Goal: Task Accomplishment & Management: Manage account settings

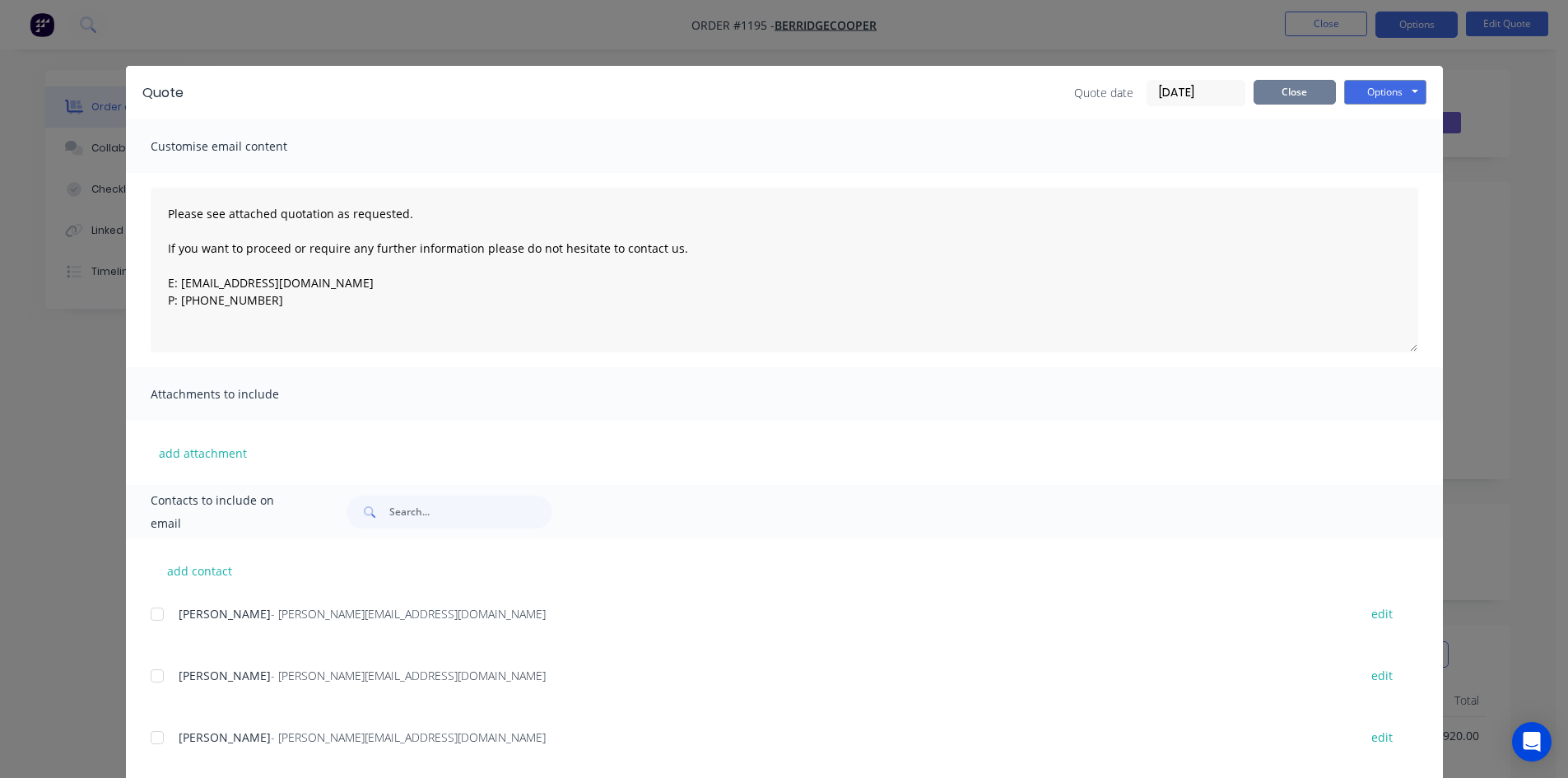
click at [1258, 87] on button "Close" at bounding box center [1294, 91] width 82 height 24
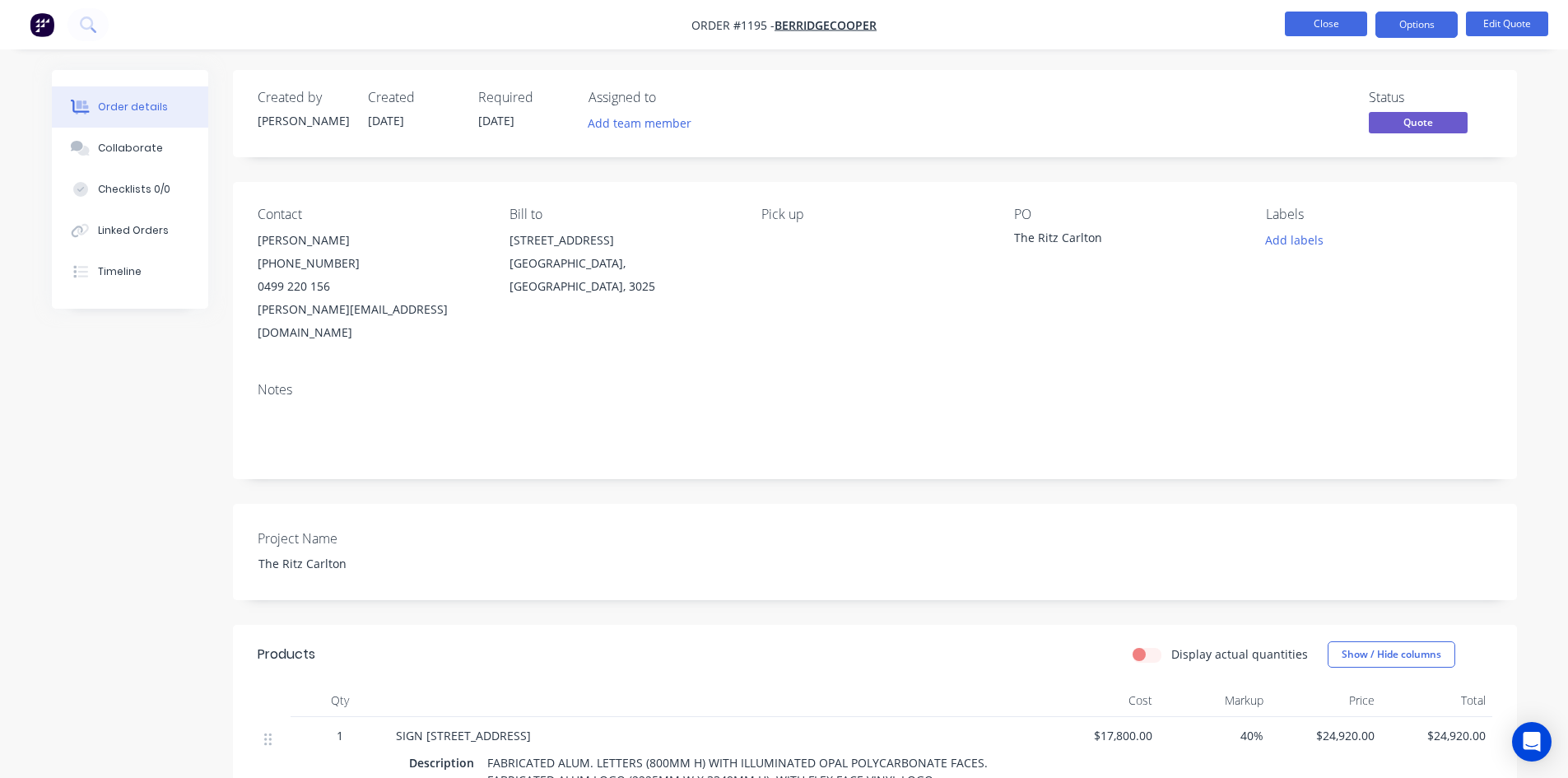
click at [1329, 18] on button "Close" at bounding box center [1326, 23] width 82 height 24
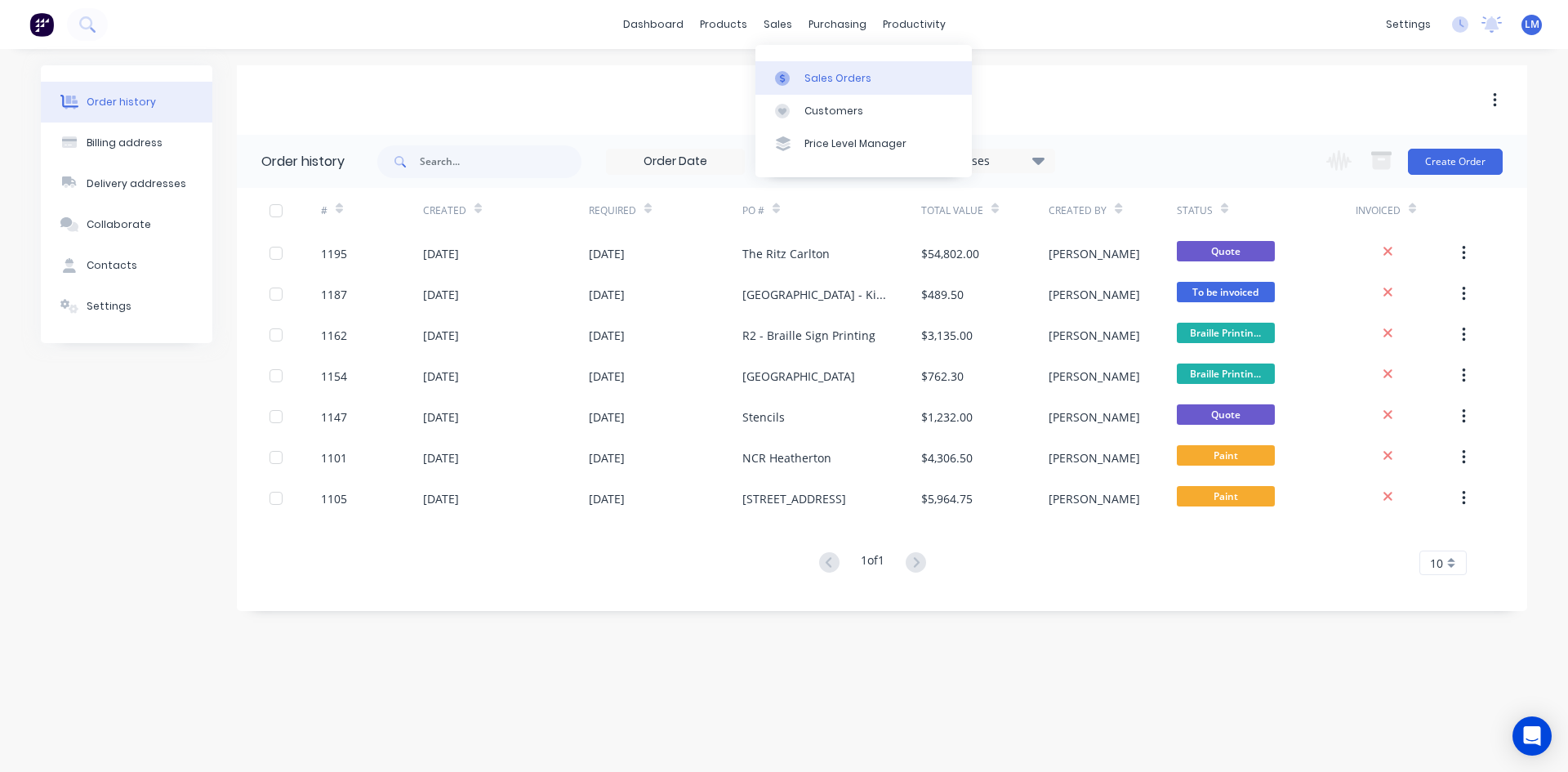
click at [834, 84] on div "Sales Orders" at bounding box center [838, 78] width 67 height 14
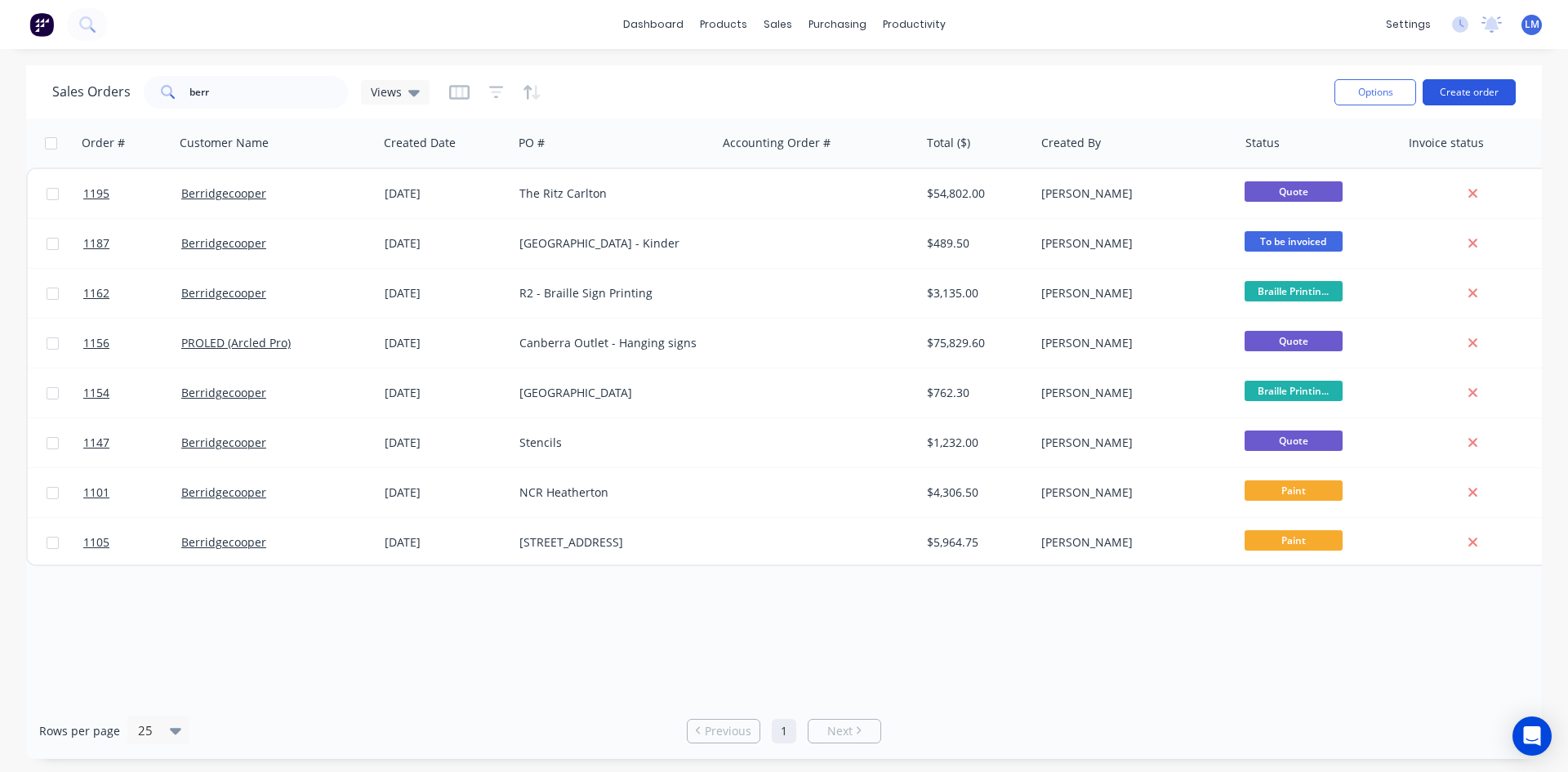
click at [1454, 88] on button "Create order" at bounding box center [1469, 91] width 93 height 26
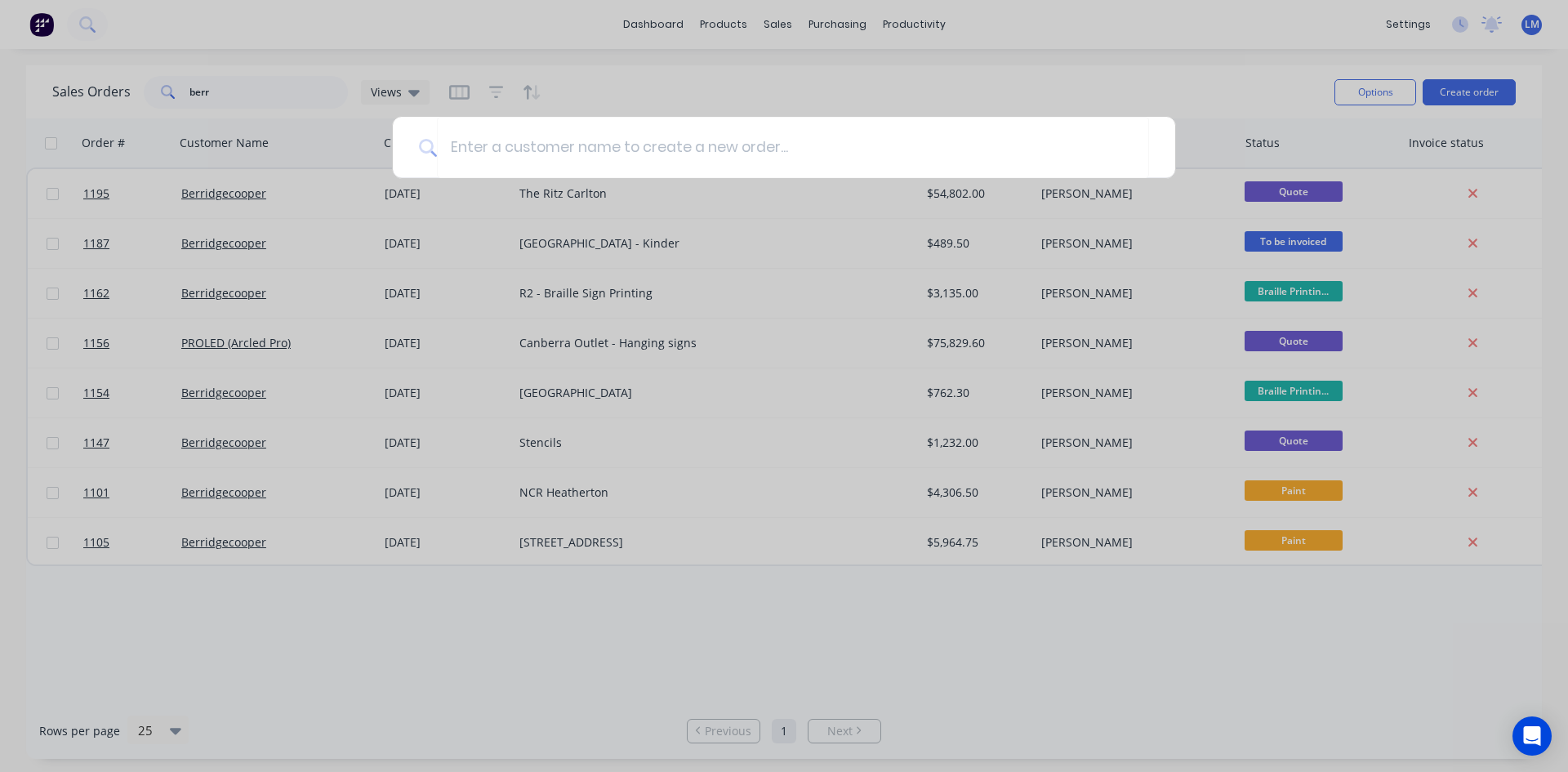
type input "s"
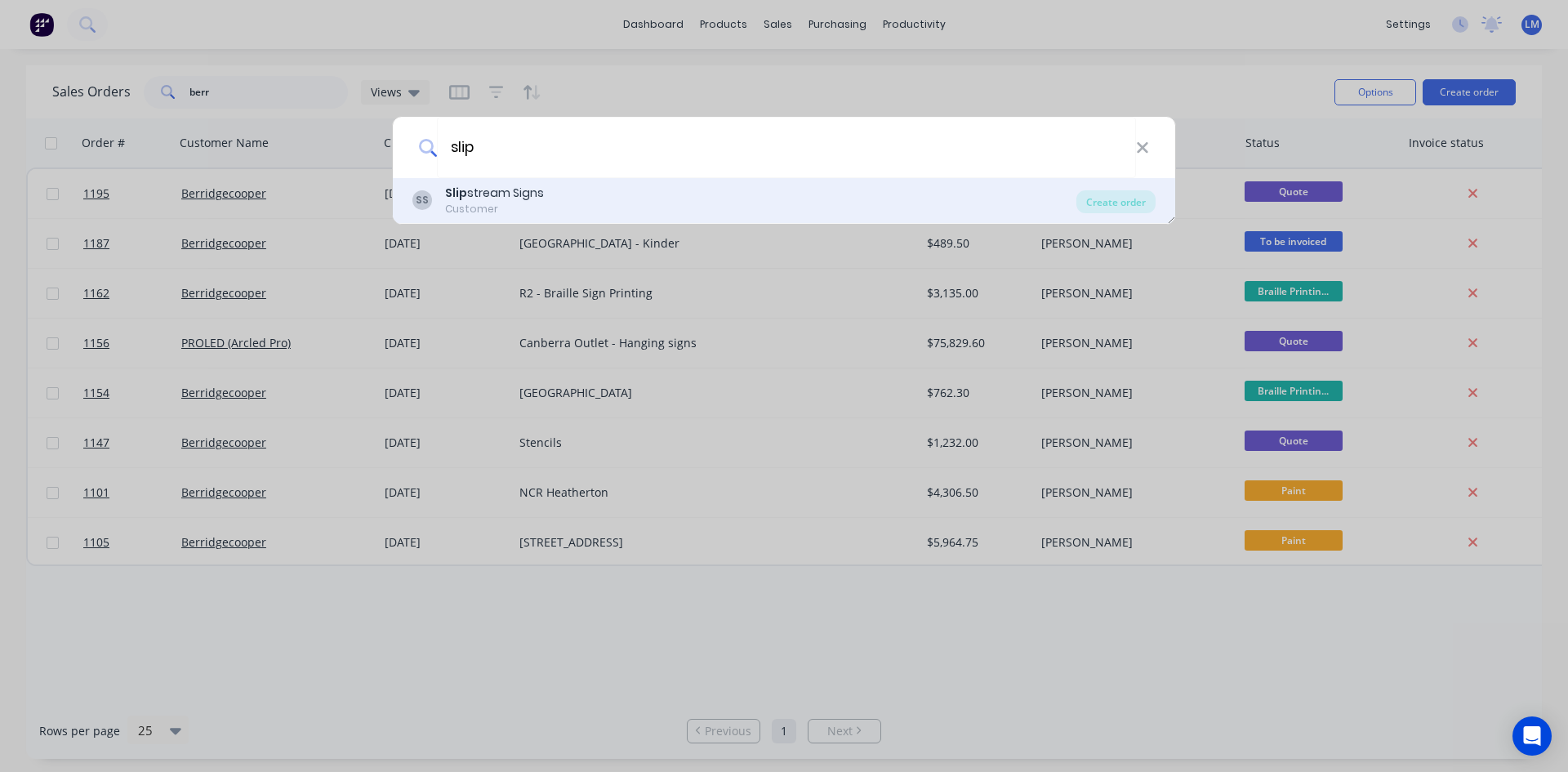
type input "slip"
click at [476, 203] on div "Customer" at bounding box center [494, 209] width 99 height 14
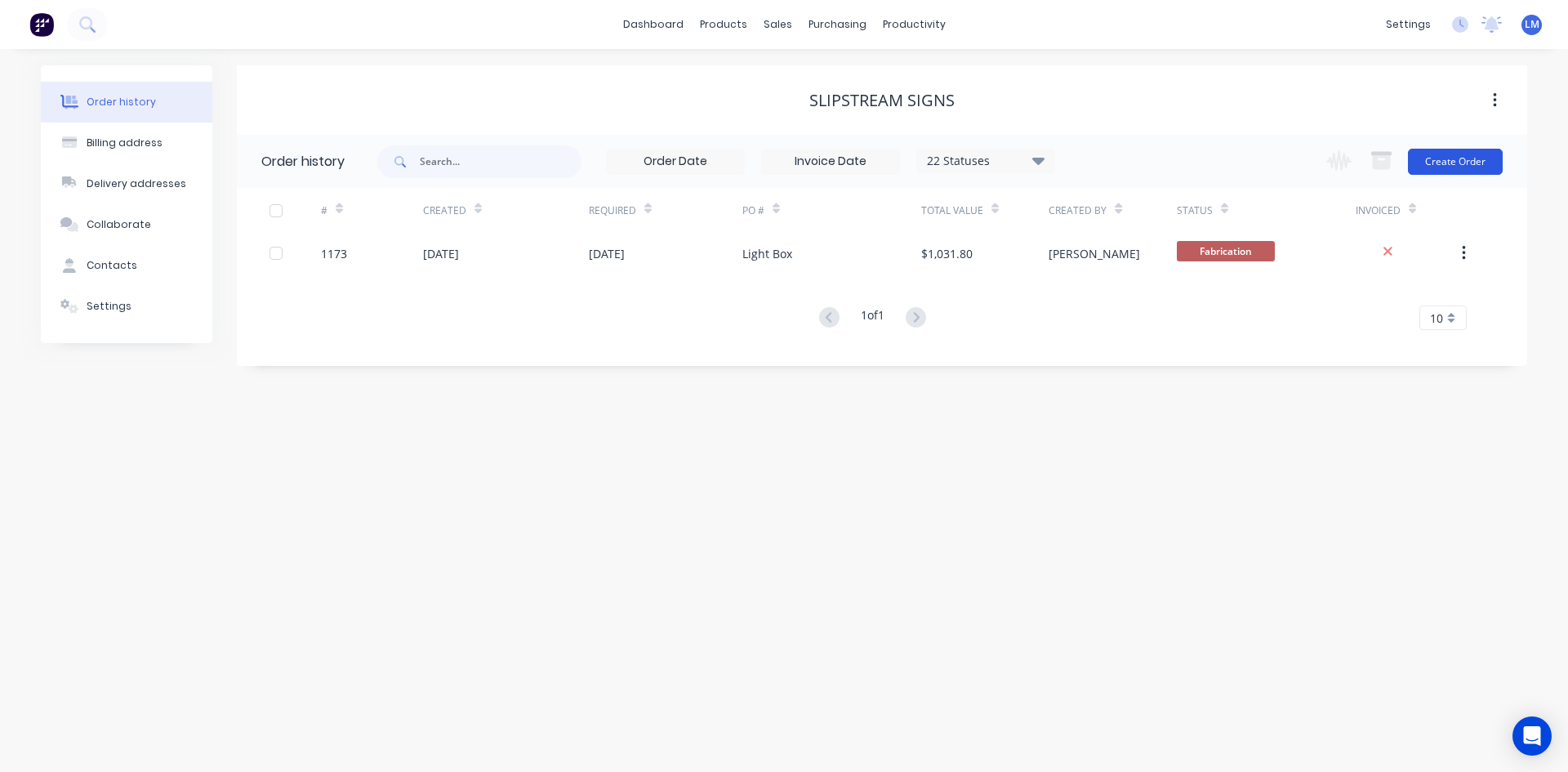
click at [1463, 164] on button "Create Order" at bounding box center [1455, 162] width 95 height 26
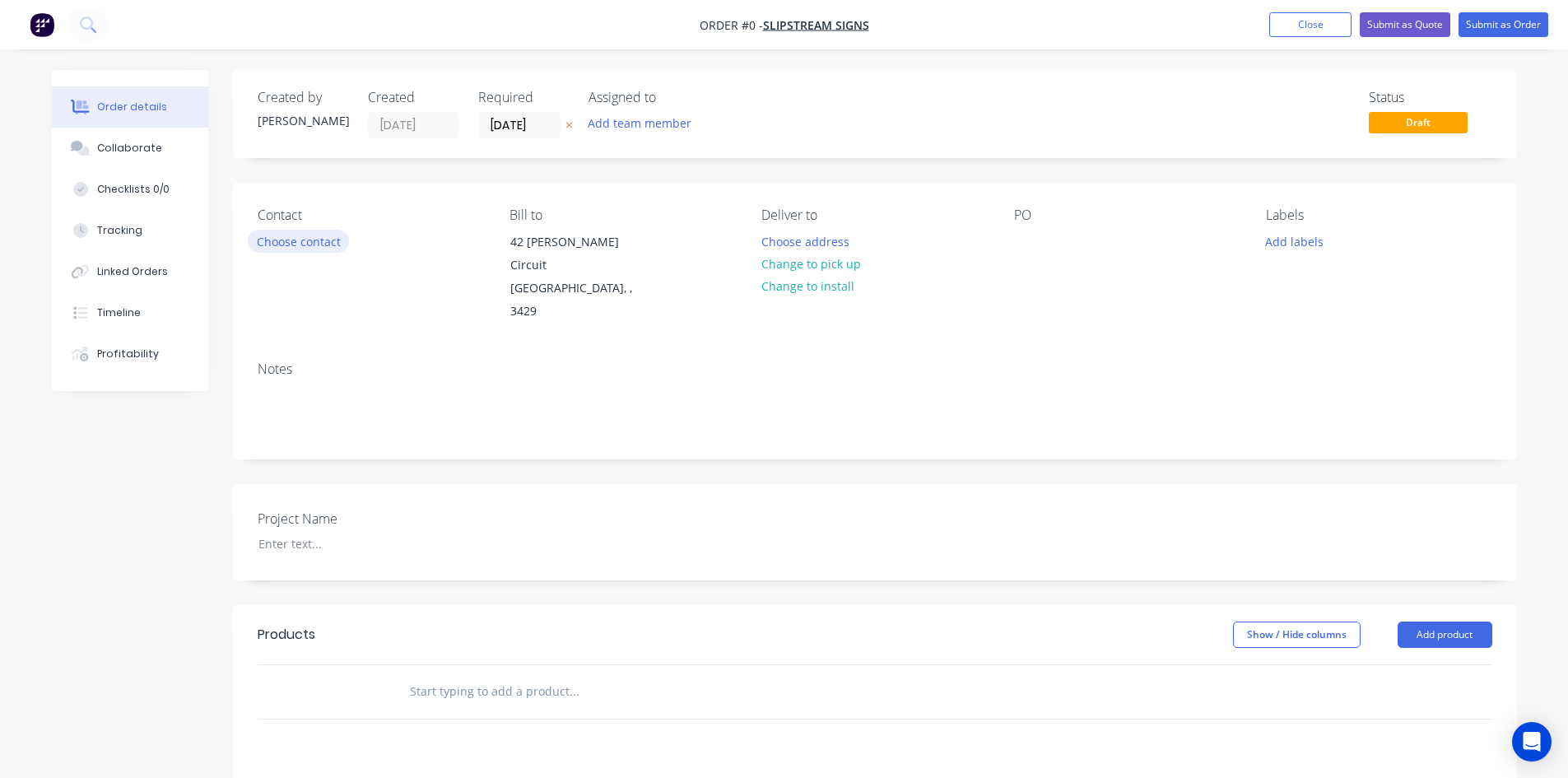
click at [332, 248] on button "Choose contact" at bounding box center [298, 240] width 101 height 22
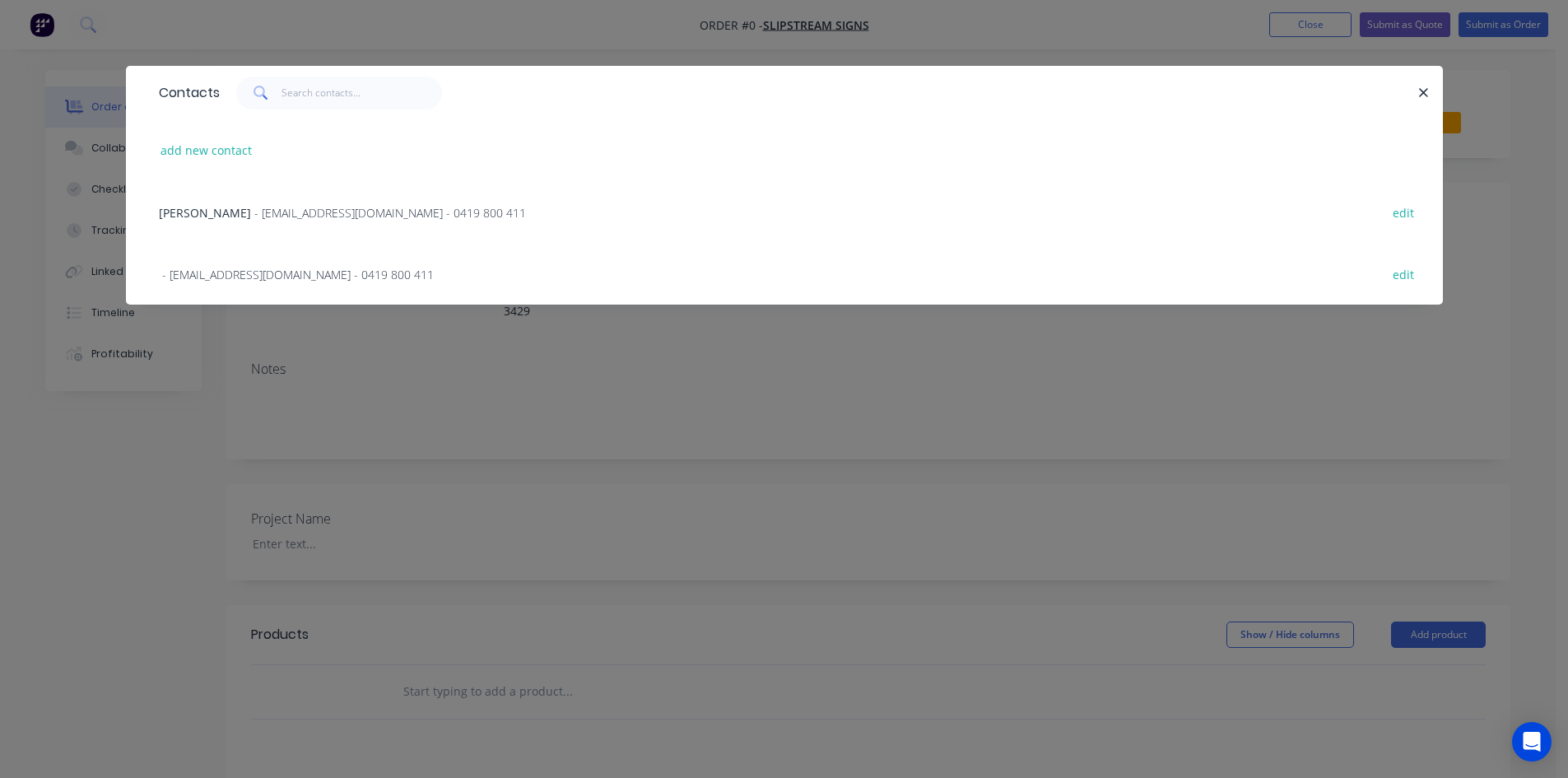
click at [218, 279] on span "- [EMAIL_ADDRESS][DOMAIN_NAME] - 0419 800 411" at bounding box center [298, 274] width 271 height 16
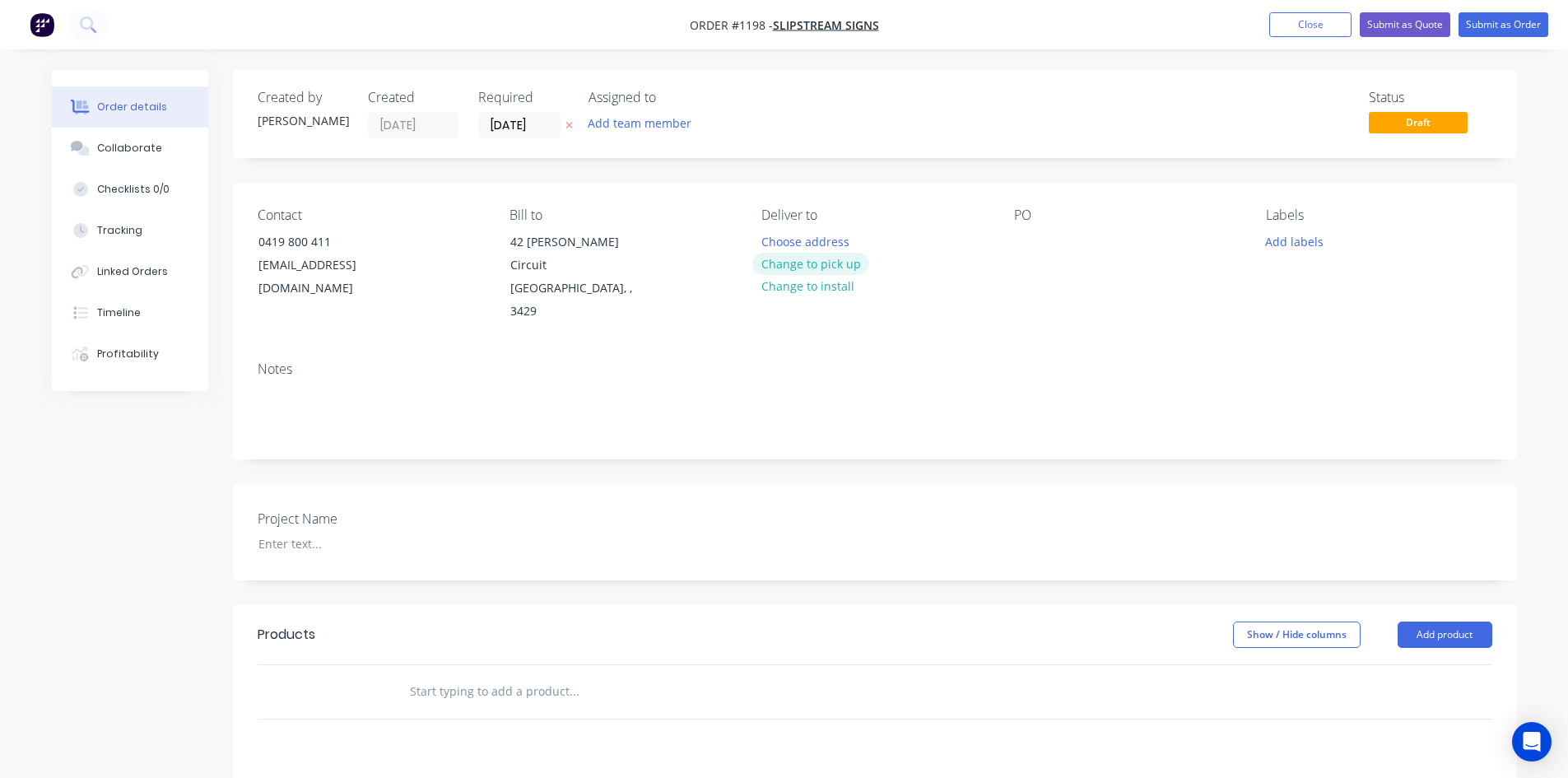
click at [838, 268] on button "Change to pick up" at bounding box center [810, 264] width 117 height 22
click at [1035, 241] on div at bounding box center [1026, 241] width 26 height 24
click at [1111, 240] on div "Care Well - Plitnsign" at bounding box center [1082, 241] width 138 height 24
drag, startPoint x: 1146, startPoint y: 247, endPoint x: 1003, endPoint y: 248, distance: 143.0
click at [1003, 248] on div "Contact [PHONE_NUMBER] [EMAIL_ADDRESS][DOMAIN_NAME] Bill to [STREET_ADDRESS][PE…" at bounding box center [874, 265] width 1284 height 166
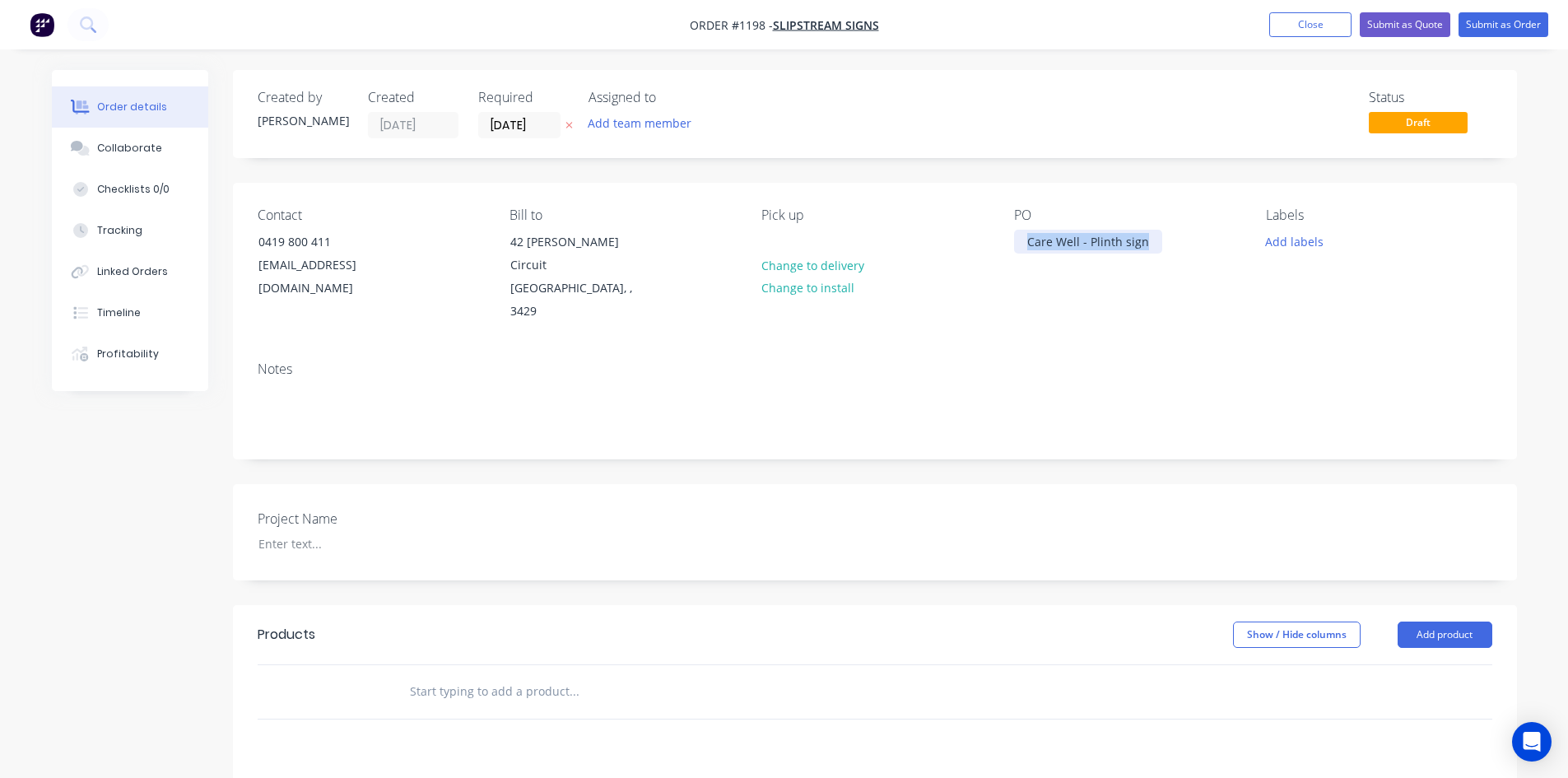
copy div "Care Well - Plinth sign"
click at [298, 532] on div at bounding box center [348, 544] width 205 height 24
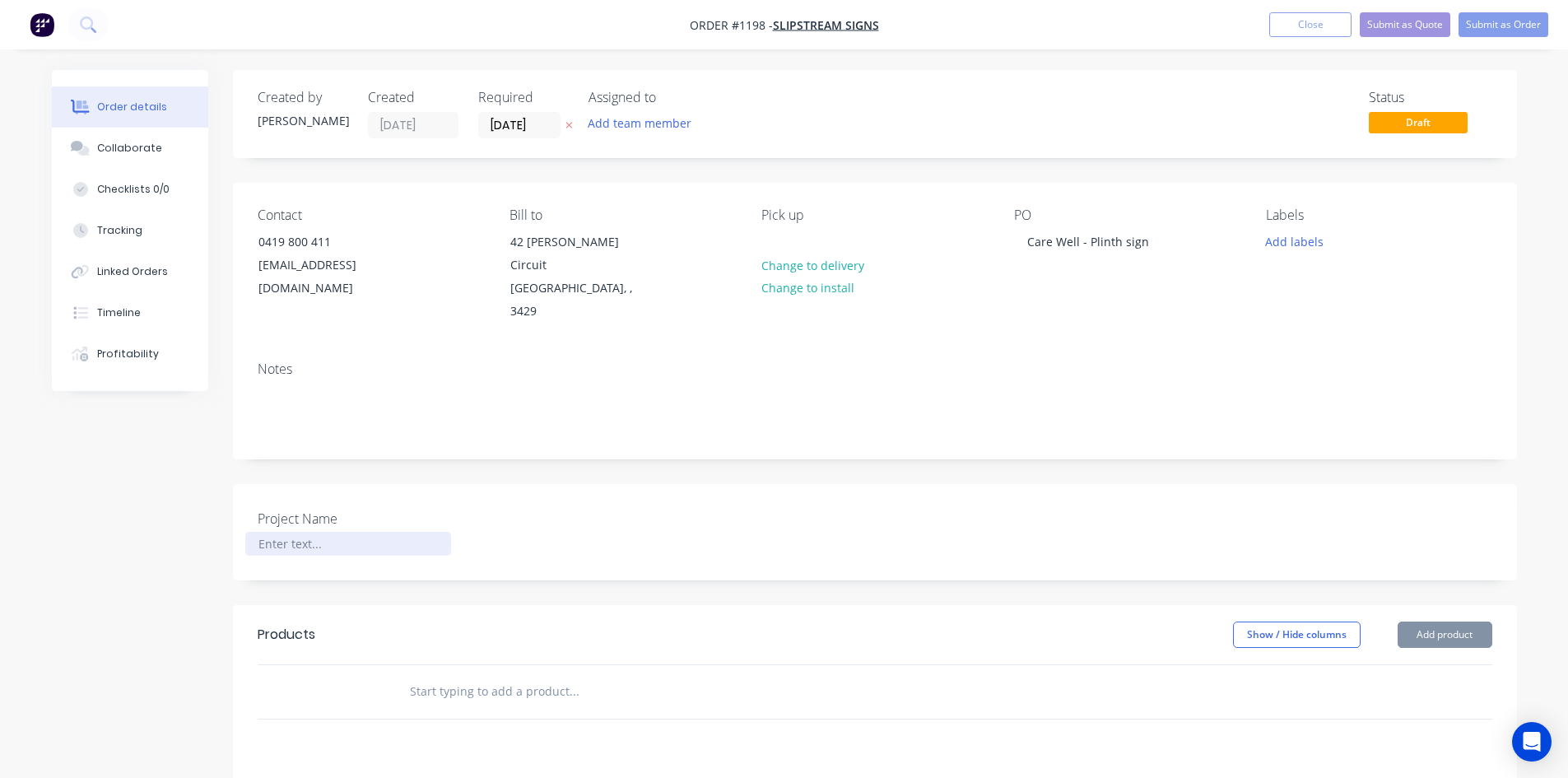
paste div
click at [455, 674] on input "text" at bounding box center [574, 691] width 329 height 33
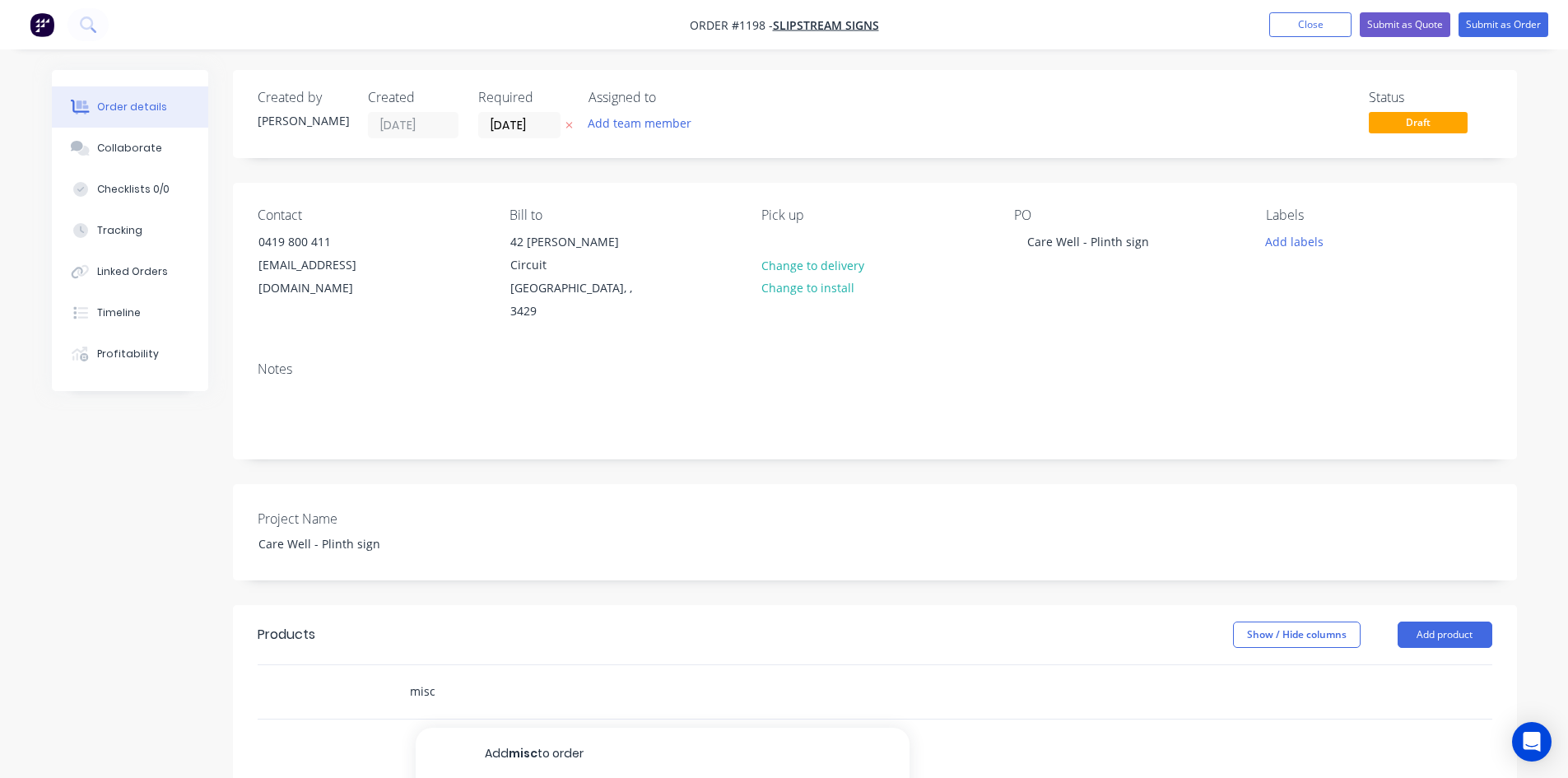
type input "misc"
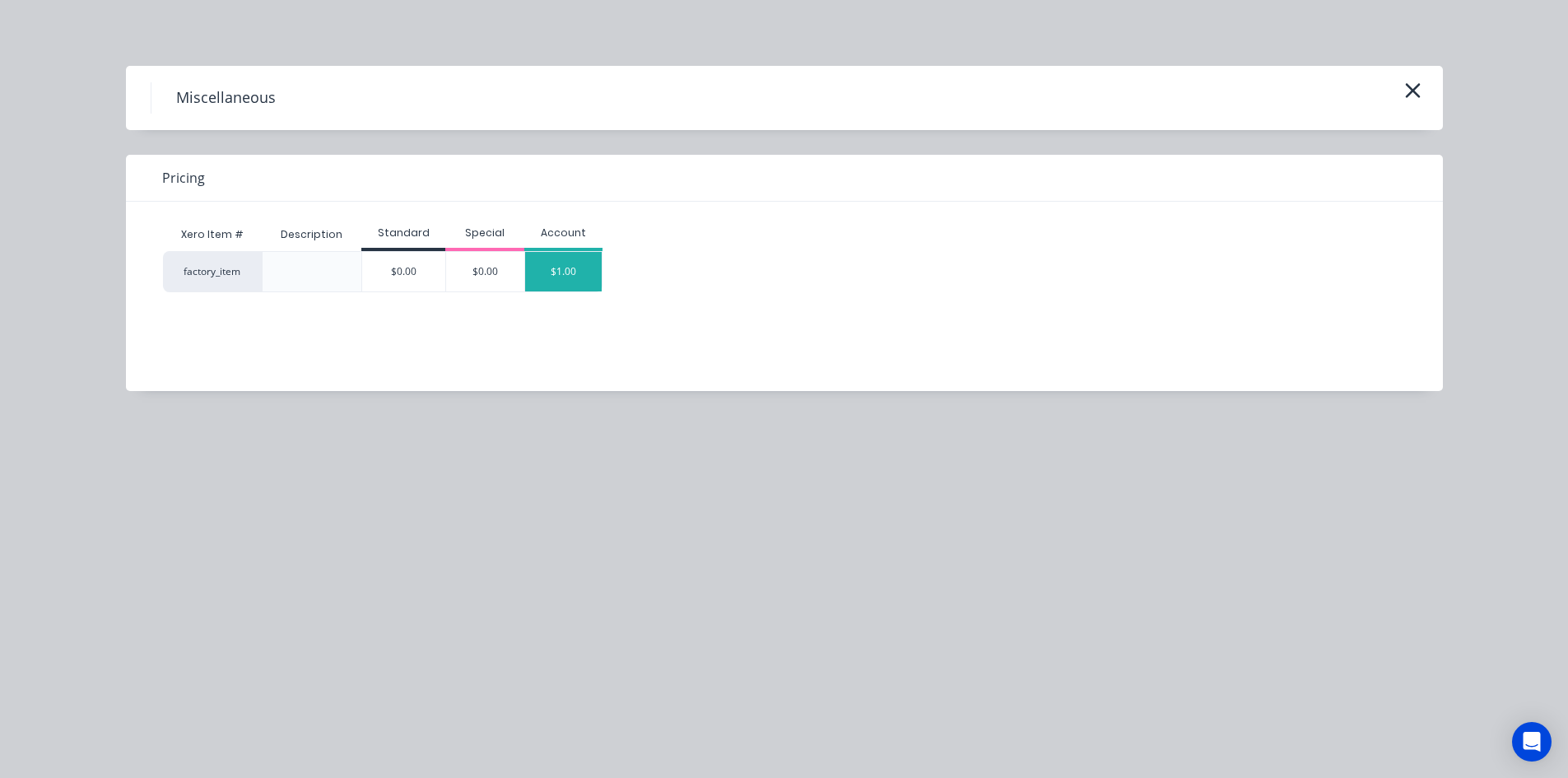
click at [559, 270] on div "$1.00" at bounding box center [564, 271] width 78 height 40
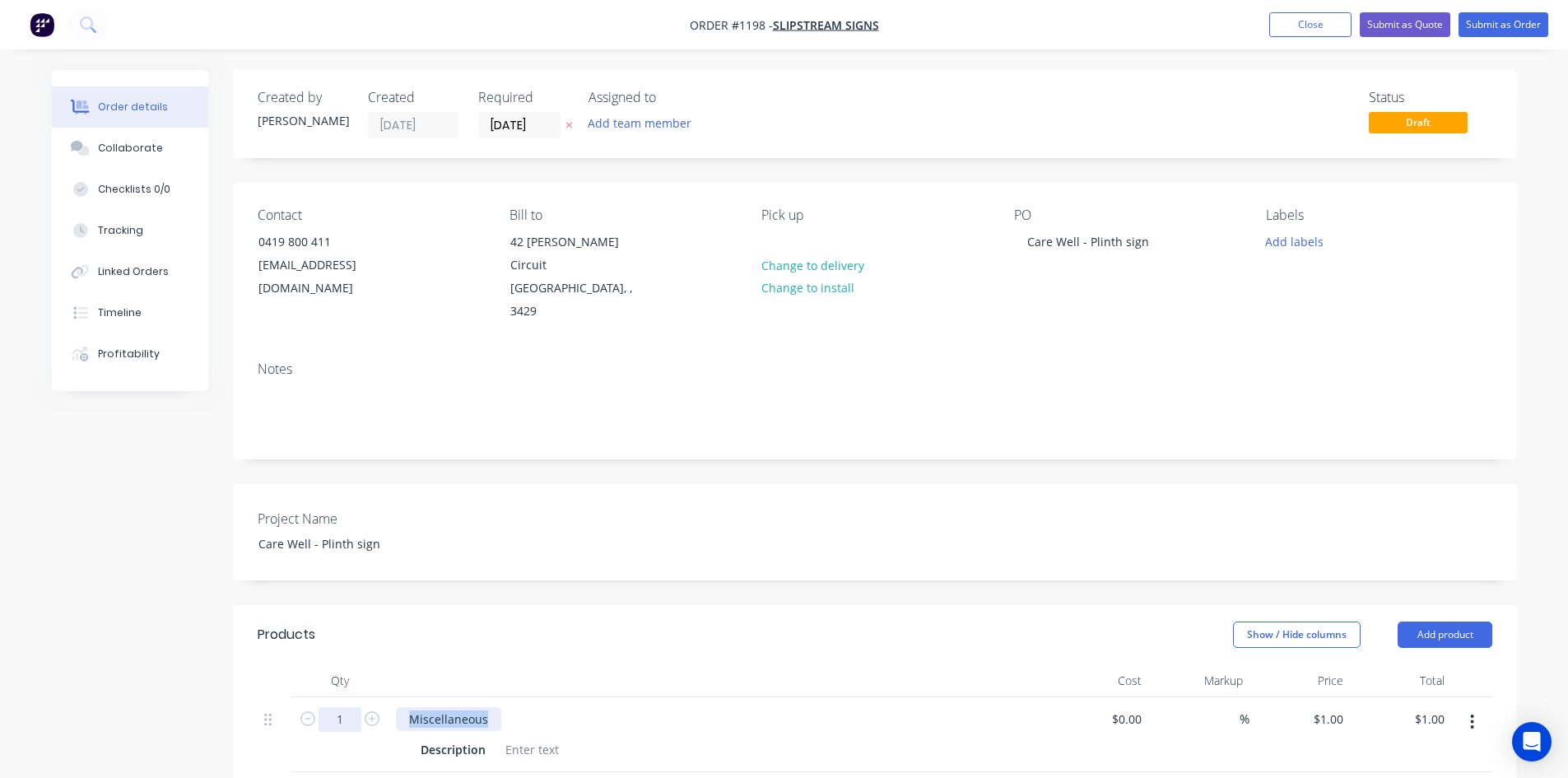
drag, startPoint x: 488, startPoint y: 676, endPoint x: 360, endPoint y: 669, distance: 128.2
click at [361, 697] on div "1 Miscellaneous Description $0.00 $0.00 % $1.00 $1.00 $1.00 $1.00" at bounding box center [875, 733] width 1235 height 75
paste div
drag, startPoint x: 468, startPoint y: 678, endPoint x: 387, endPoint y: 678, distance: 81.0
click at [387, 697] on div "1 Care Well - Plinth sign Description $0.00 $0.00 % $1.00 $1.00 $1.00 $1.00" at bounding box center [875, 733] width 1235 height 75
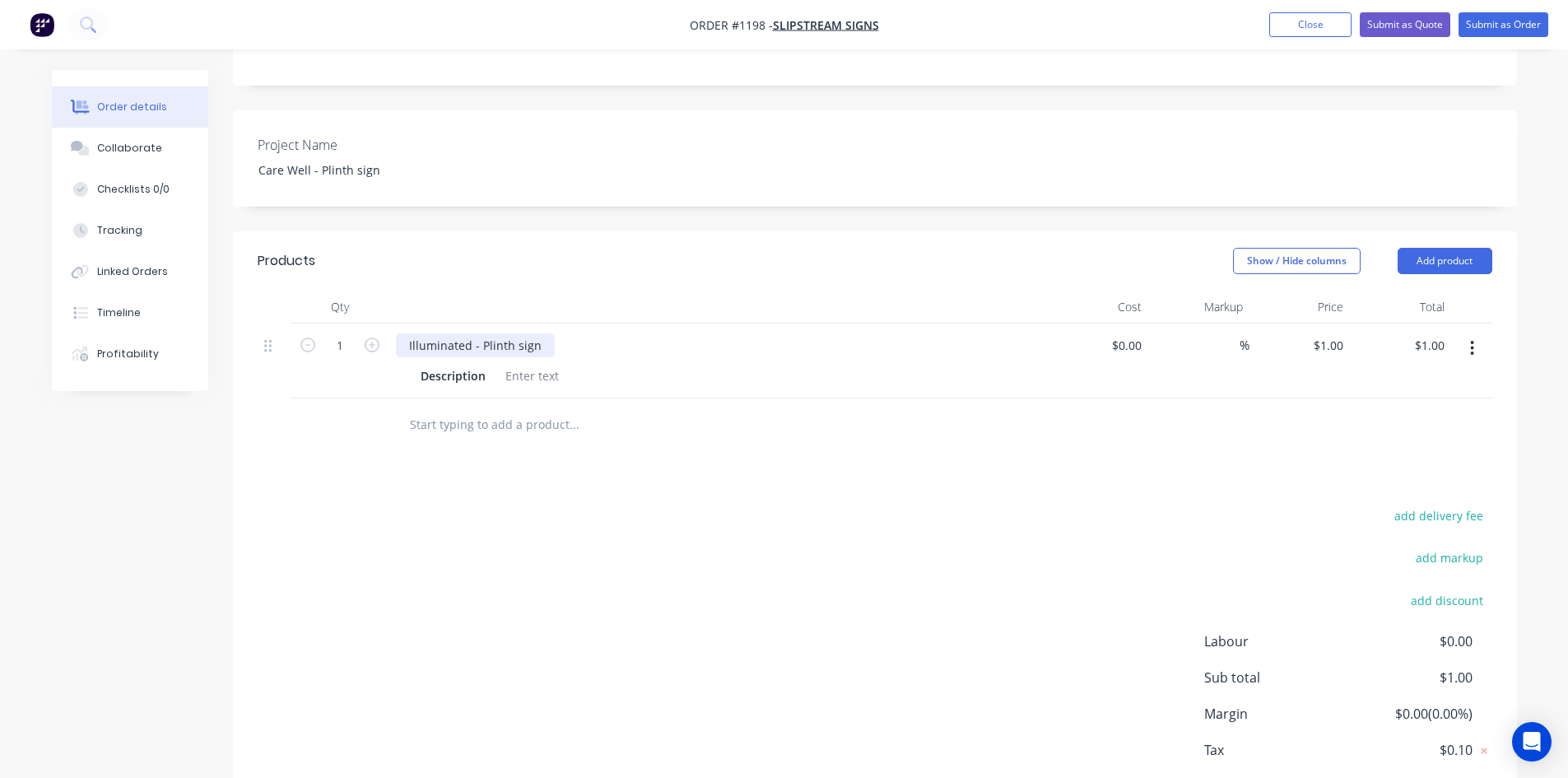
scroll to position [412, 0]
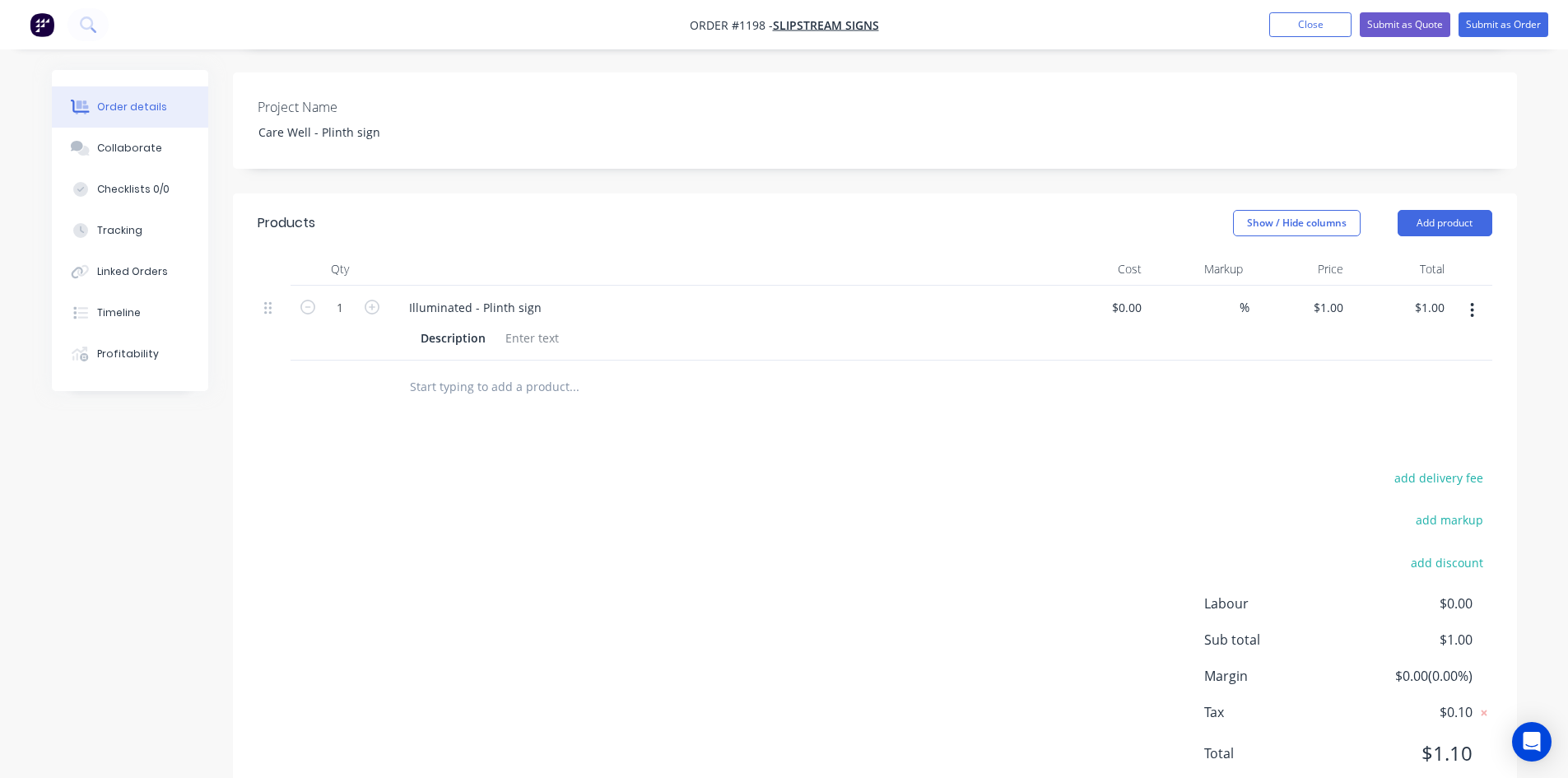
click at [709, 595] on div "add delivery fee add markup add discount Labour $0.00 Sub total $1.00 Margin $0…" at bounding box center [875, 626] width 1235 height 318
click at [509, 326] on div at bounding box center [532, 337] width 67 height 24
click at [534, 326] on div at bounding box center [532, 337] width 67 height 24
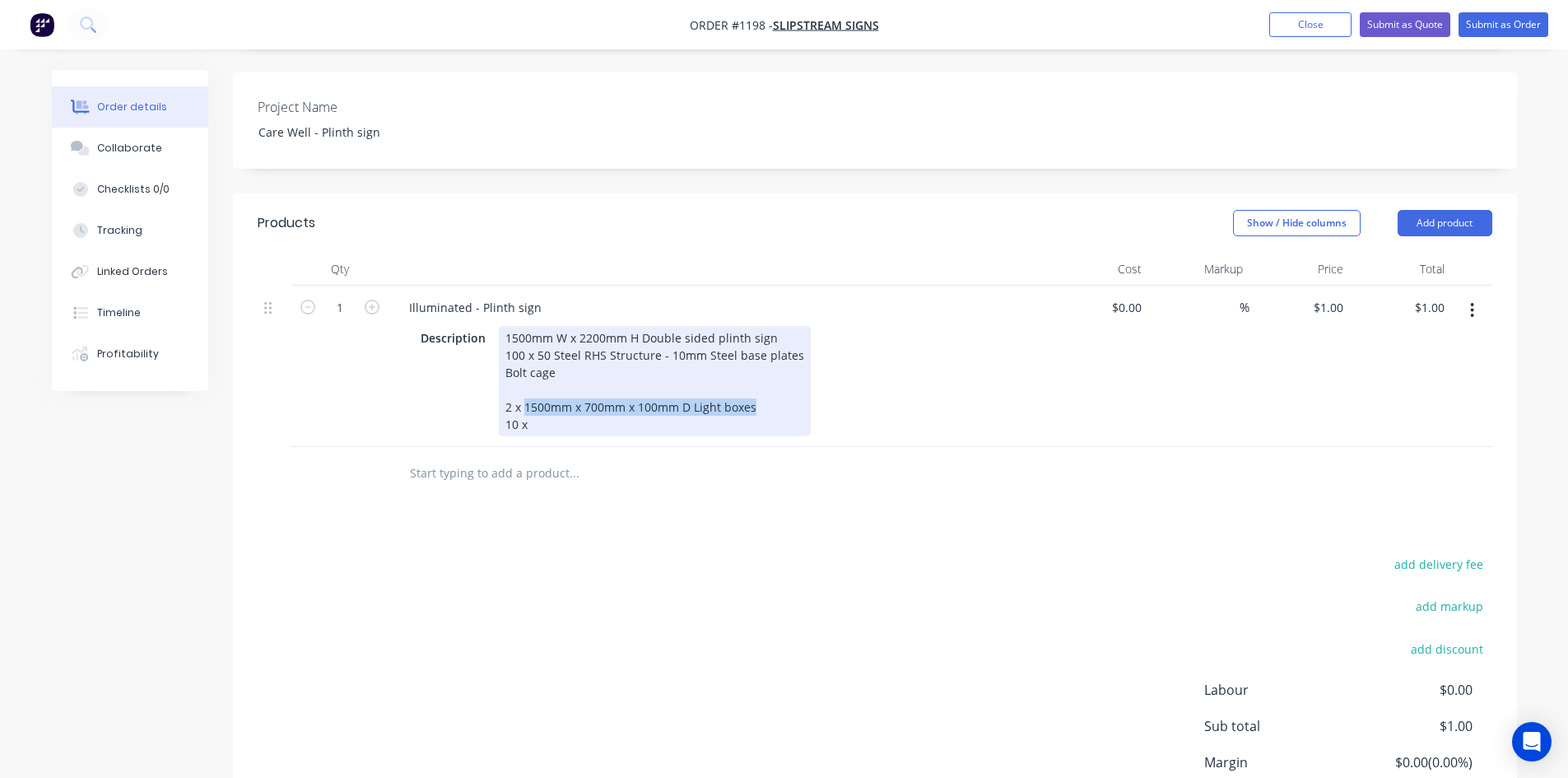
drag, startPoint x: 523, startPoint y: 365, endPoint x: 772, endPoint y: 371, distance: 249.1
click at [772, 371] on div "1500mm W x 2200mm H Double sided plinth sign 100 x 50 Steel RHS Structure - 10m…" at bounding box center [655, 381] width 312 height 110
copy div "1500mm x 700mm x 100mm D Light boxes"
click at [614, 389] on div "1500mm W x 2200mm H Double sided plinth sign 100 x 50 Steel RHS Structure - 10m…" at bounding box center [655, 381] width 312 height 110
click at [596, 384] on div "1500mm W x 2200mm H Double sided plinth sign 100 x 50 Steel RHS Structure - 10m…" at bounding box center [655, 381] width 312 height 110
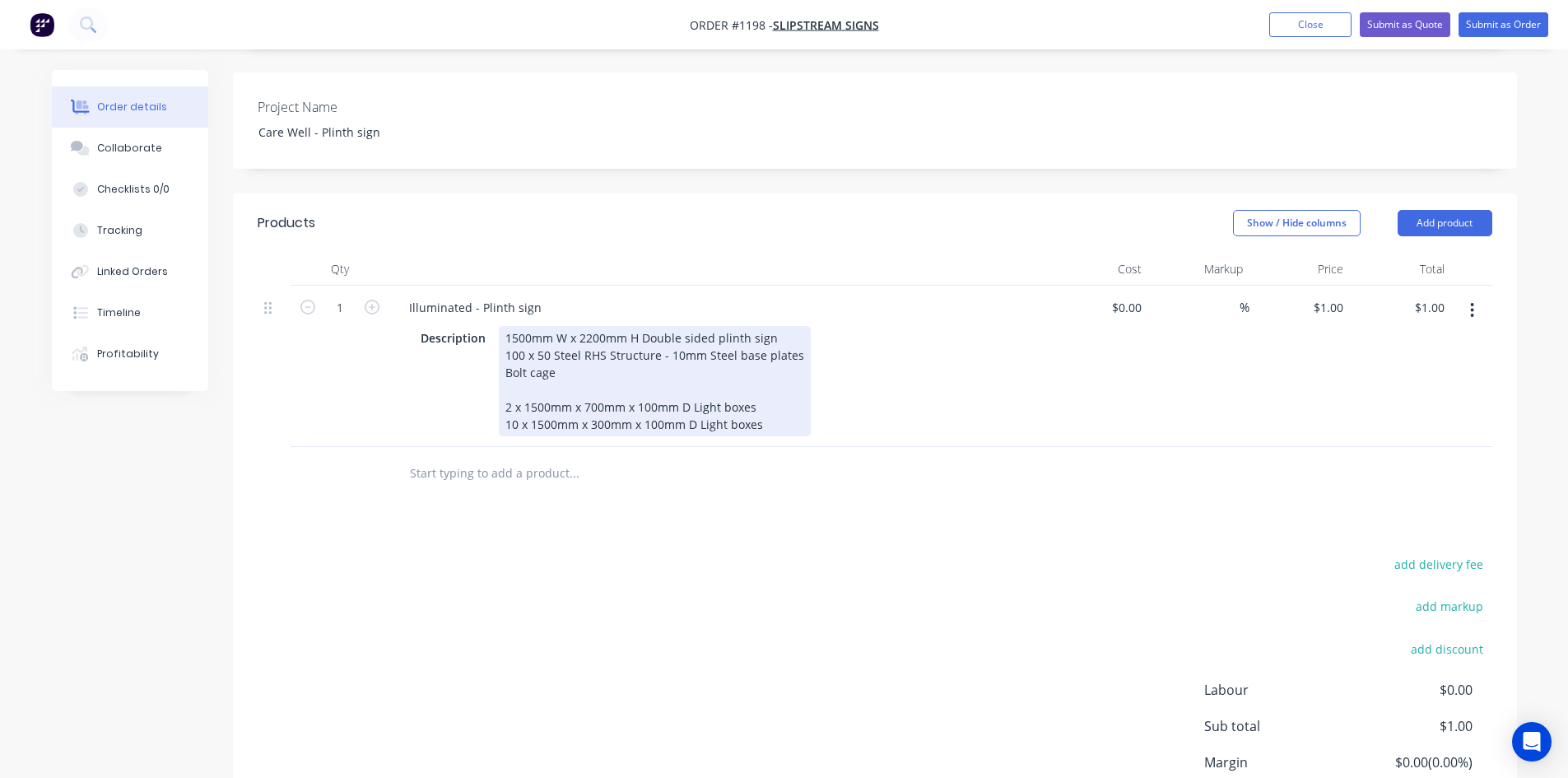
click at [768, 382] on div "1500mm W x 2200mm H Double sided plinth sign 100 x 50 Steel RHS Structure - 10m…" at bounding box center [655, 381] width 312 height 110
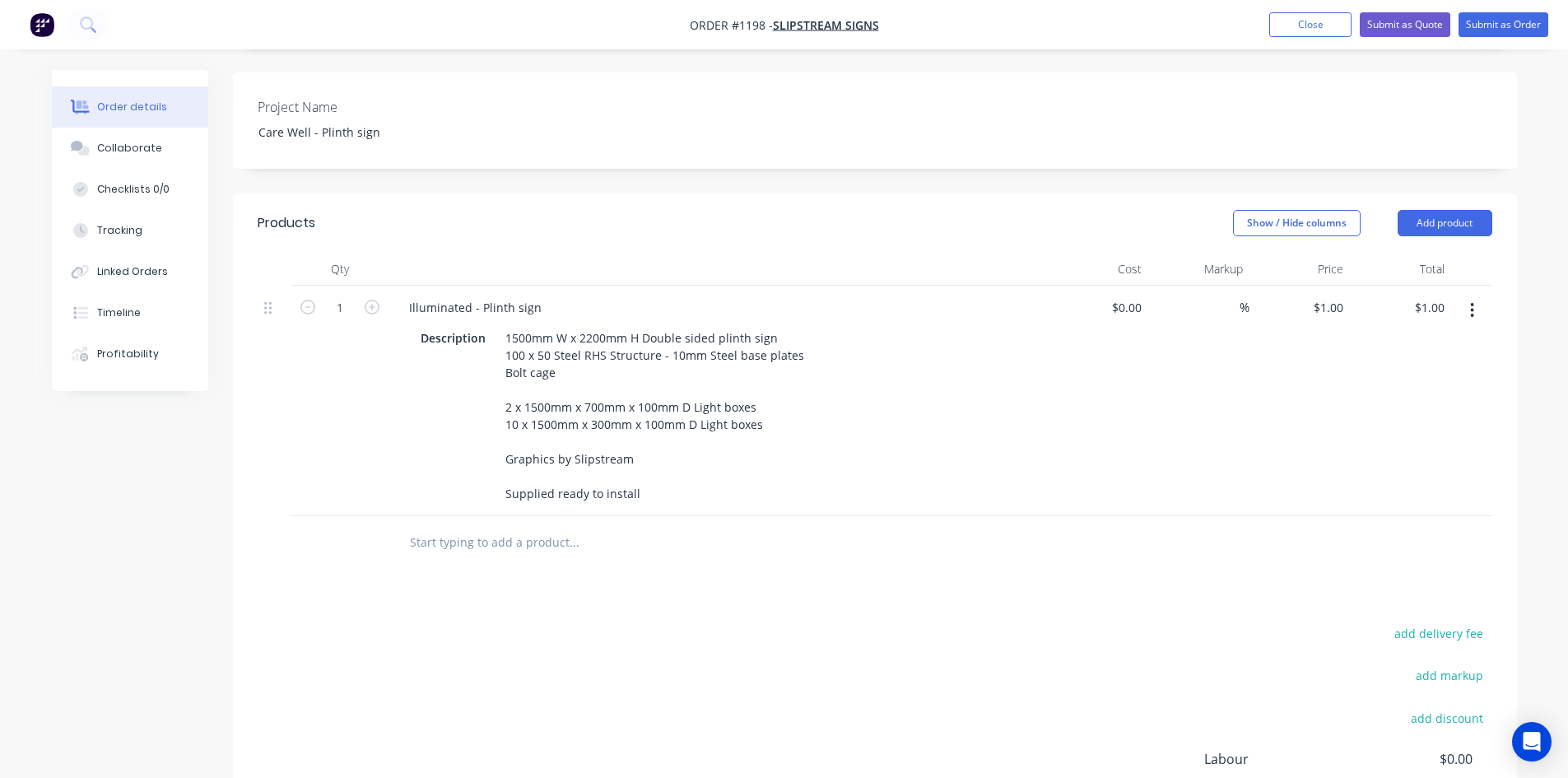
drag, startPoint x: 1188, startPoint y: 606, endPoint x: 1237, endPoint y: 383, distance: 228.3
click at [1188, 622] on div "add delivery fee add markup add discount Labour $0.00 Sub total $1.00 Margin $0…" at bounding box center [875, 781] width 1235 height 318
click at [1233, 296] on input at bounding box center [1230, 307] width 19 height 24
type input "40"
type input "$0.00"
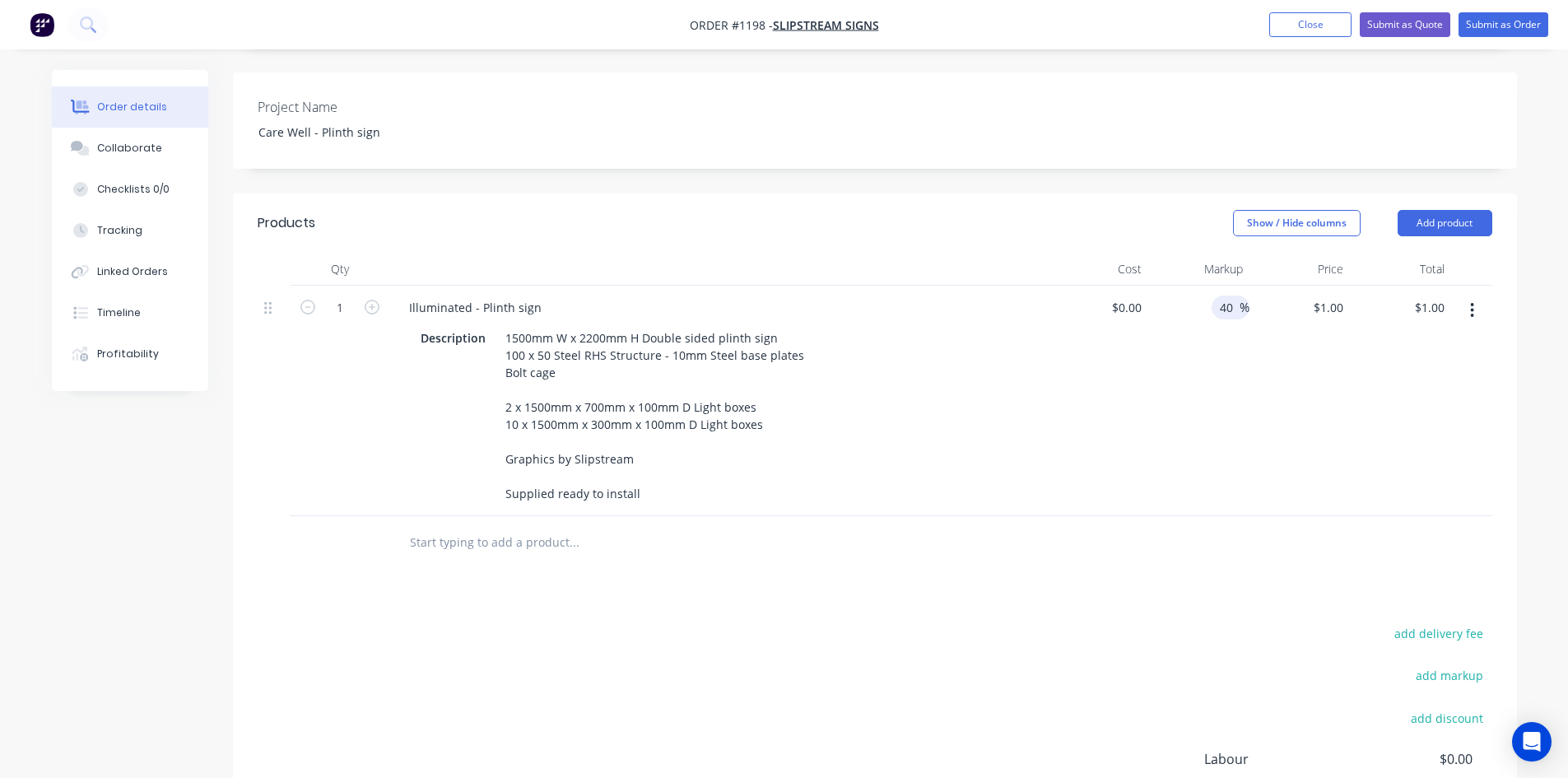
type input "$0.00"
drag, startPoint x: 1253, startPoint y: 424, endPoint x: 1215, endPoint y: 381, distance: 57.4
click at [1250, 421] on div "$0.00 $0.00" at bounding box center [1300, 401] width 101 height 231
click at [1128, 296] on div "$0.00" at bounding box center [1126, 307] width 45 height 24
type input "$8,000.00"
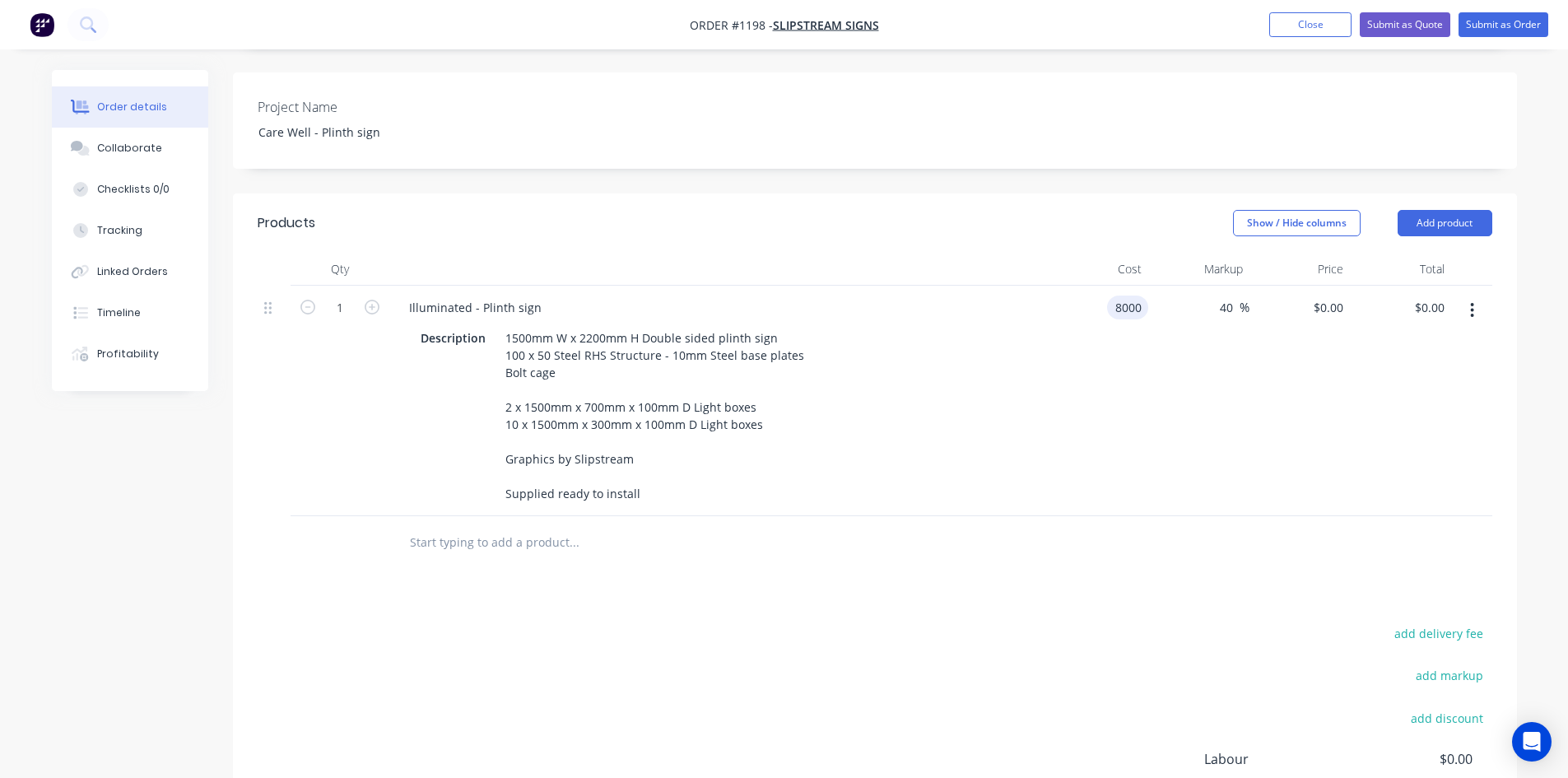
type input "$11,200.00"
click at [1094, 527] on div at bounding box center [875, 542] width 1235 height 53
click at [1468, 296] on button "button" at bounding box center [1472, 310] width 39 height 30
click at [1431, 374] on div "Duplicate" at bounding box center [1414, 386] width 127 height 24
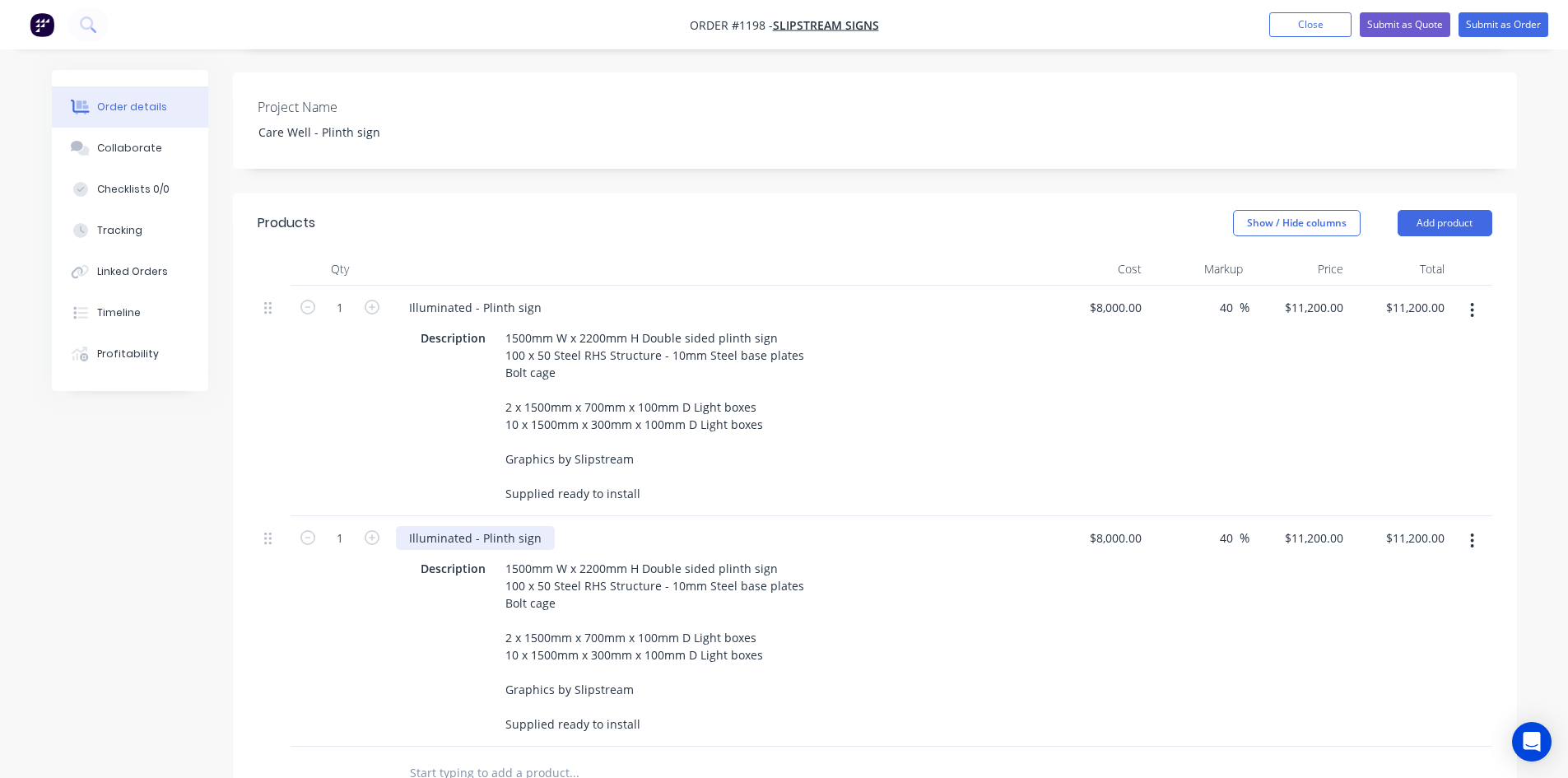
click at [405, 526] on div "Illuminated - Plinth sign" at bounding box center [475, 538] width 159 height 24
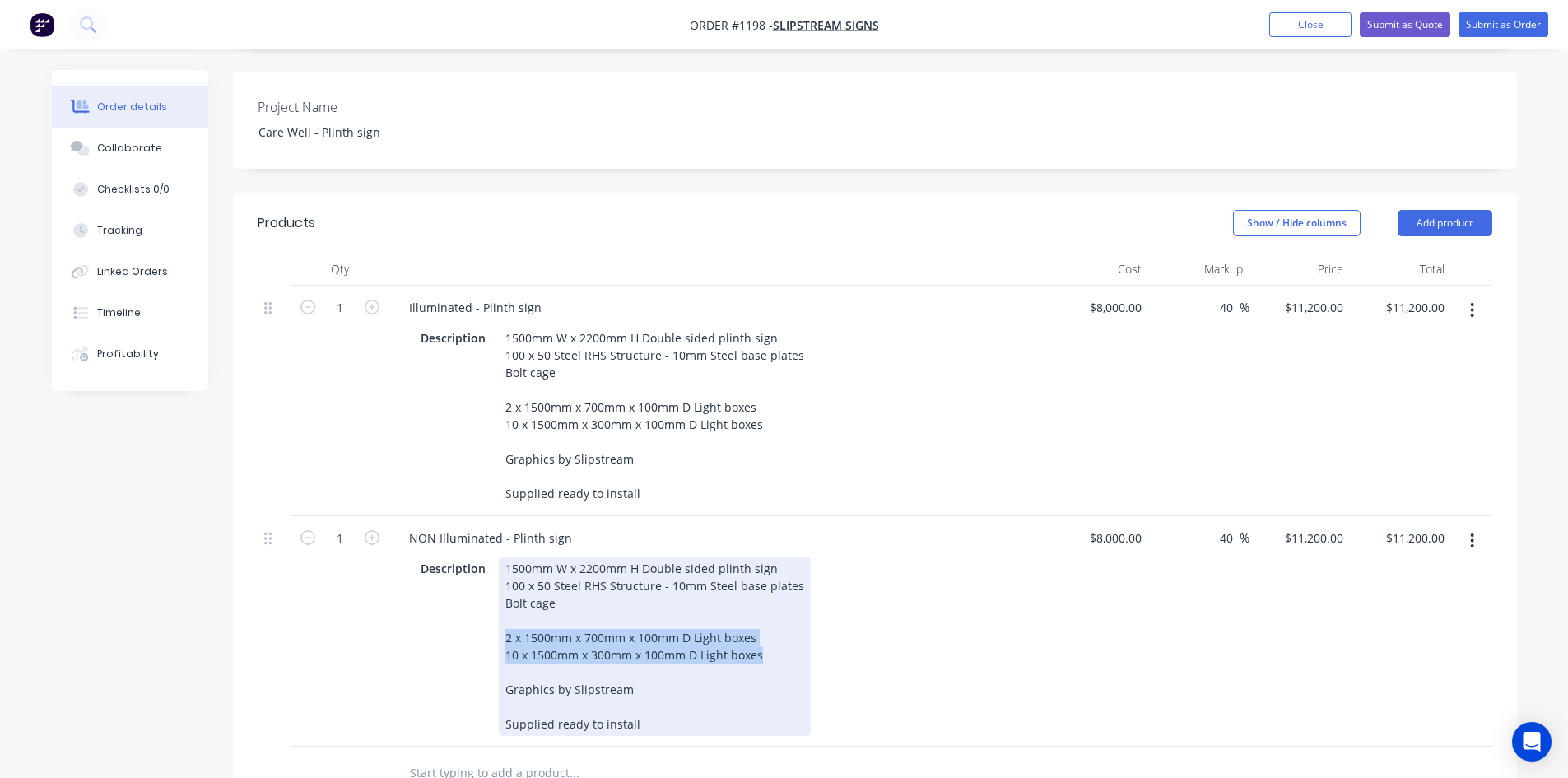
drag, startPoint x: 504, startPoint y: 600, endPoint x: 794, endPoint y: 616, distance: 290.4
click at [794, 616] on div "1500mm W x 2200mm H Double sided plinth sign 100 x 50 Steel RHS Structure - 10m…" at bounding box center [655, 645] width 312 height 179
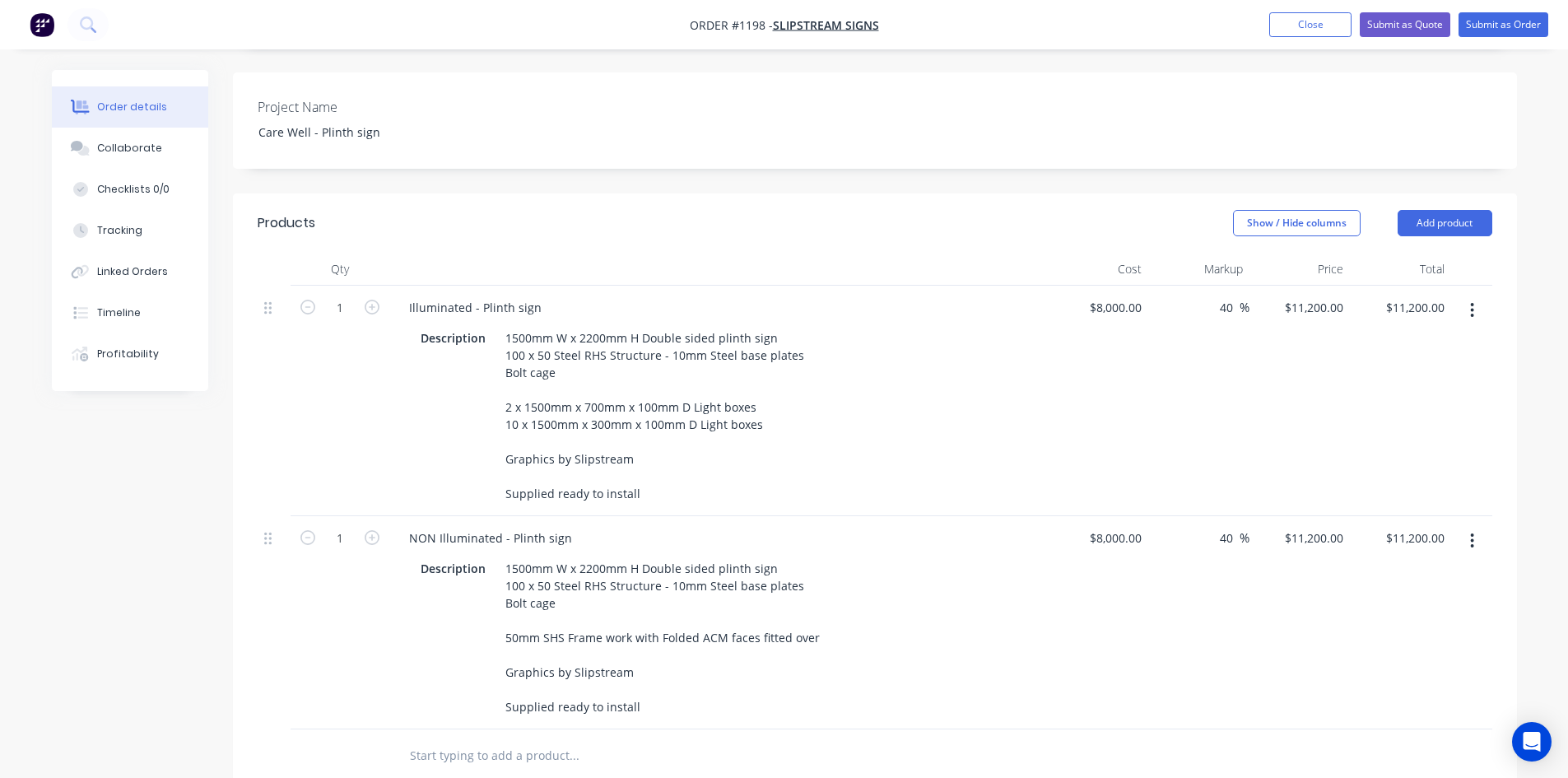
click at [1081, 619] on div "$8,000.00 $8,000.00" at bounding box center [1098, 622] width 101 height 213
click at [1127, 526] on input "8000" at bounding box center [1118, 538] width 60 height 24
type input "$3,800.00"
type input "$5,320.00"
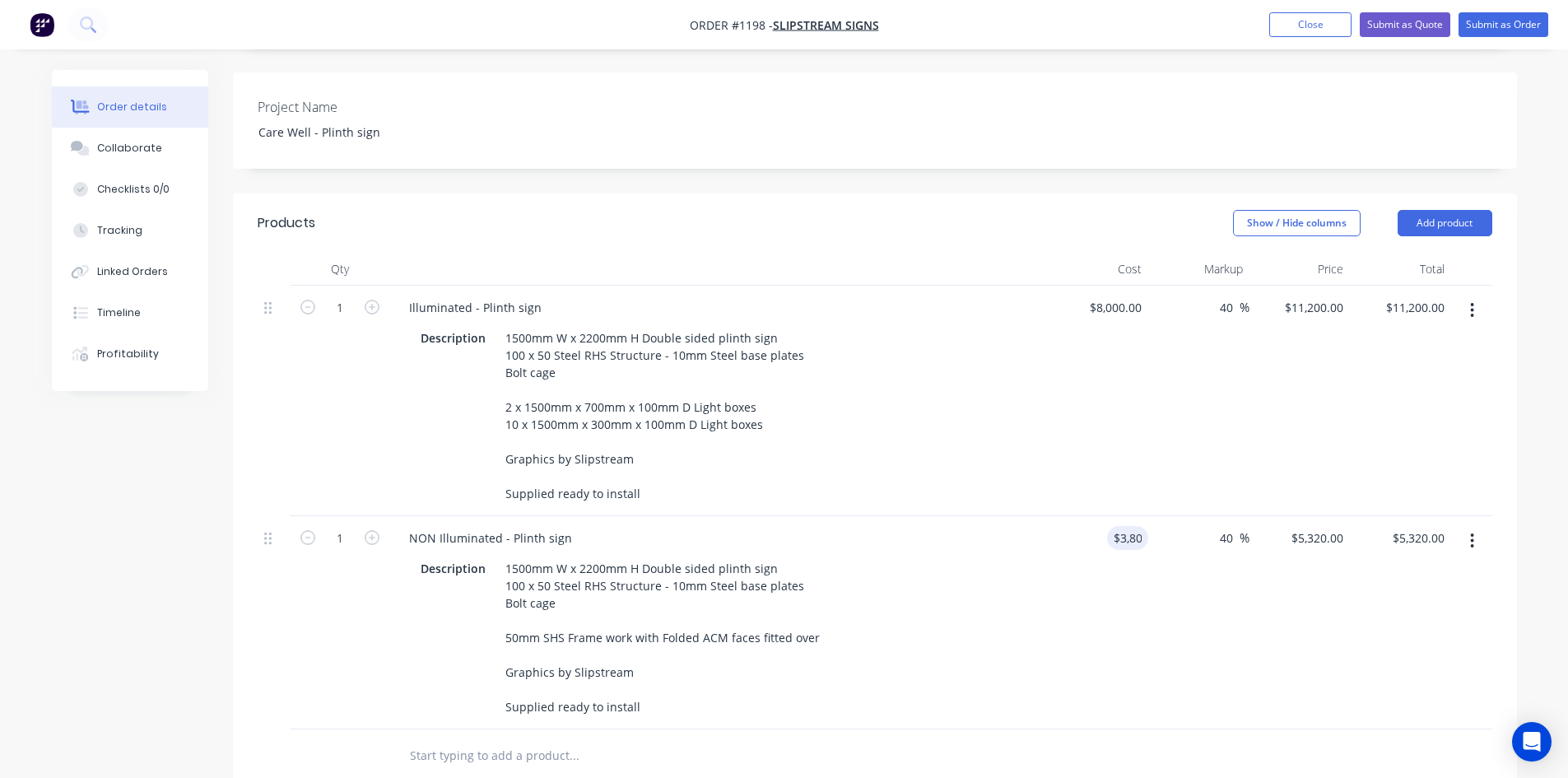
click at [1079, 626] on div "$3,800.00 3800" at bounding box center [1098, 622] width 101 height 213
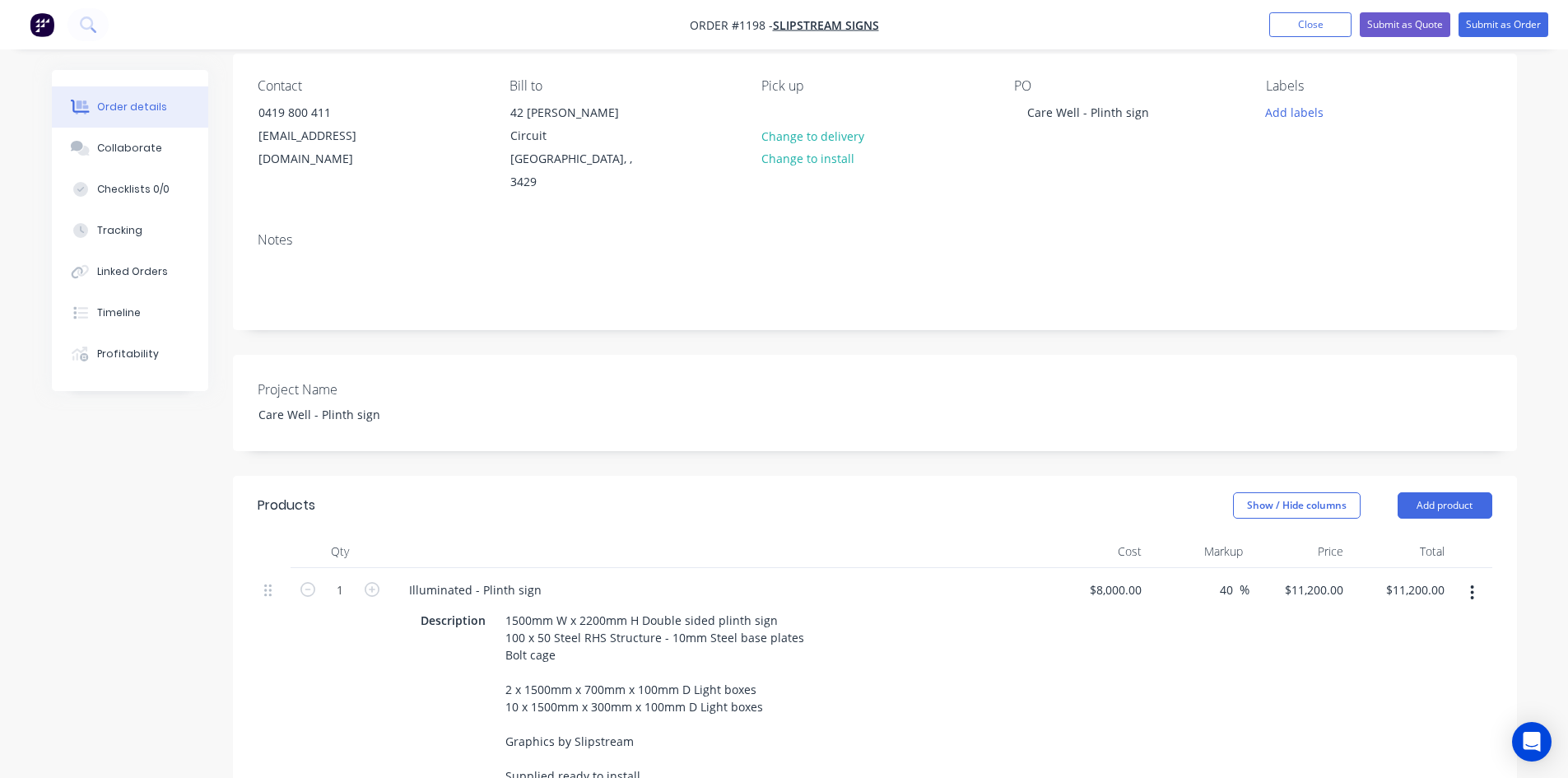
scroll to position [0, 0]
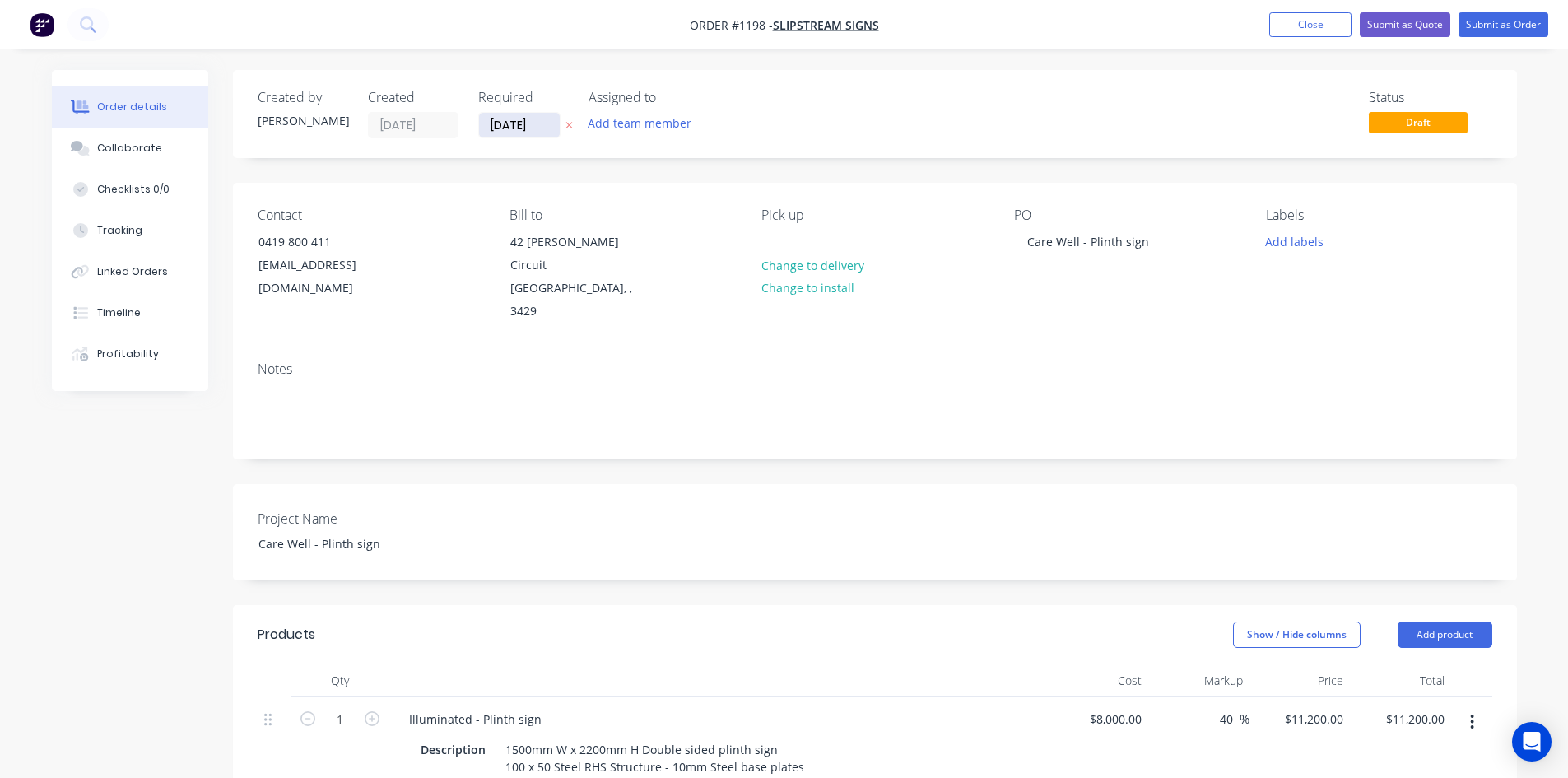
click at [533, 123] on input "[DATE]" at bounding box center [518, 124] width 80 height 24
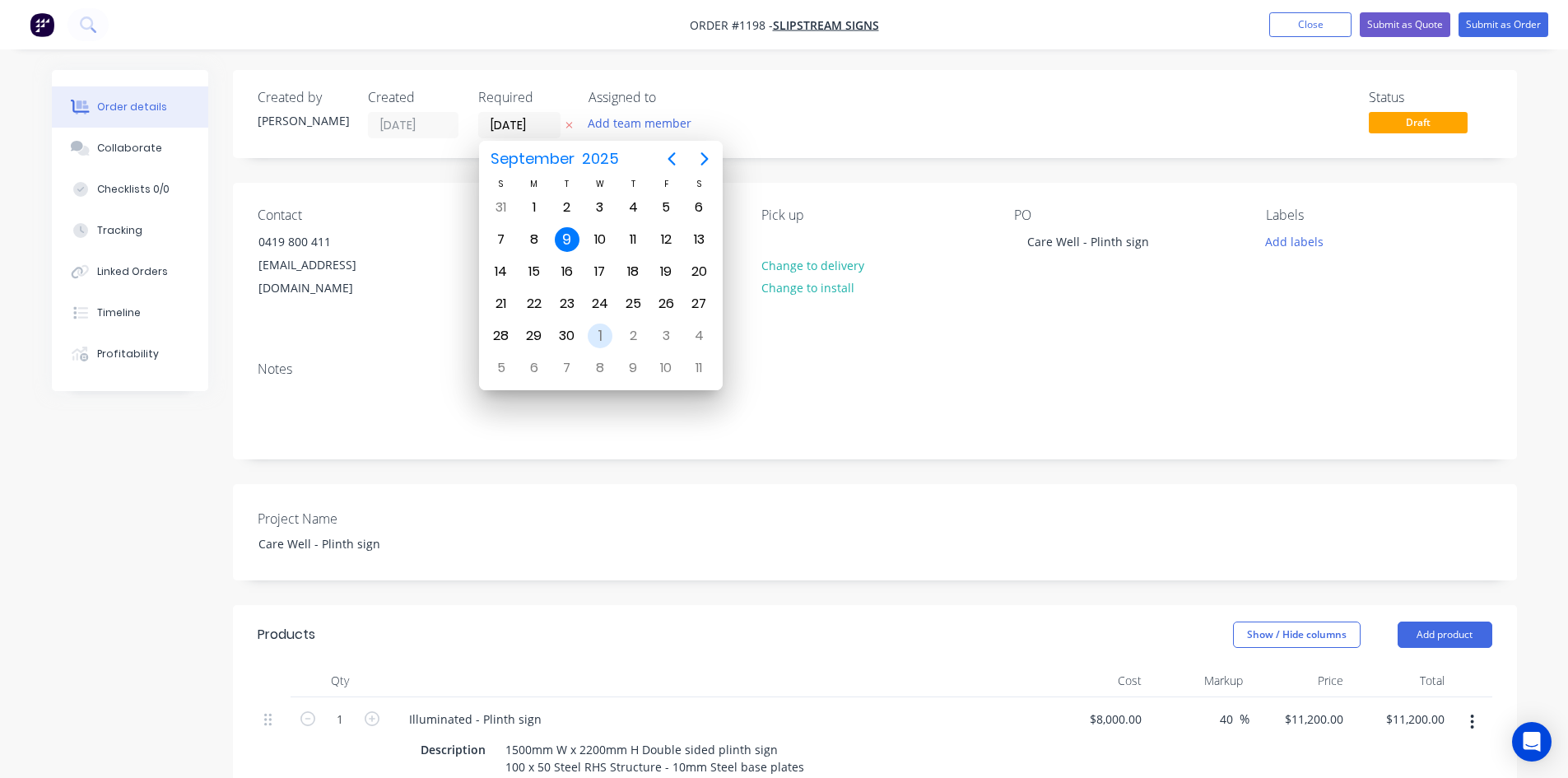
click at [580, 336] on div "30" at bounding box center [567, 335] width 33 height 31
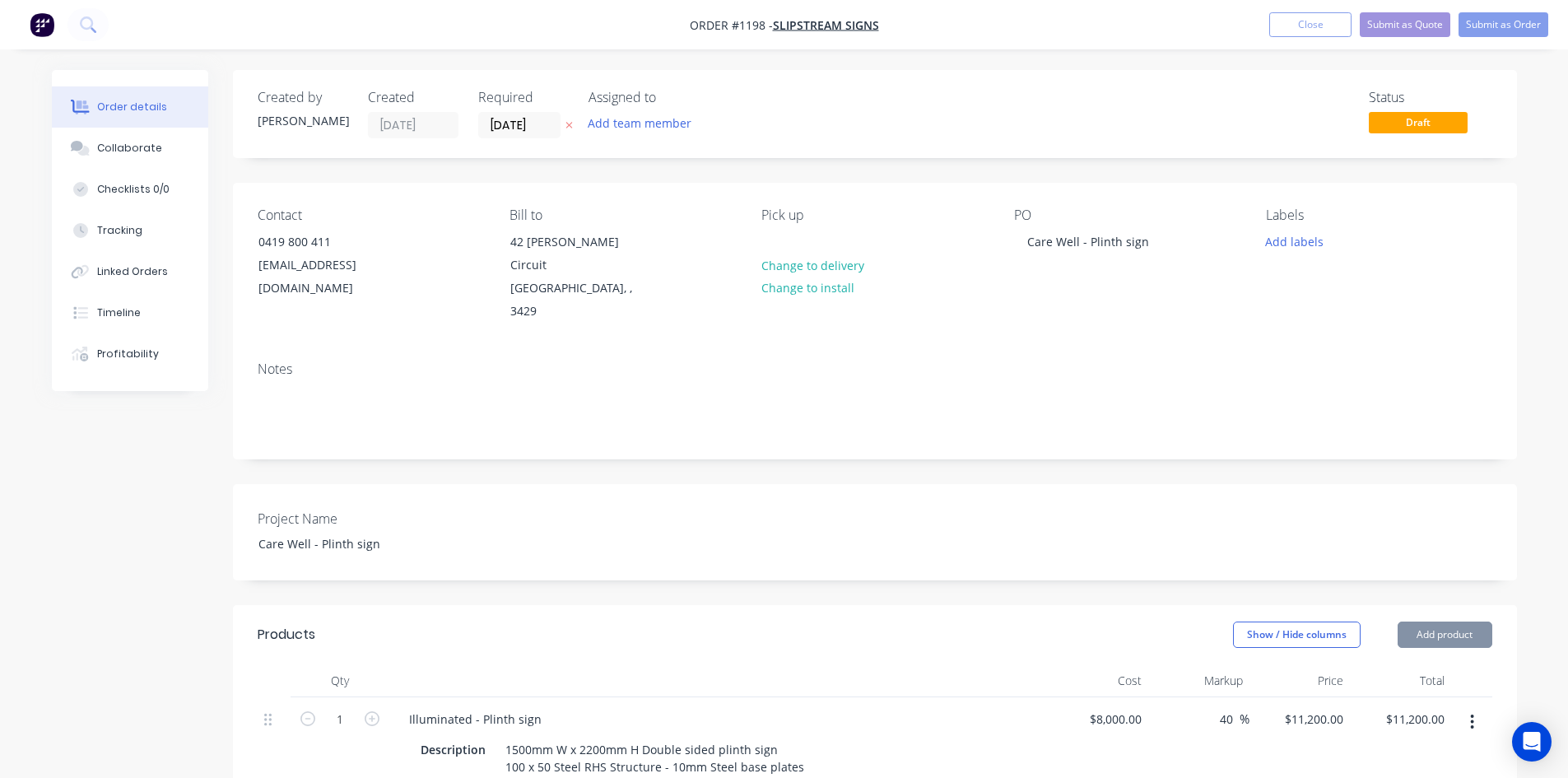
type input "[DATE]"
click at [1413, 19] on button "Submit as Quote" at bounding box center [1404, 24] width 90 height 24
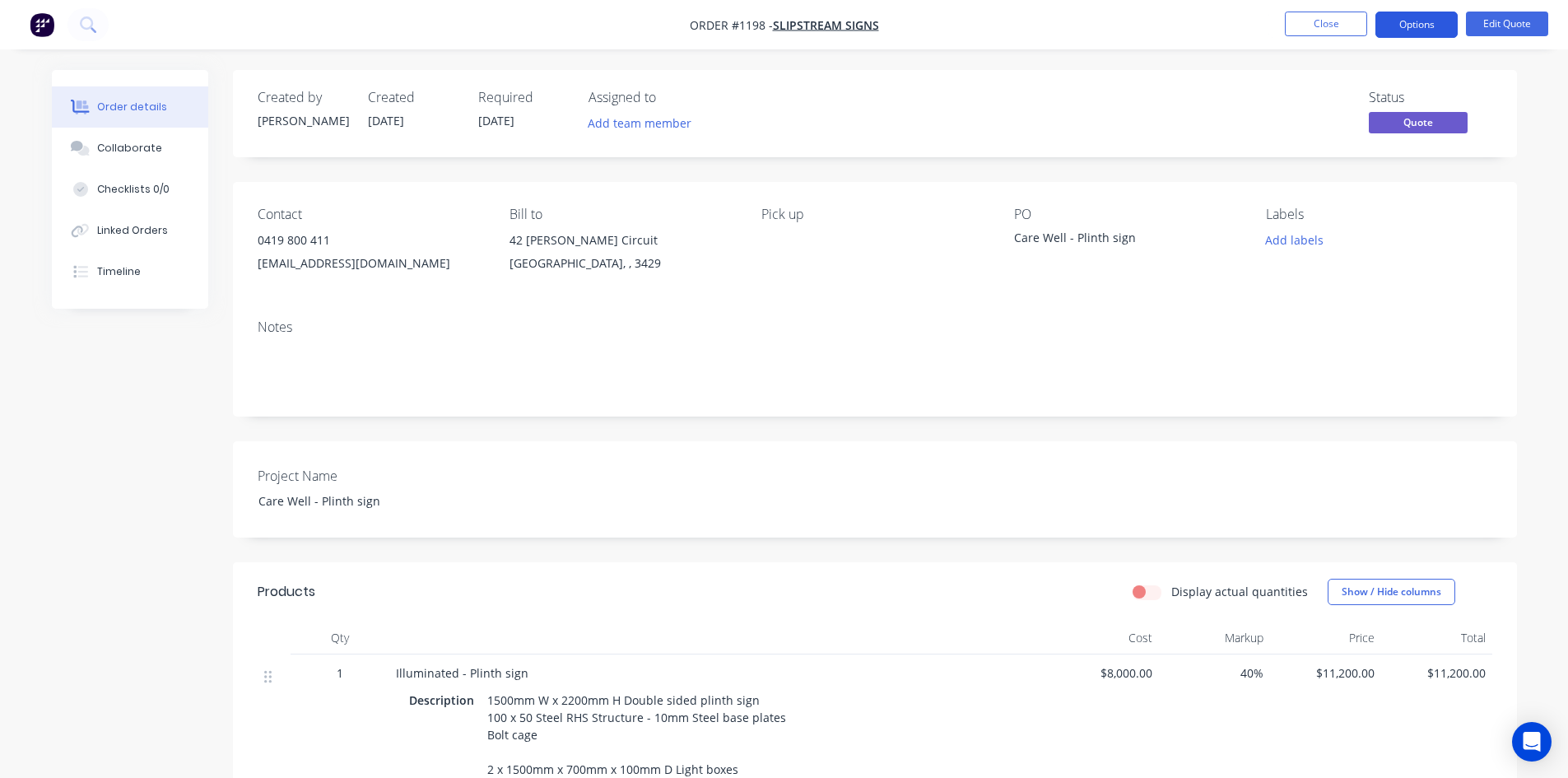
click at [1414, 19] on button "Options" at bounding box center [1416, 24] width 82 height 26
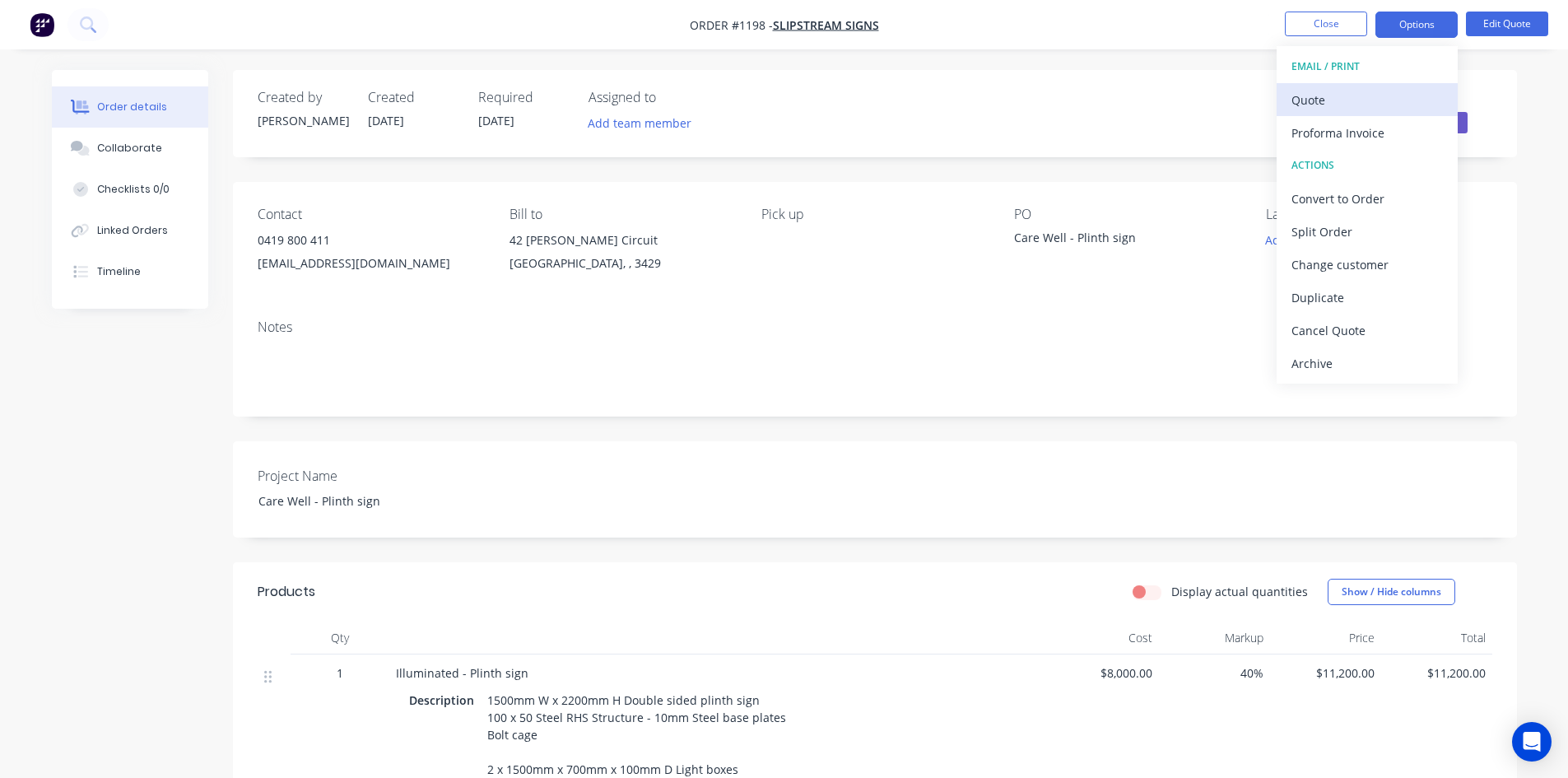
click at [1347, 101] on div "Quote" at bounding box center [1366, 100] width 151 height 24
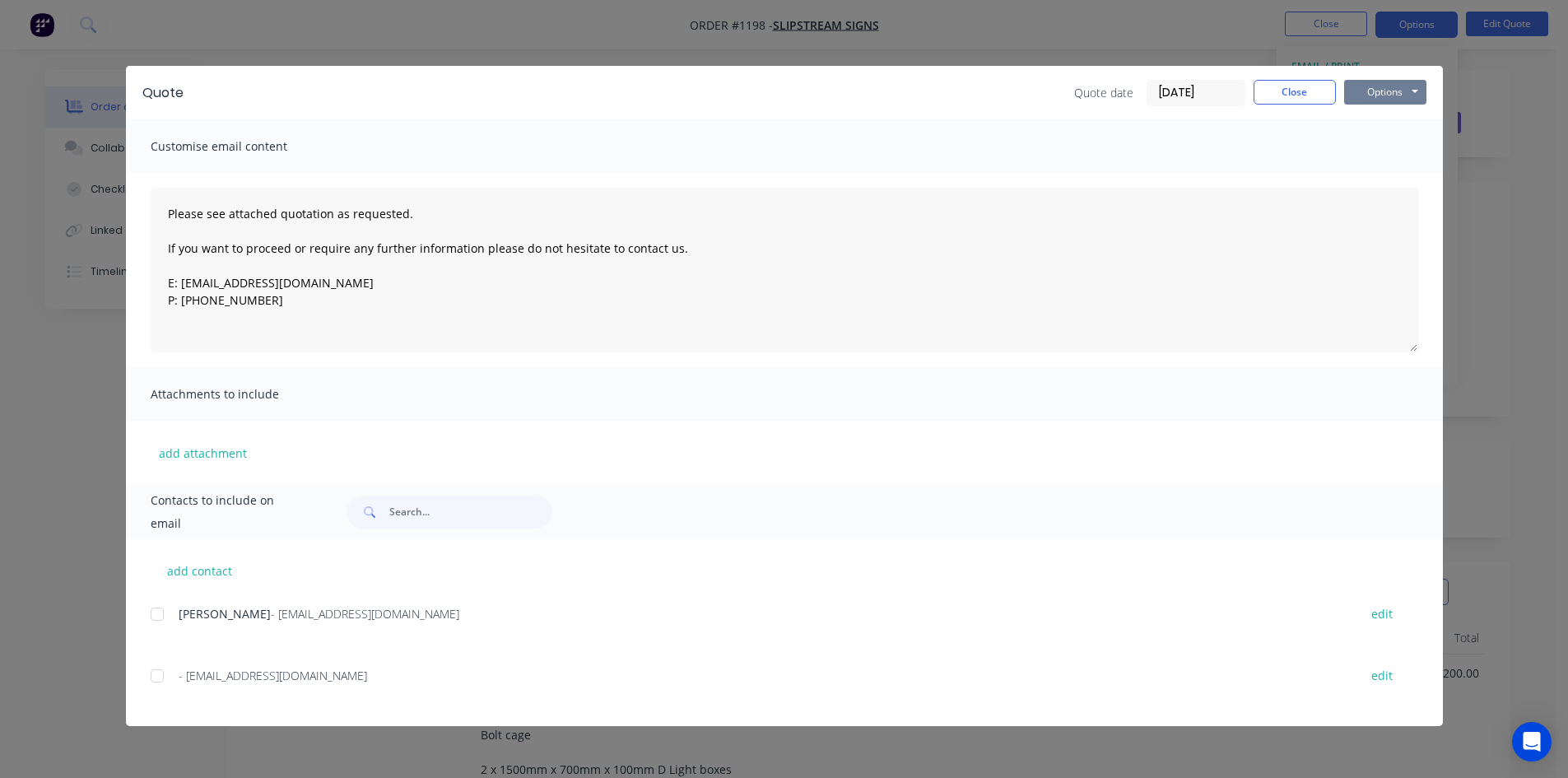
click at [1389, 88] on button "Options" at bounding box center [1385, 91] width 82 height 24
click at [1382, 146] on button "Print" at bounding box center [1396, 148] width 106 height 27
click at [1308, 88] on button "Close" at bounding box center [1294, 91] width 82 height 24
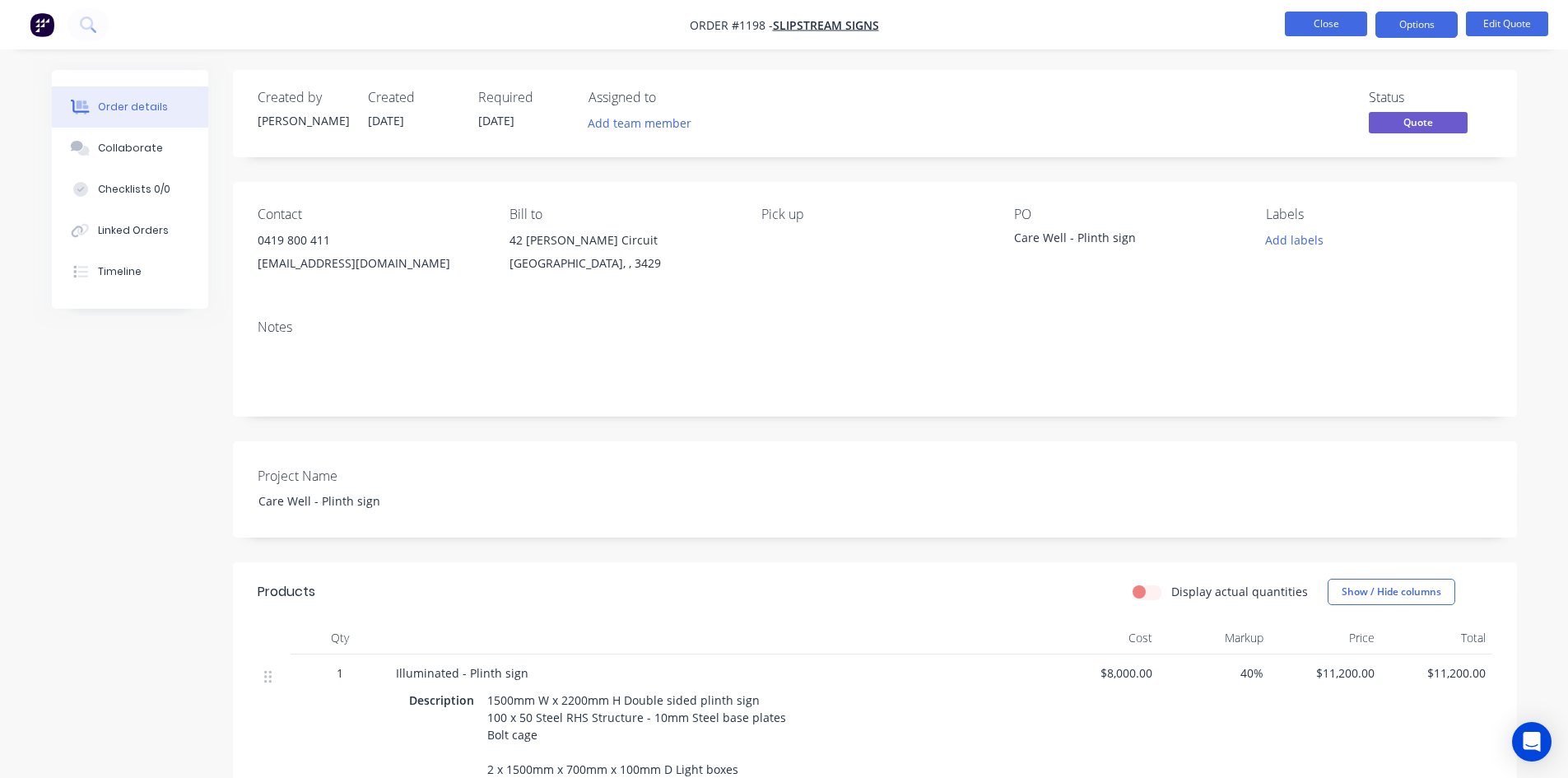
click at [1327, 24] on button "Close" at bounding box center [1326, 23] width 82 height 24
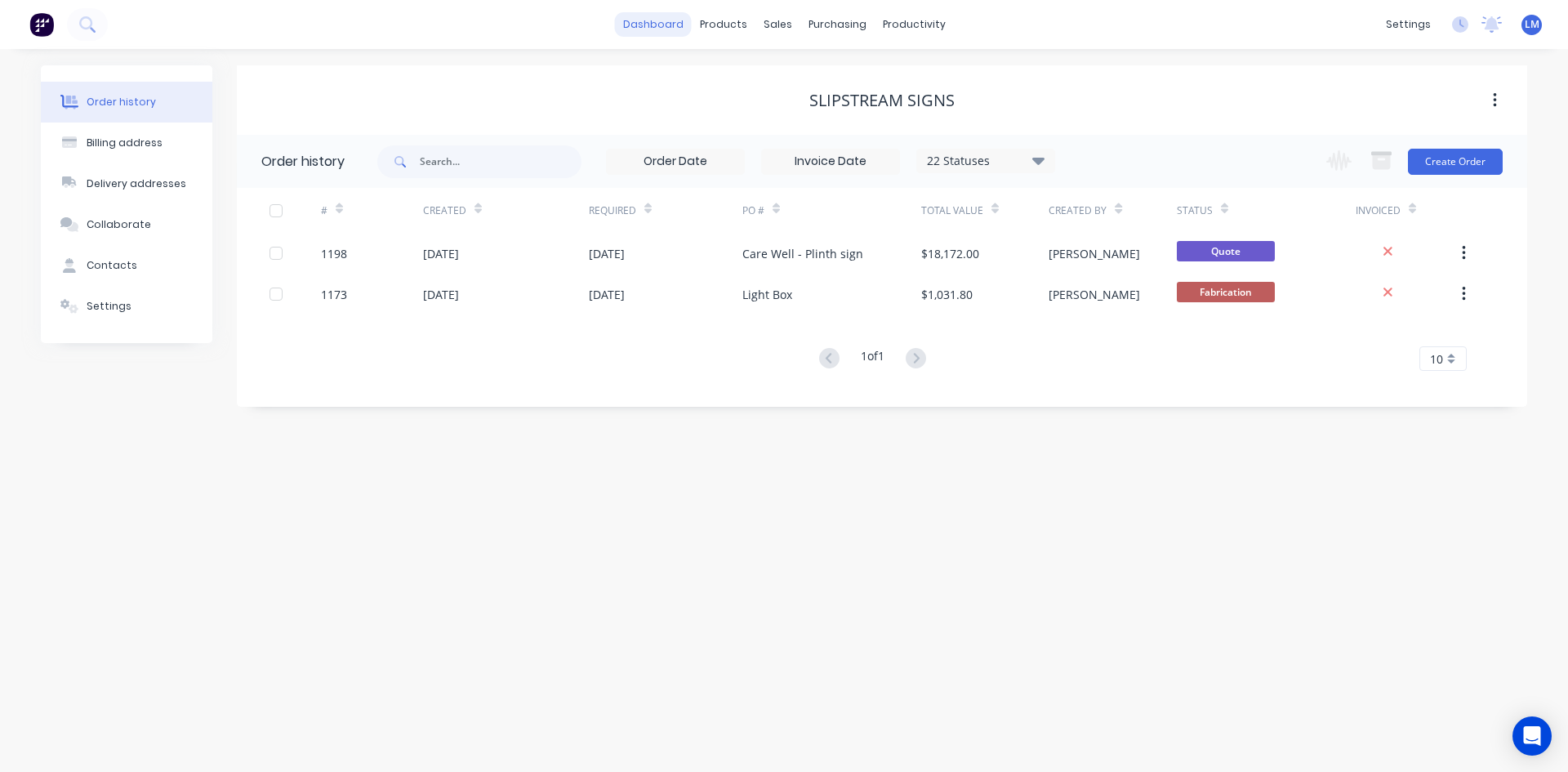
click at [664, 29] on link "dashboard" at bounding box center [653, 24] width 77 height 24
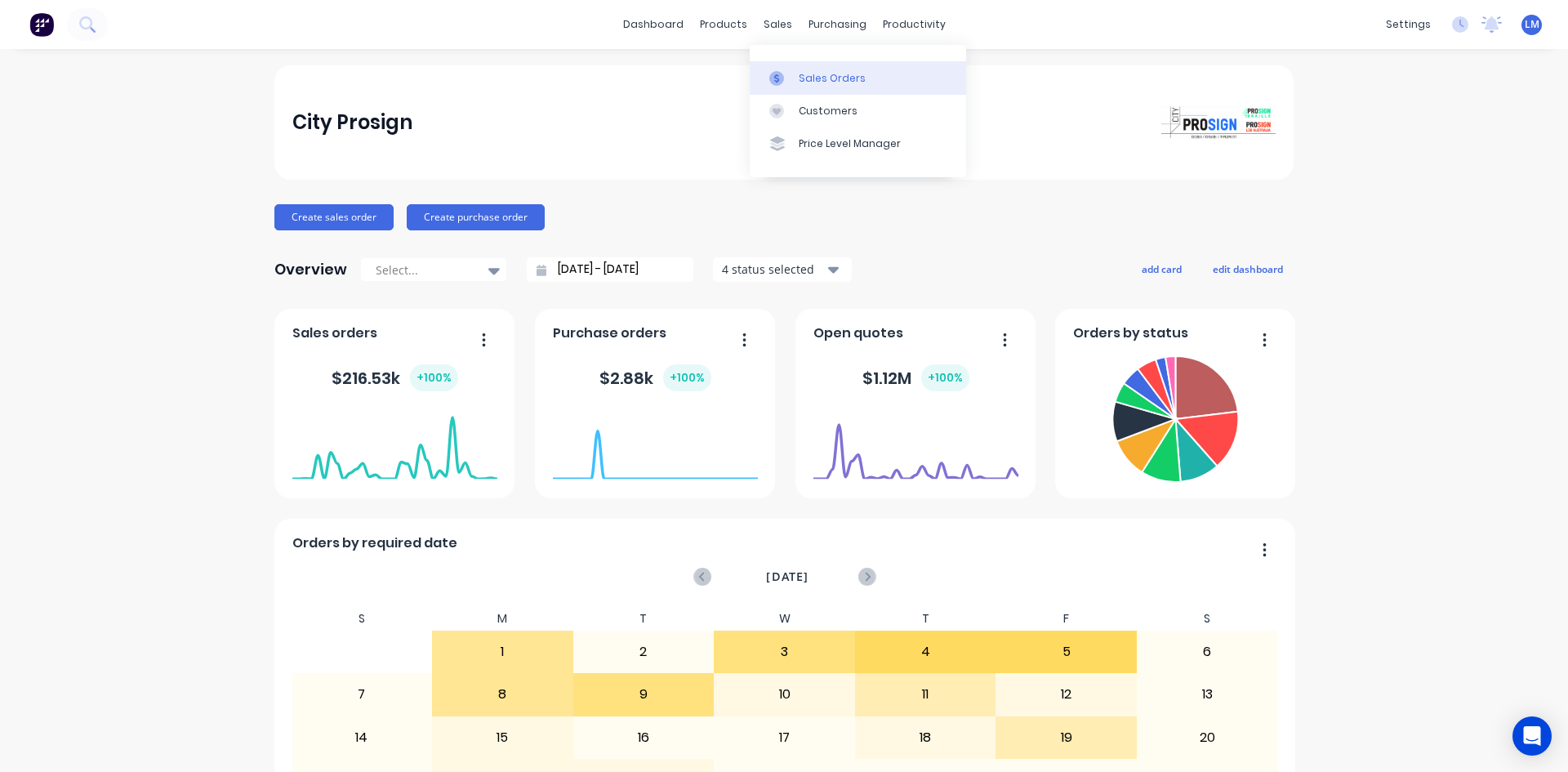
click at [824, 85] on div "Sales Orders" at bounding box center [833, 78] width 67 height 14
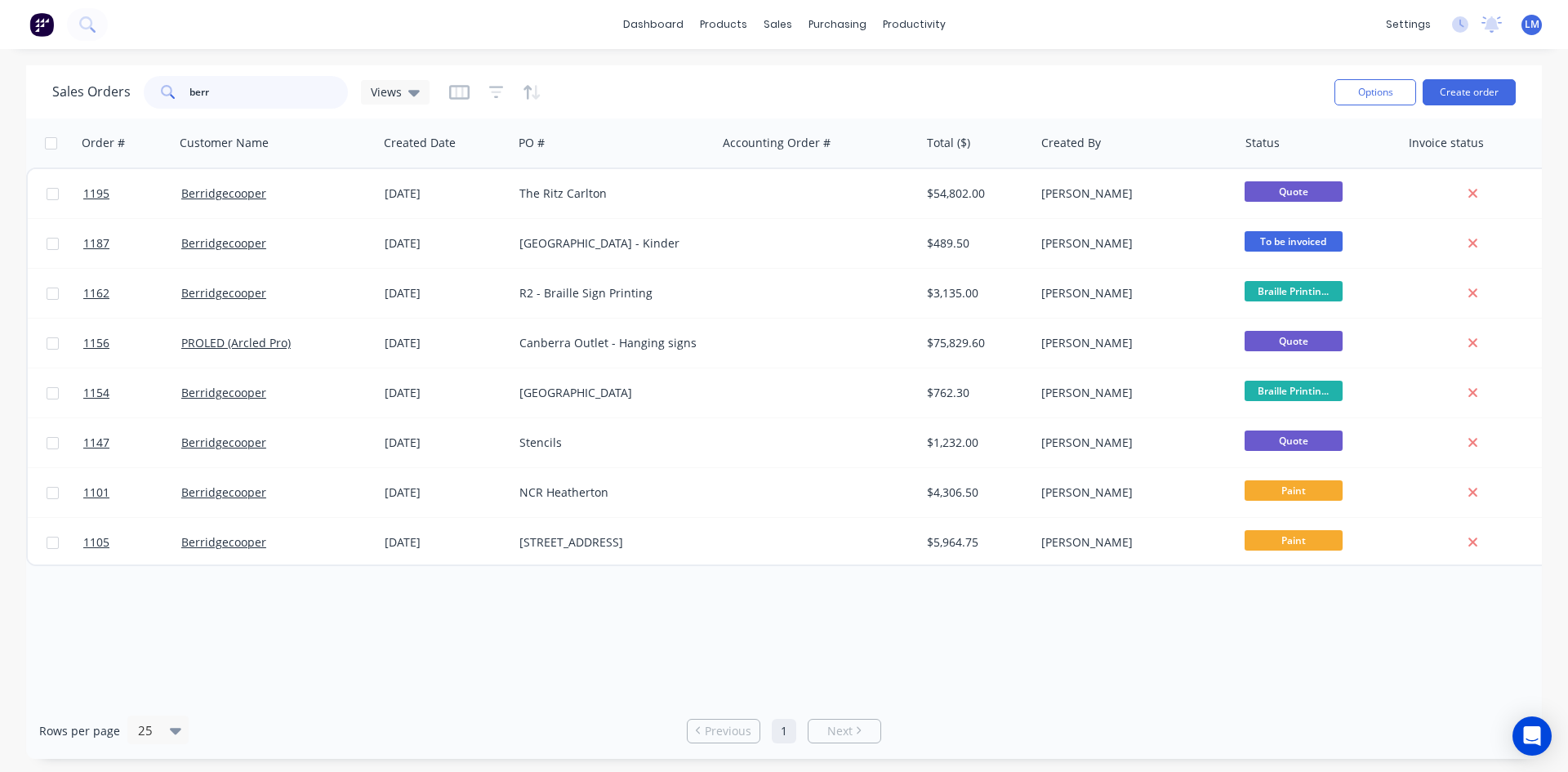
drag, startPoint x: 230, startPoint y: 86, endPoint x: 117, endPoint y: 87, distance: 113.0
click at [117, 87] on div "Sales Orders berr Views" at bounding box center [240, 92] width 377 height 33
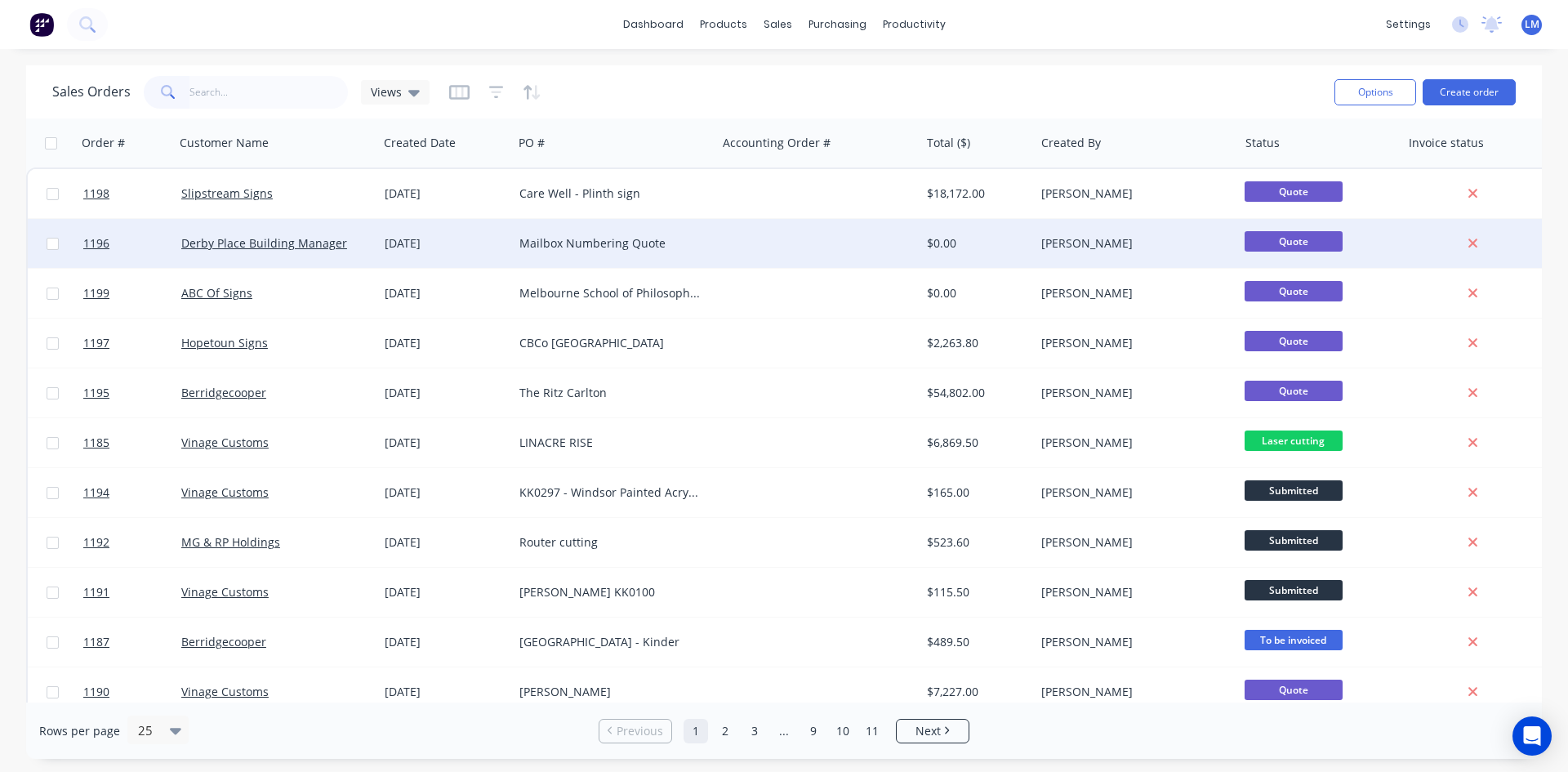
click at [816, 239] on div at bounding box center [818, 243] width 203 height 49
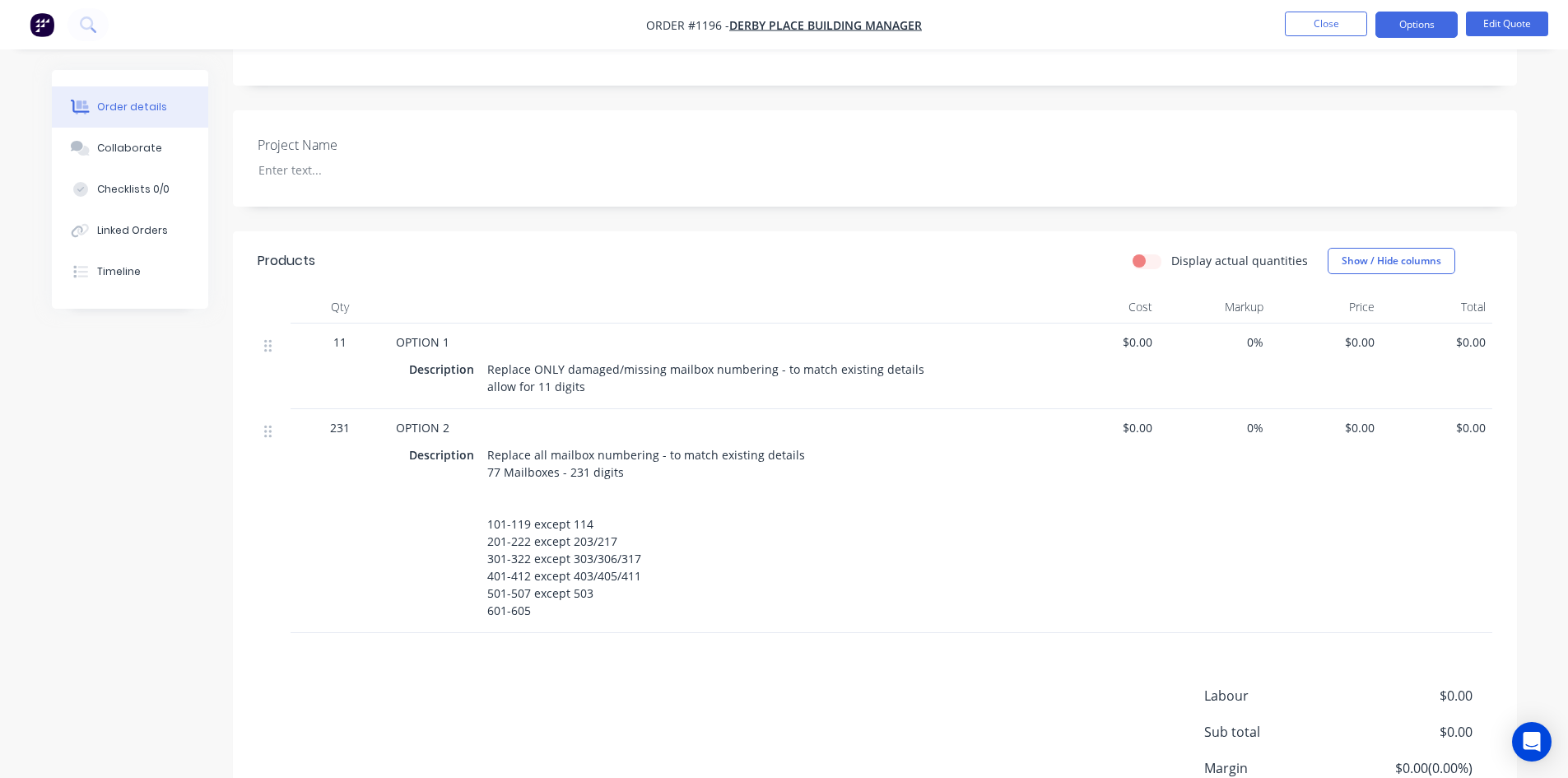
scroll to position [348, 0]
click at [1143, 431] on span "$0.00" at bounding box center [1103, 426] width 98 height 17
click at [1516, 23] on button "Edit Quote" at bounding box center [1506, 23] width 82 height 24
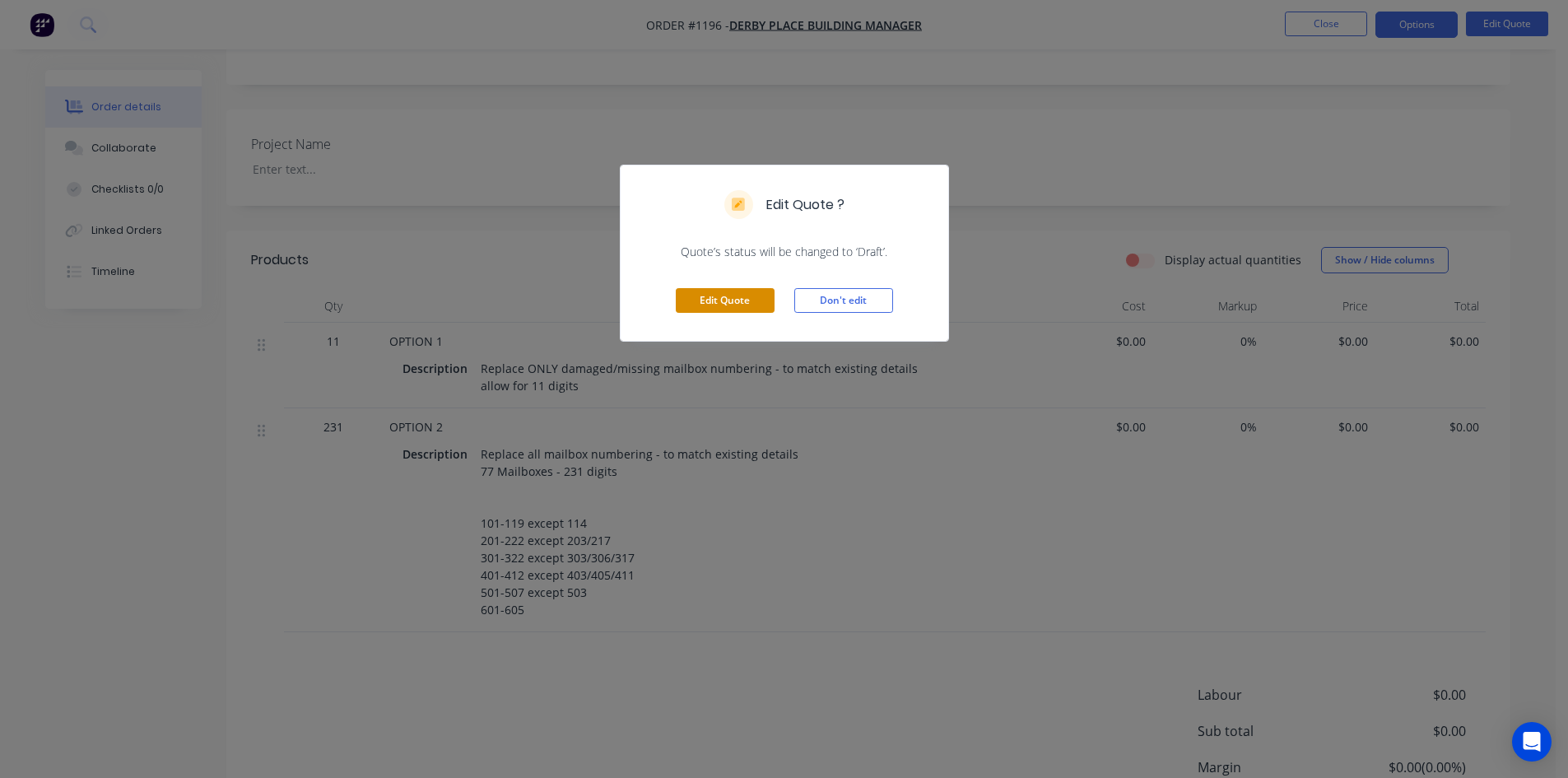
click at [738, 302] on button "Edit Quote" at bounding box center [725, 299] width 99 height 24
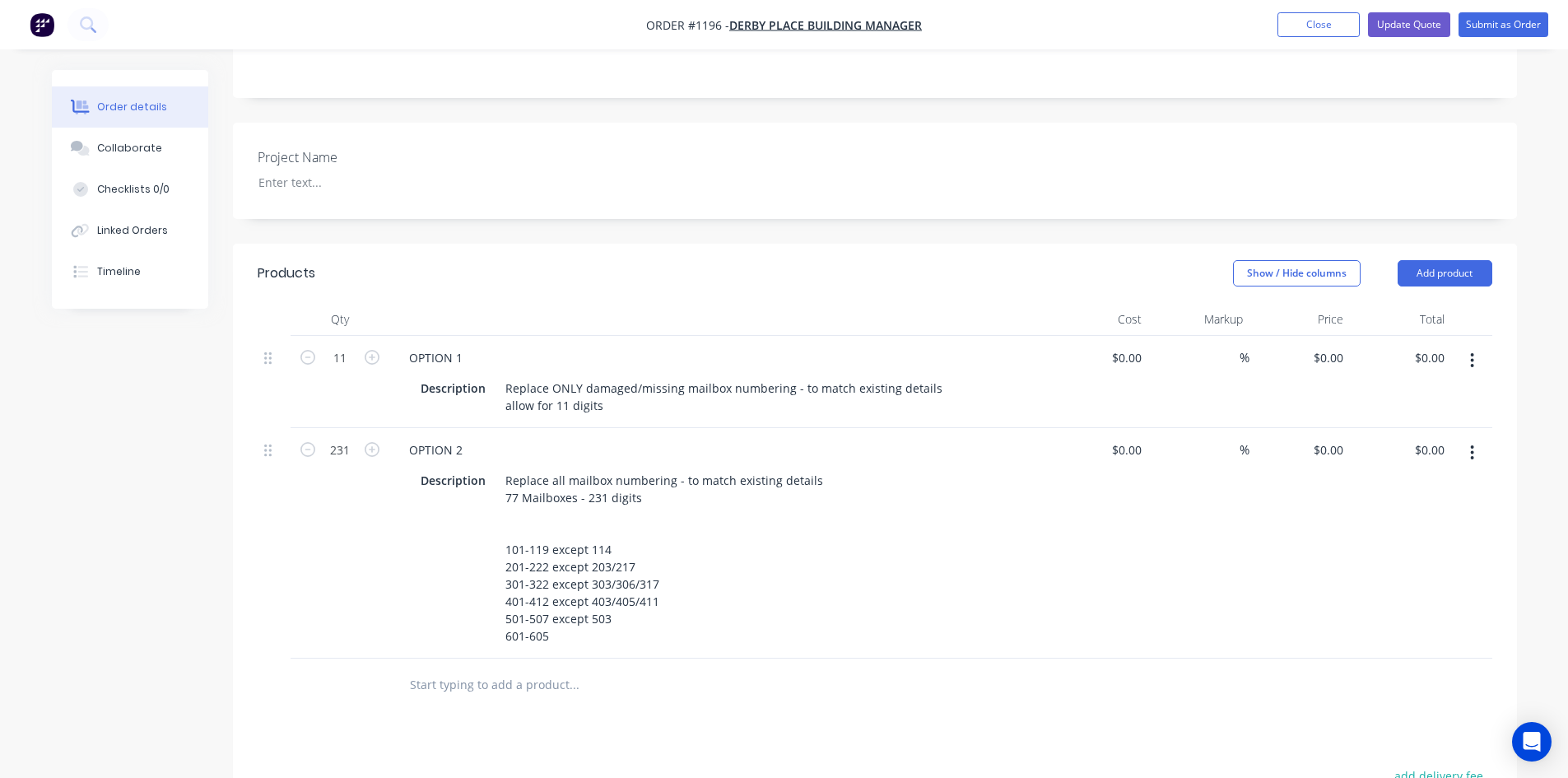
scroll to position [412, 0]
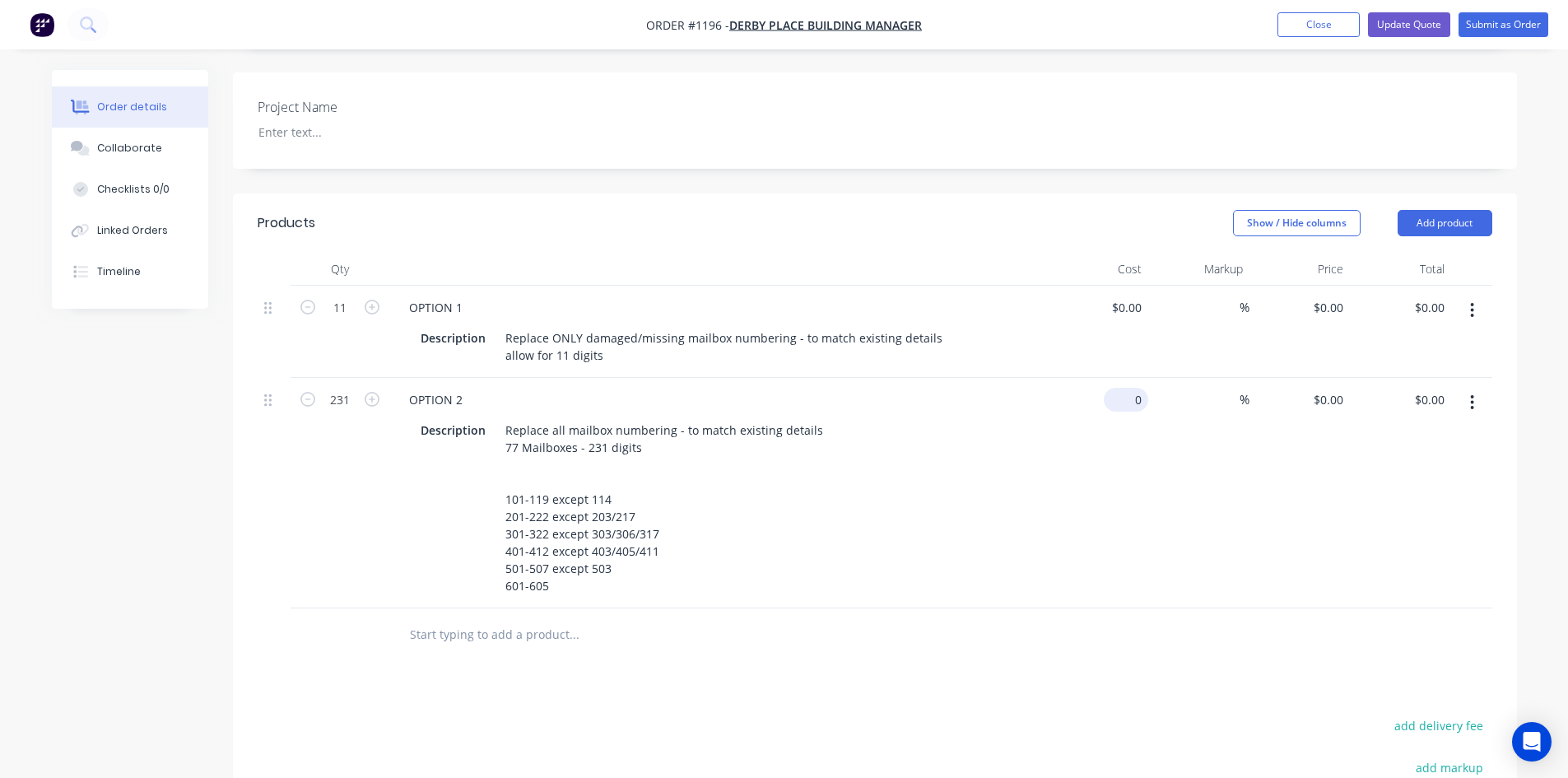
click at [1127, 388] on div "0 $0.00" at bounding box center [1126, 399] width 45 height 24
type input "$7.00"
type input "$1,617.00"
click at [1226, 388] on input at bounding box center [1230, 399] width 19 height 24
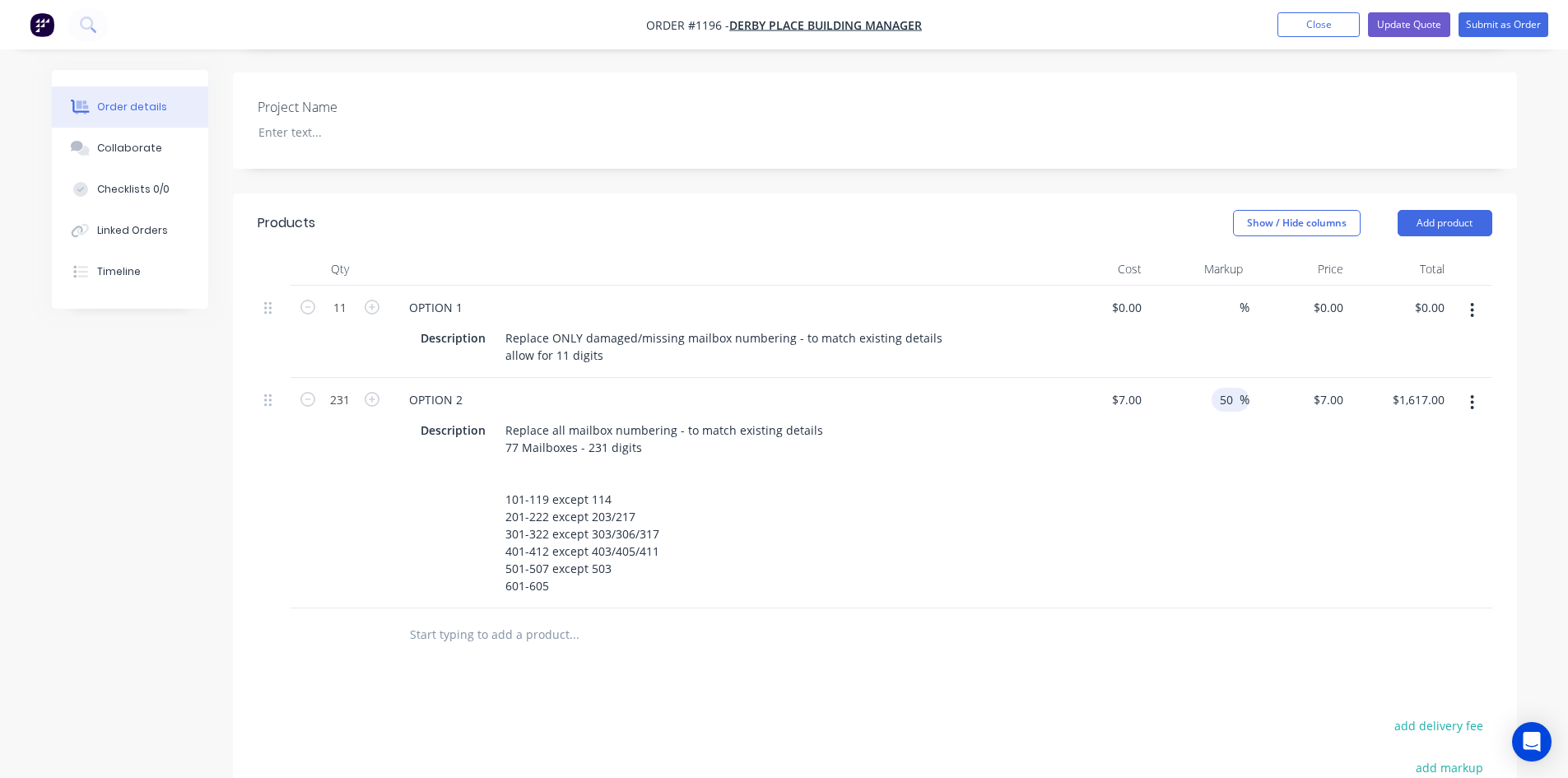
type input "50"
type input "$10.50"
type input "$2,425.50"
click at [1189, 499] on div "50 50 %" at bounding box center [1199, 493] width 101 height 231
click at [1224, 296] on input at bounding box center [1230, 307] width 19 height 24
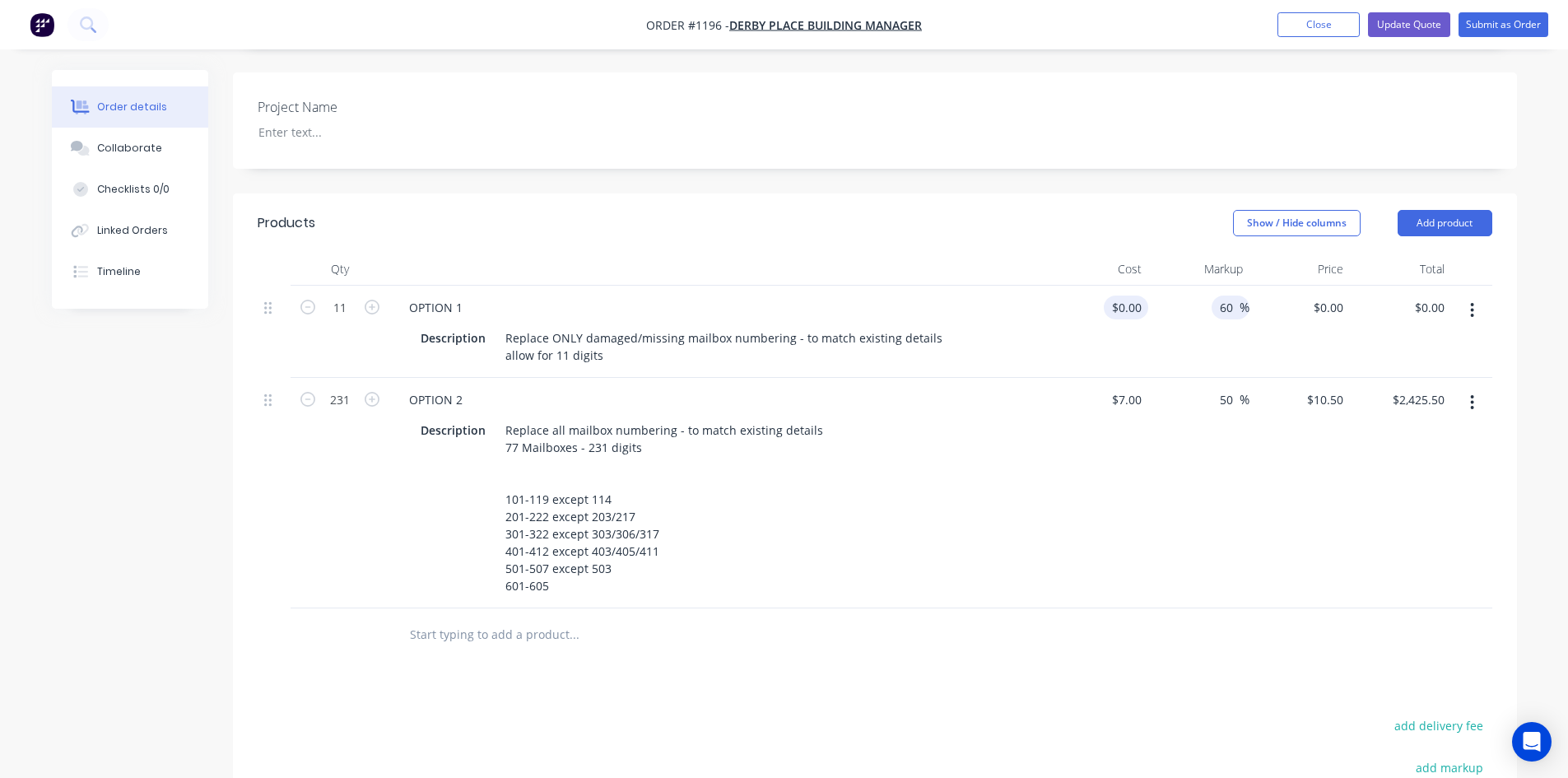
type input "60"
click at [1132, 296] on input "0" at bounding box center [1129, 307] width 38 height 24
type input "$40.00"
type input "$64.00"
type input "$704.00"
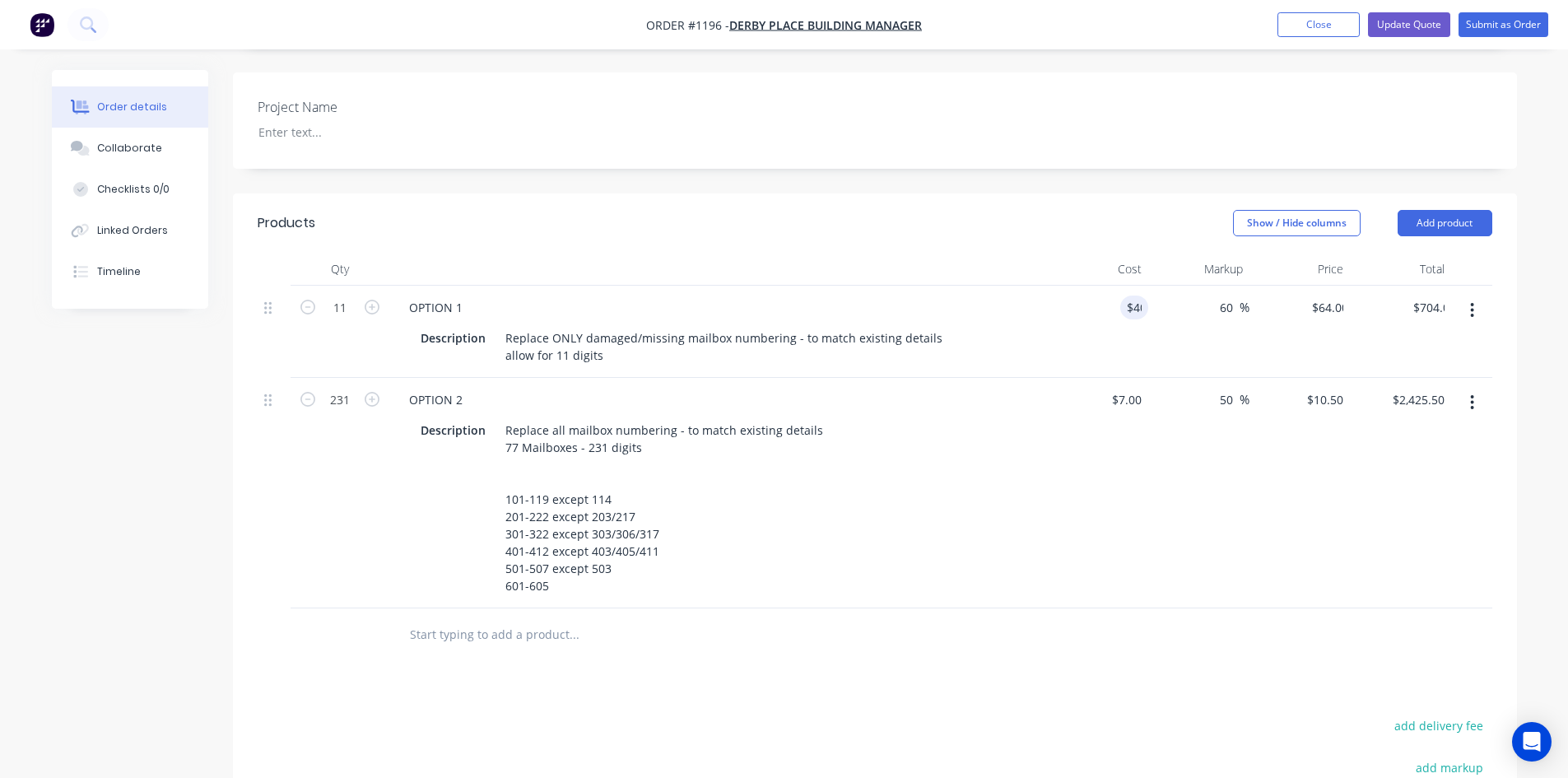
click at [1239, 469] on div "50 50 %" at bounding box center [1199, 493] width 101 height 231
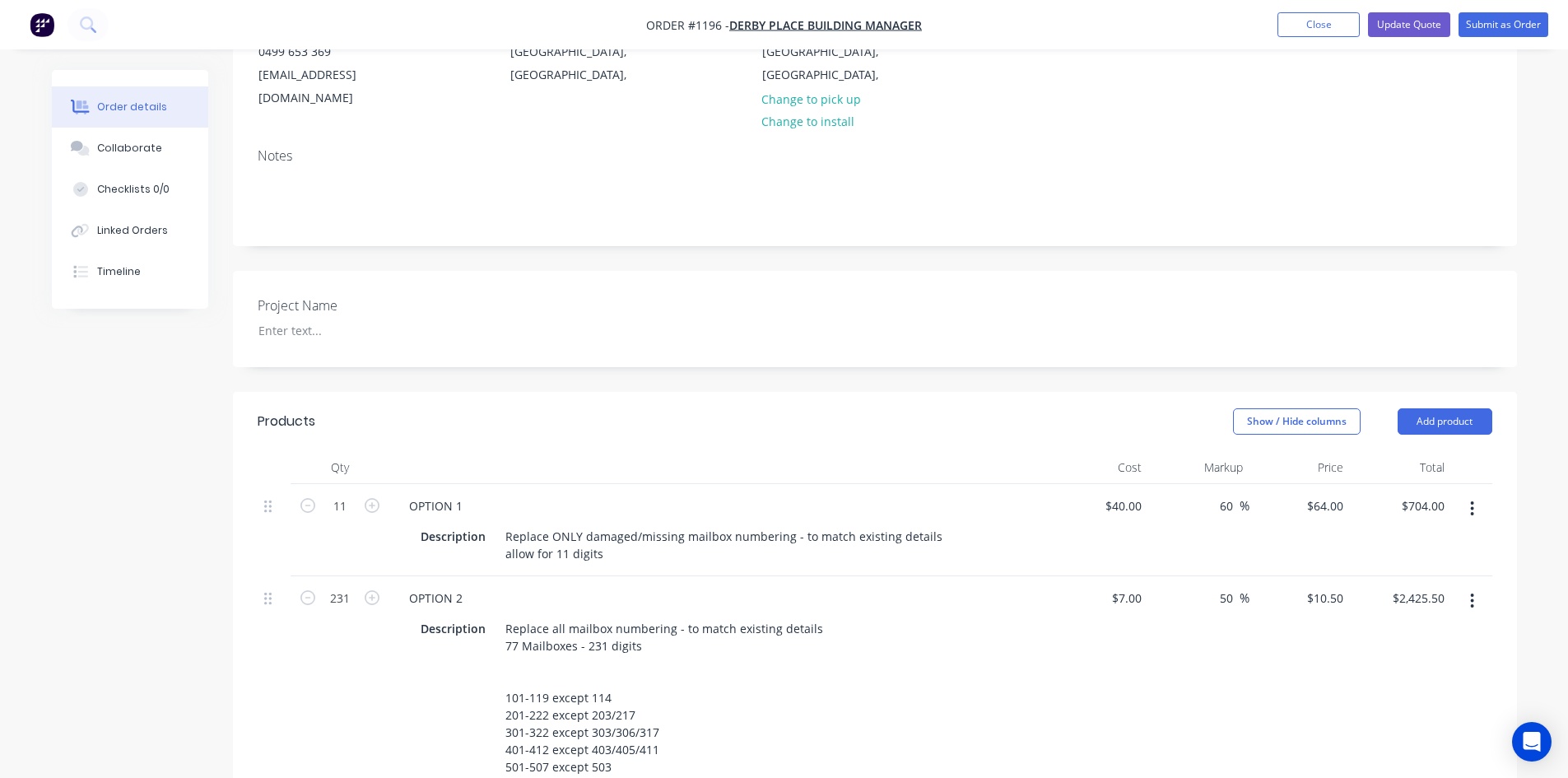
scroll to position [0, 0]
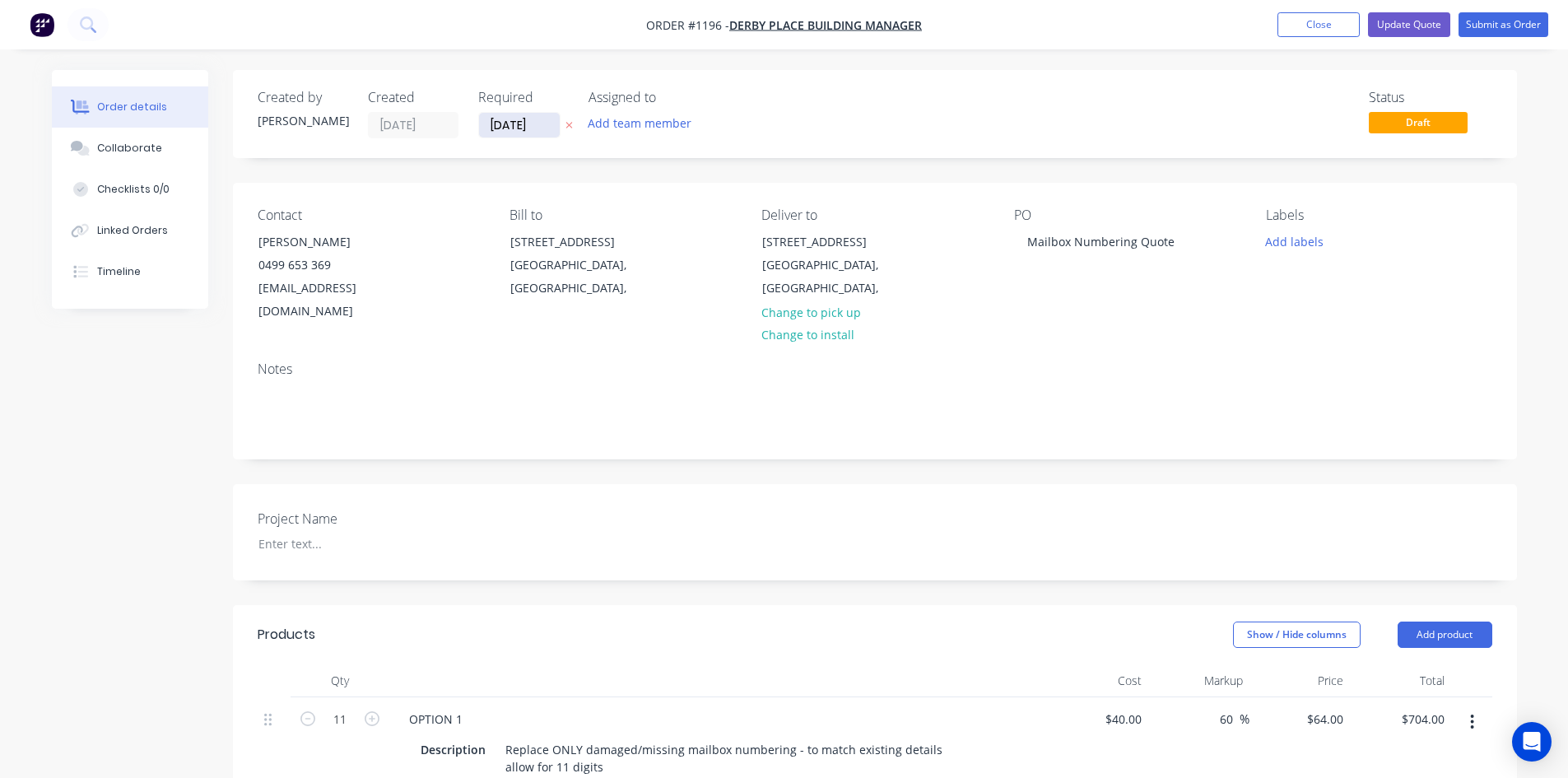
click at [545, 122] on input "[DATE]" at bounding box center [518, 124] width 80 height 24
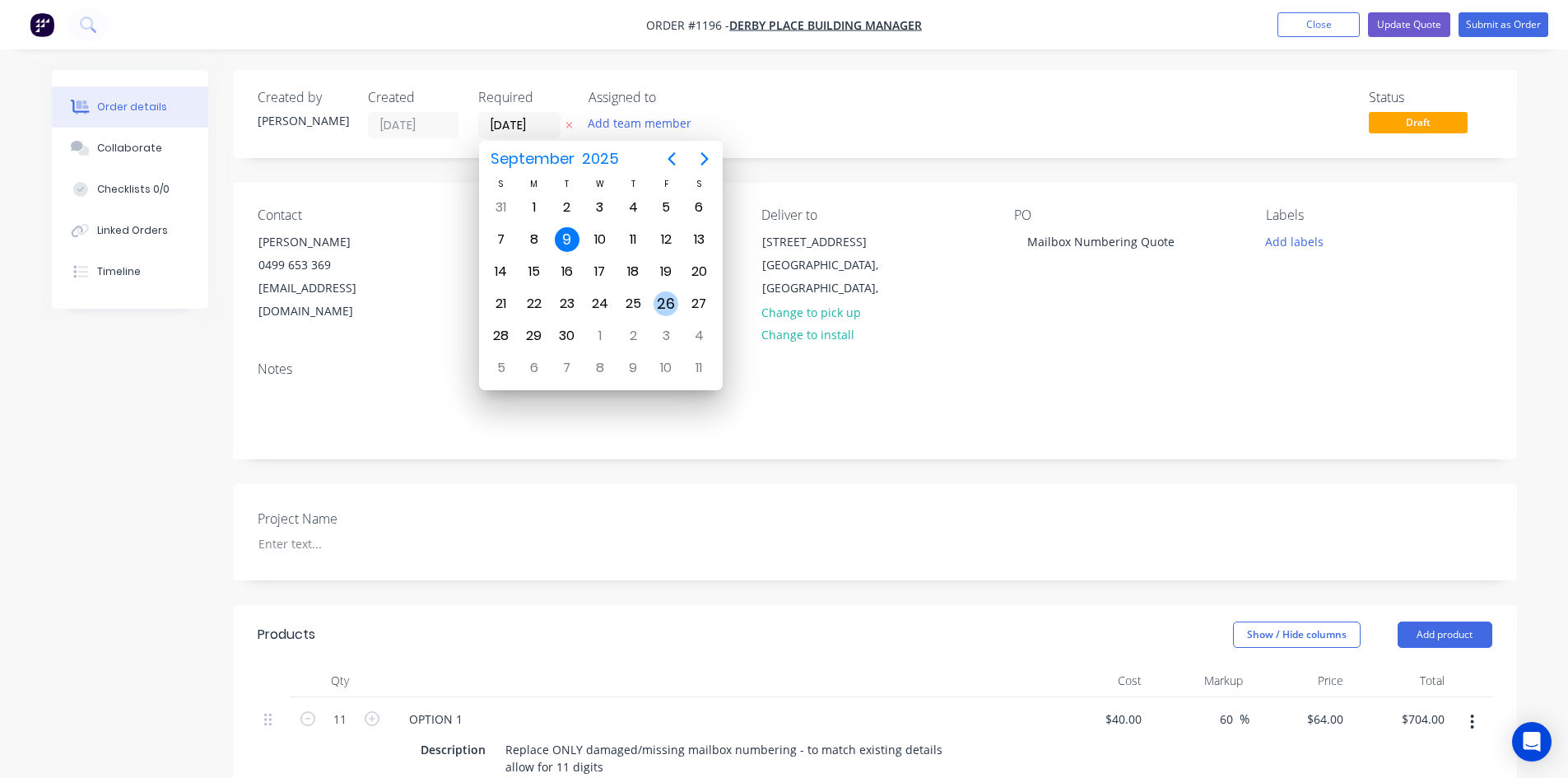
click at [680, 309] on div "26" at bounding box center [666, 303] width 33 height 31
type input "[DATE]"
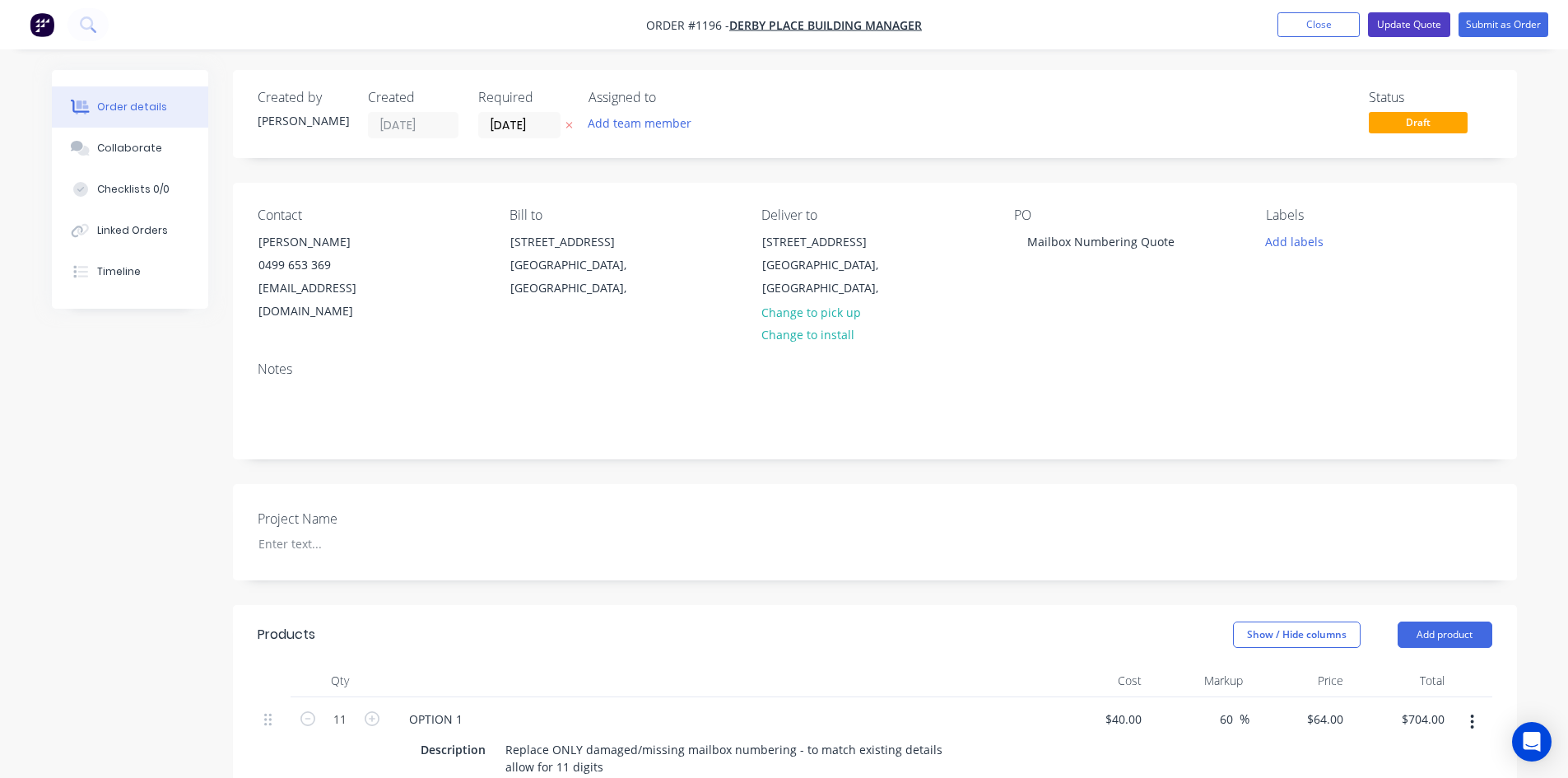
click at [1406, 14] on button "Update Quote" at bounding box center [1408, 24] width 82 height 24
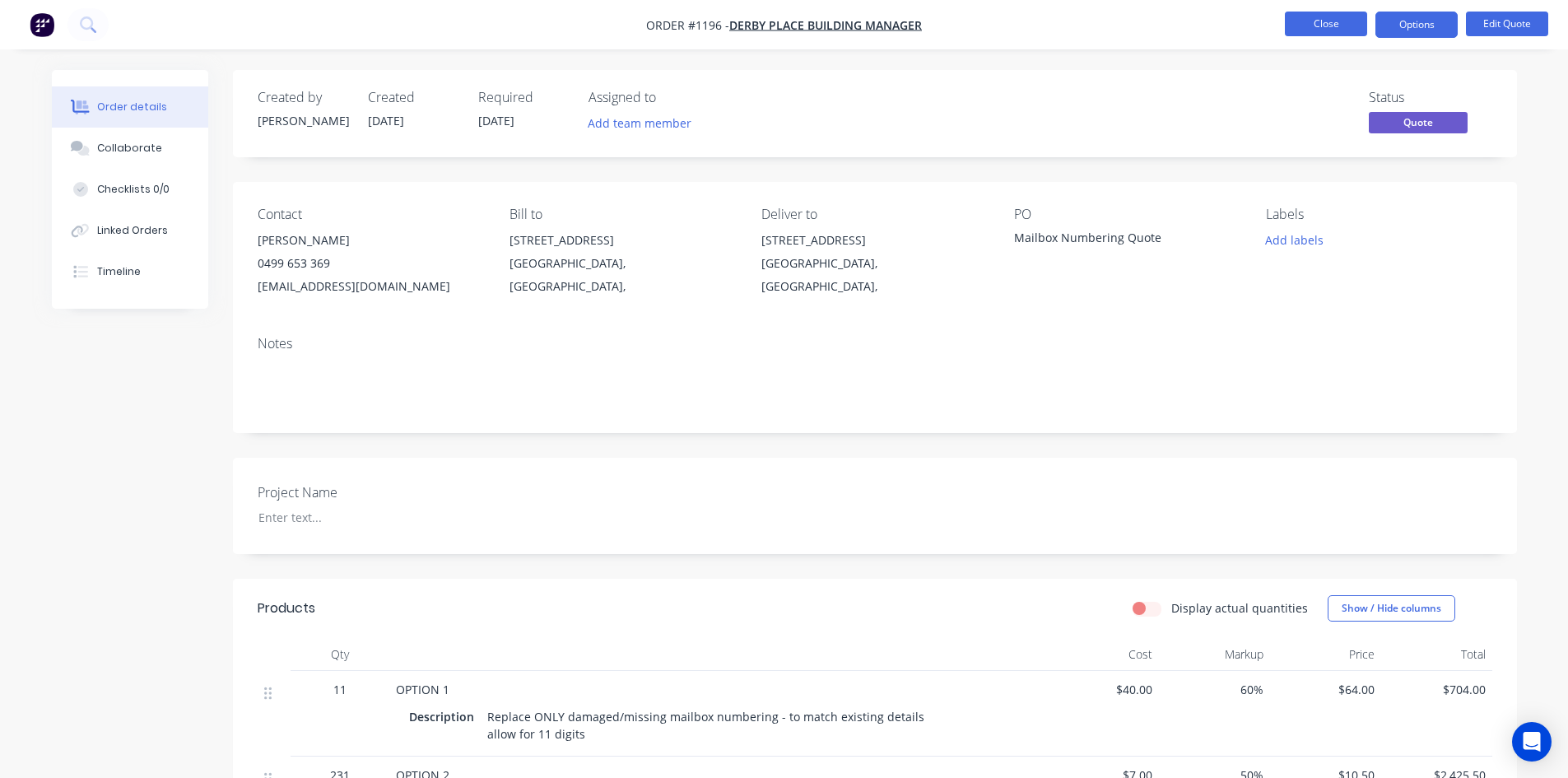
click at [1330, 18] on button "Close" at bounding box center [1326, 23] width 82 height 24
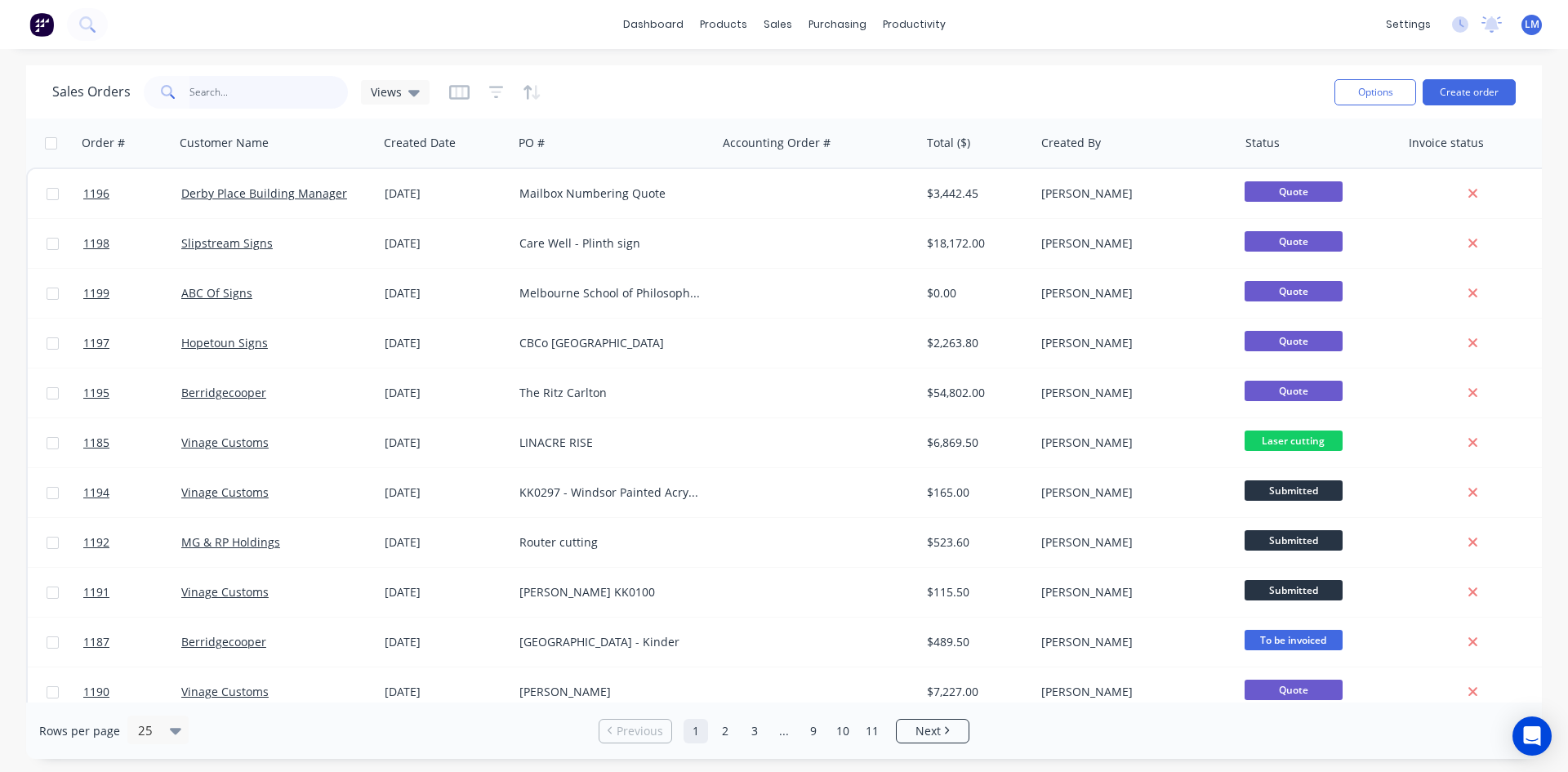
click at [308, 89] on input "text" at bounding box center [269, 92] width 160 height 33
type input "canvas"
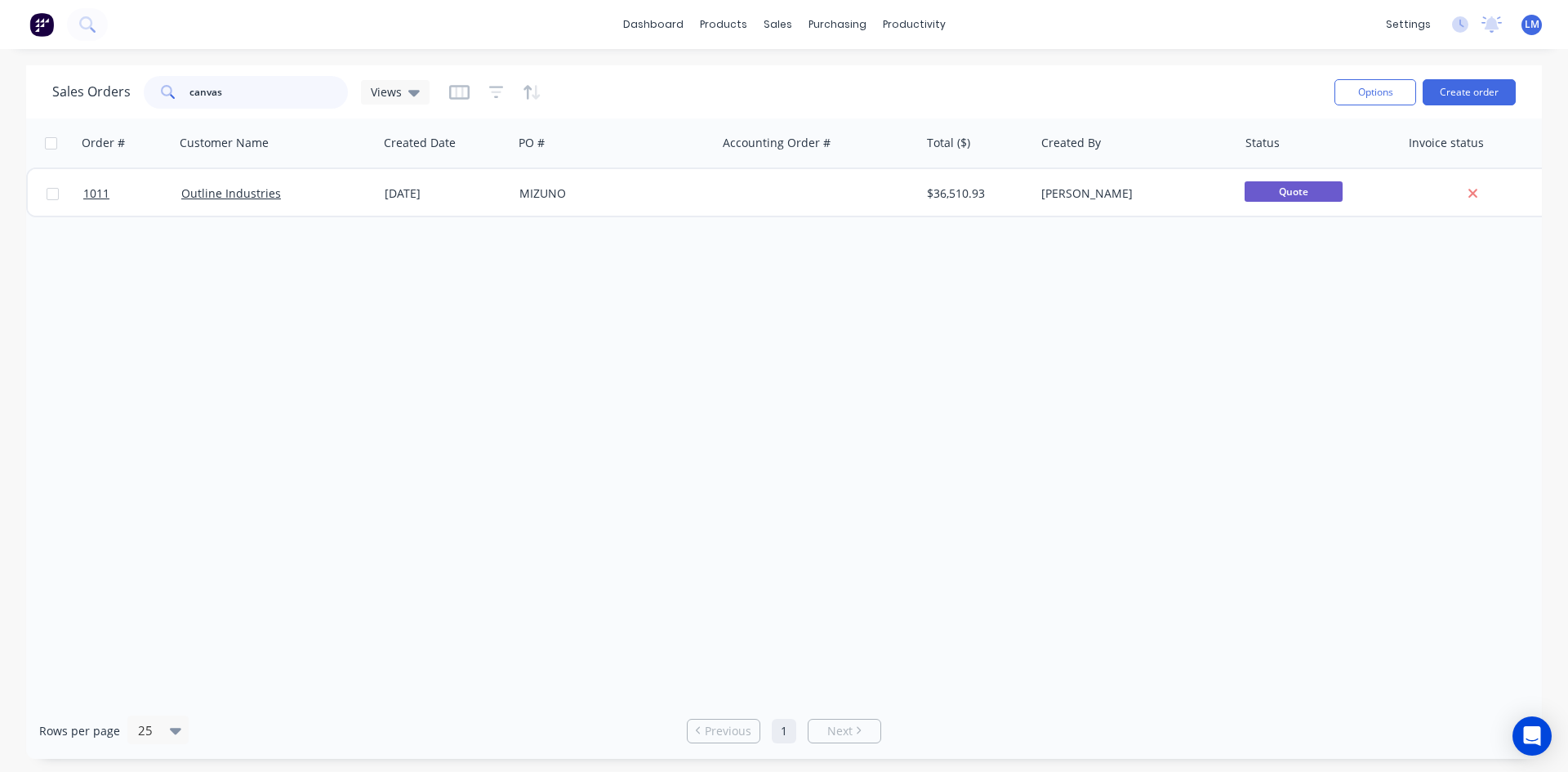
drag, startPoint x: 279, startPoint y: 92, endPoint x: 143, endPoint y: 99, distance: 136.2
click at [162, 92] on div "canvas" at bounding box center [245, 92] width 204 height 33
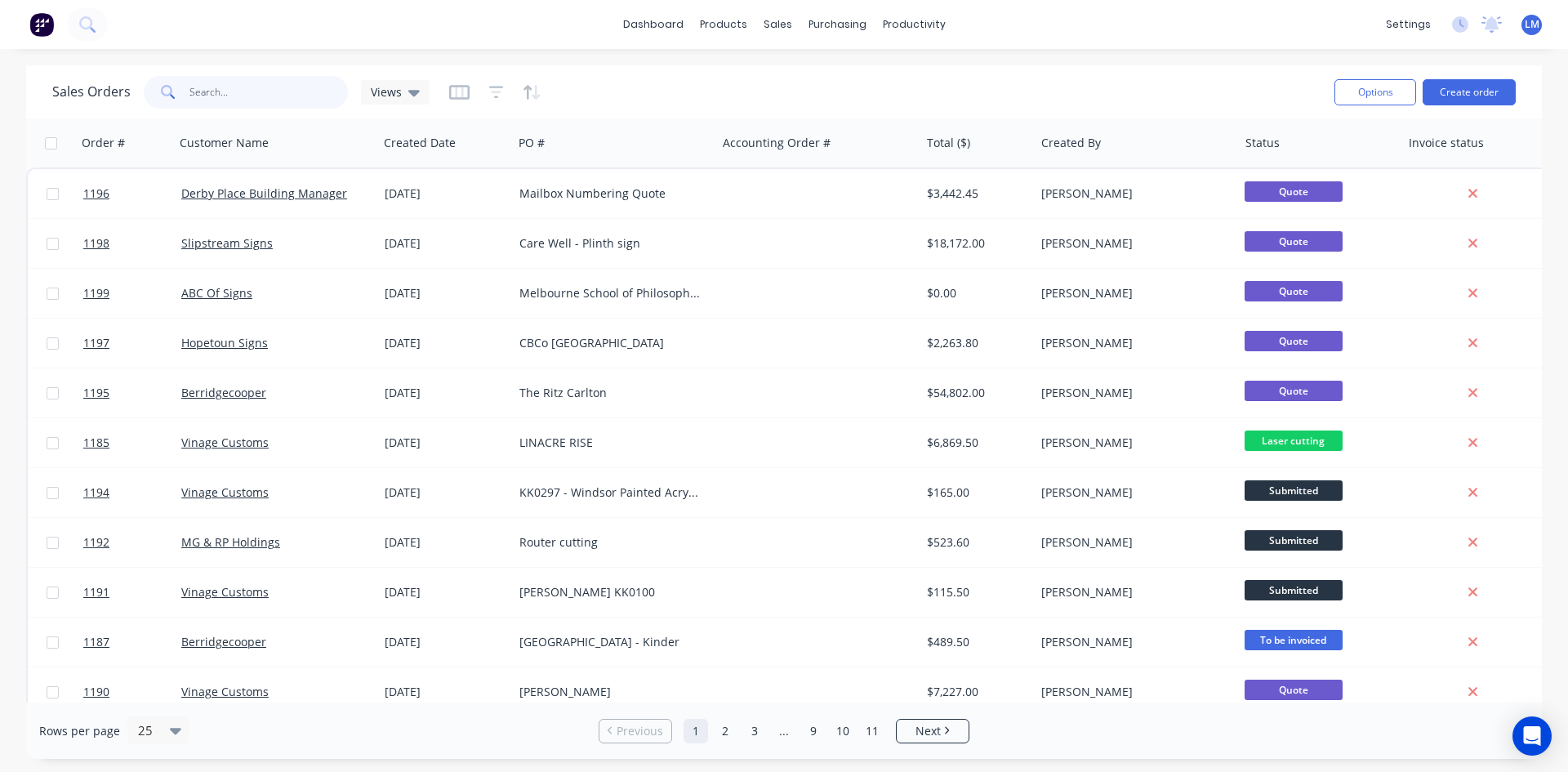
click at [306, 92] on input "text" at bounding box center [269, 92] width 160 height 33
type input "vinage"
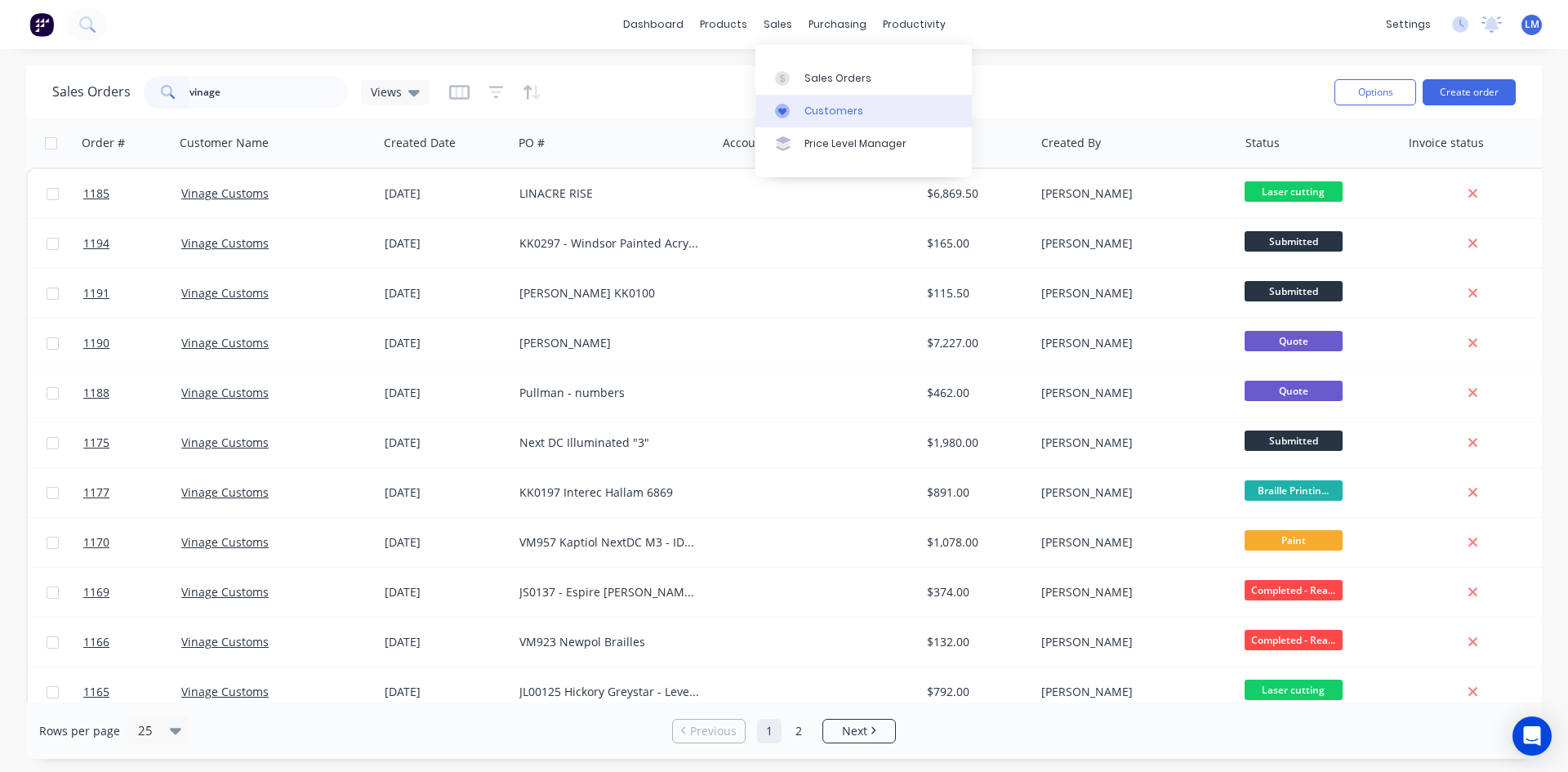
click at [821, 114] on div "Customers" at bounding box center [833, 111] width 59 height 14
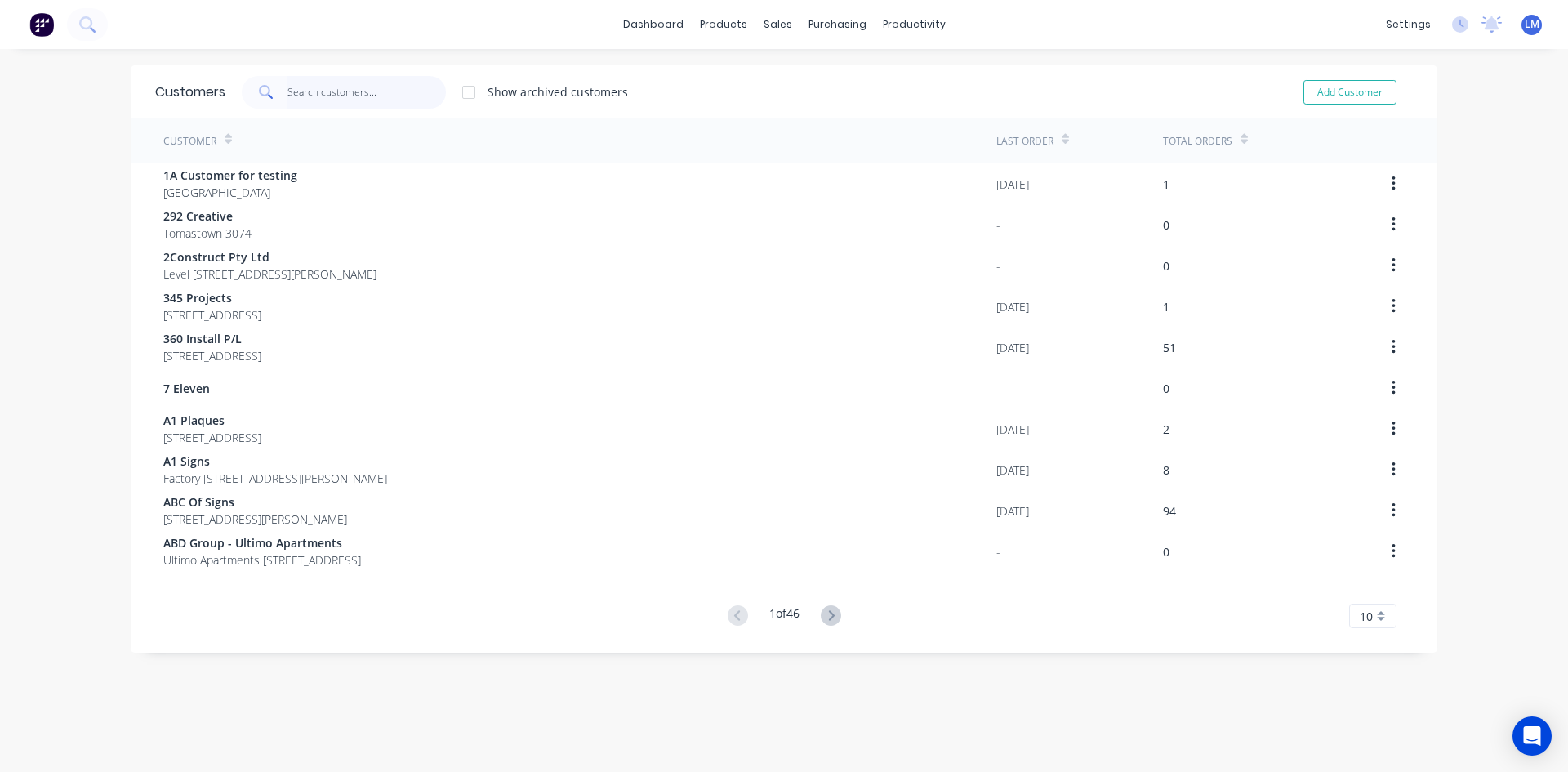
click at [339, 89] on input "text" at bounding box center [367, 92] width 160 height 33
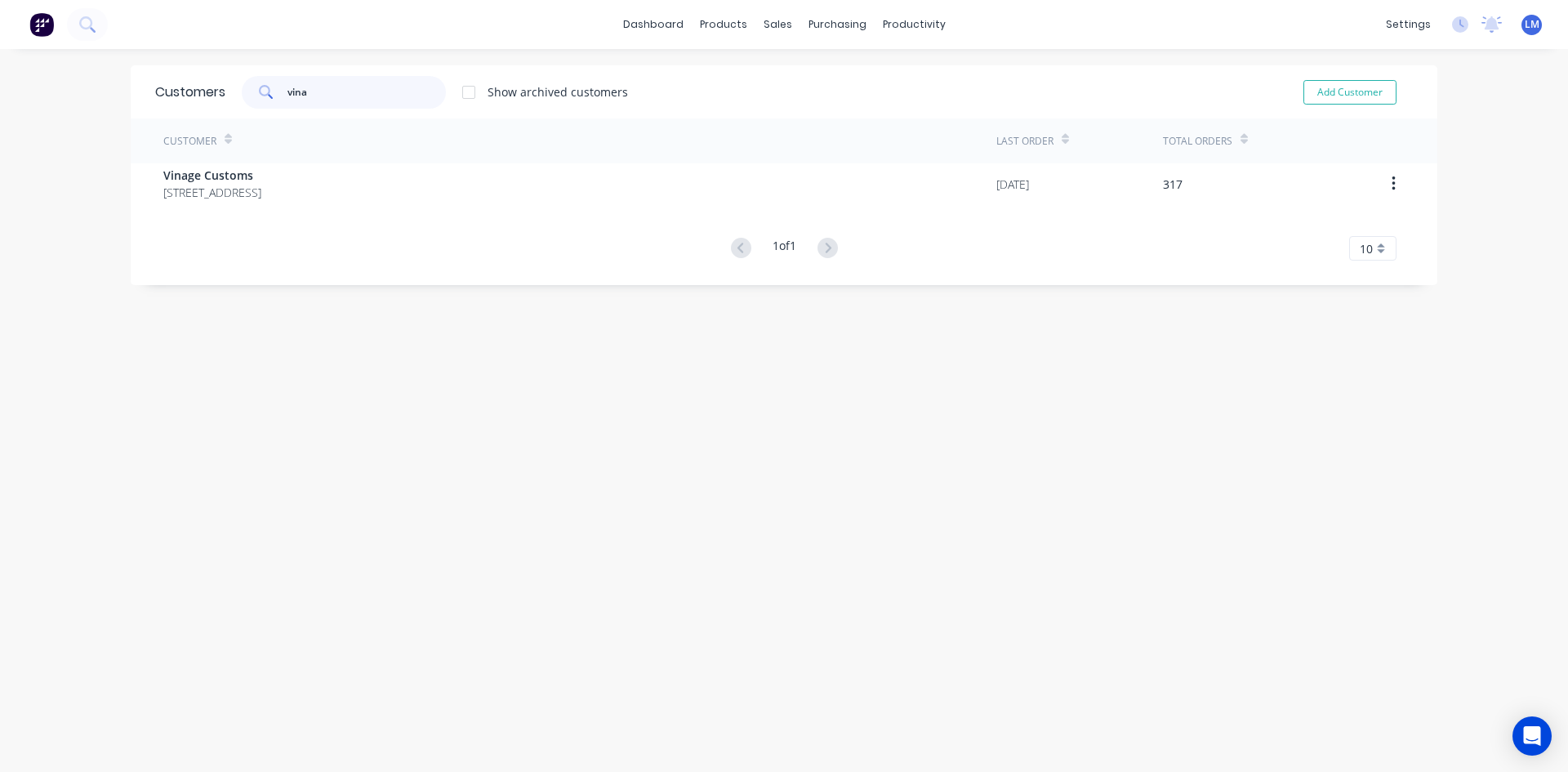
type input "vina"
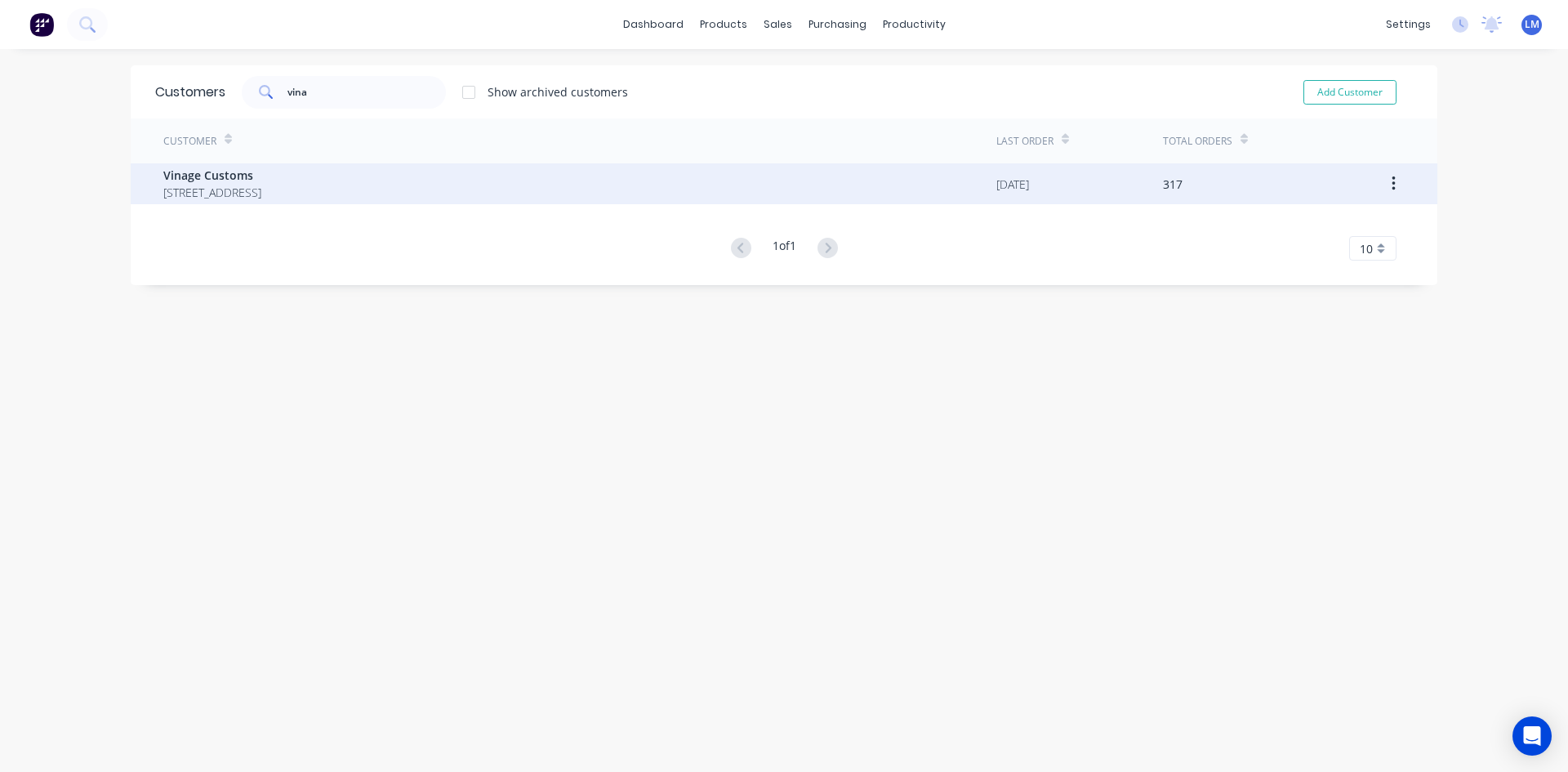
click at [190, 185] on span "[STREET_ADDRESS]" at bounding box center [213, 192] width 98 height 17
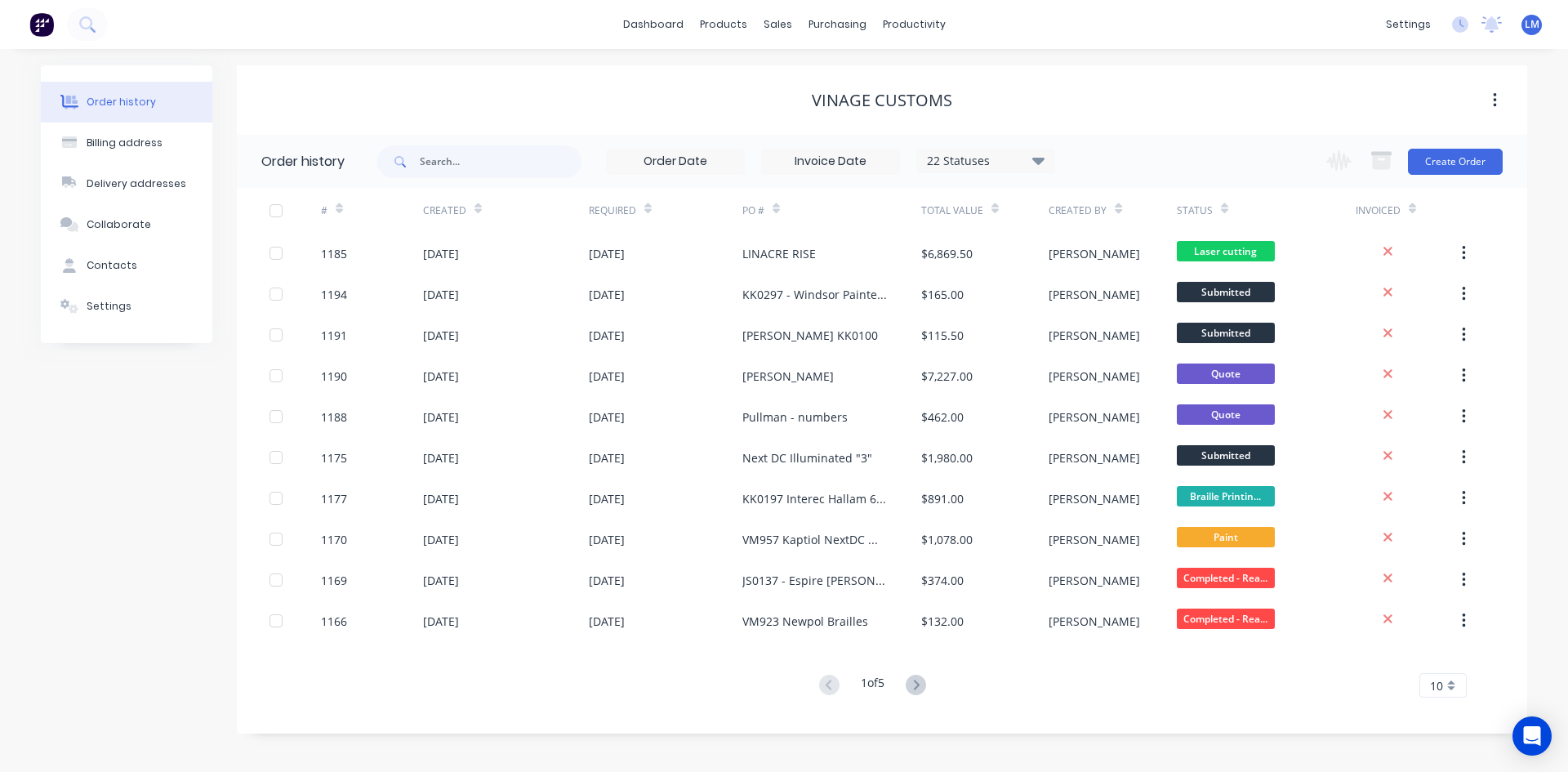
click at [1041, 165] on icon at bounding box center [1038, 160] width 13 height 19
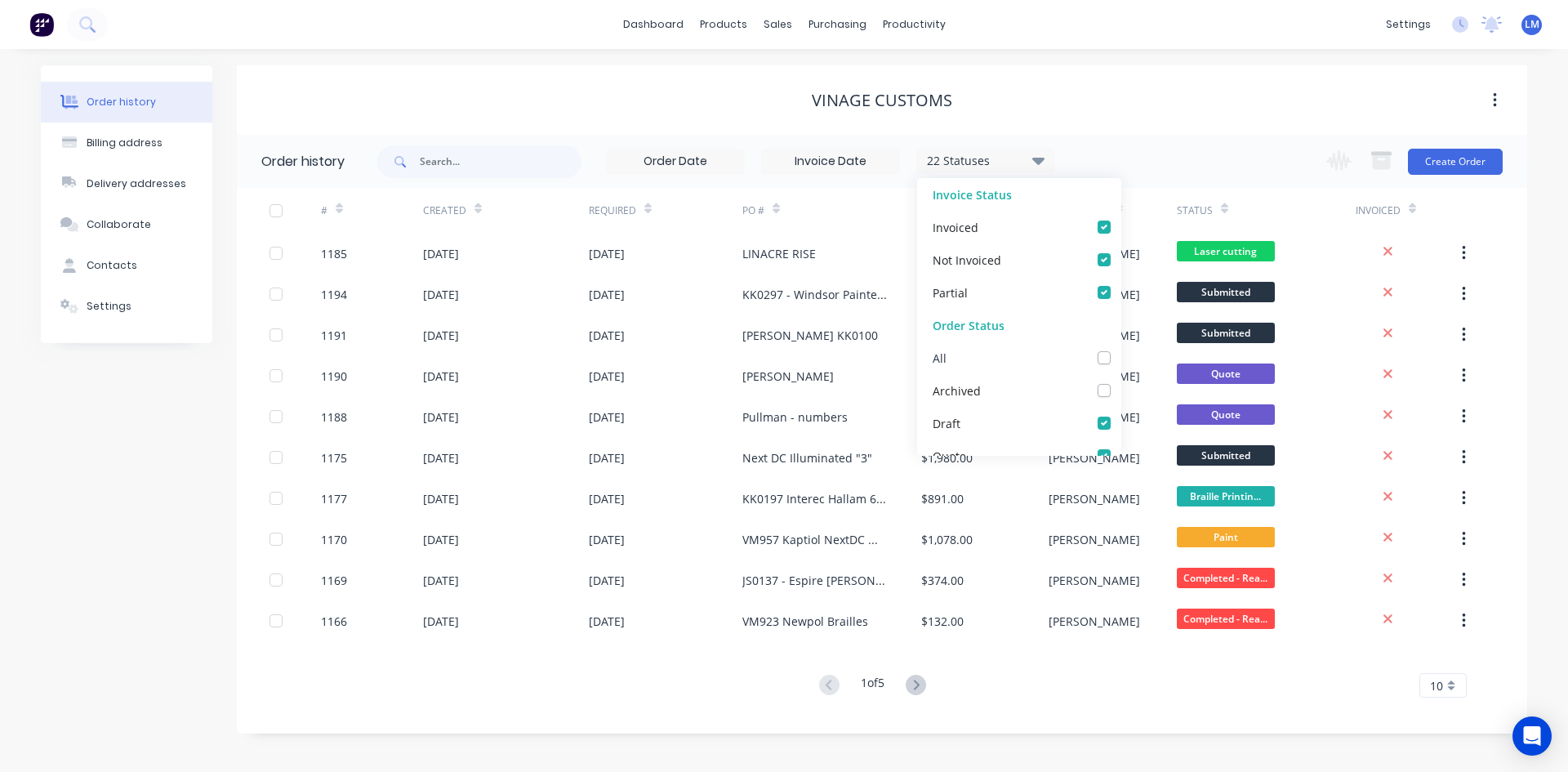
click at [1121, 349] on label at bounding box center [1121, 349] width 0 height 0
click at [1121, 358] on input "checkbox" at bounding box center [1127, 357] width 13 height 15
checkbox input "true"
click at [1156, 710] on div "# Created Required PO # Total Value Created By Status Invoiced 1185 [DATE] [DAT…" at bounding box center [872, 452] width 1271 height 529
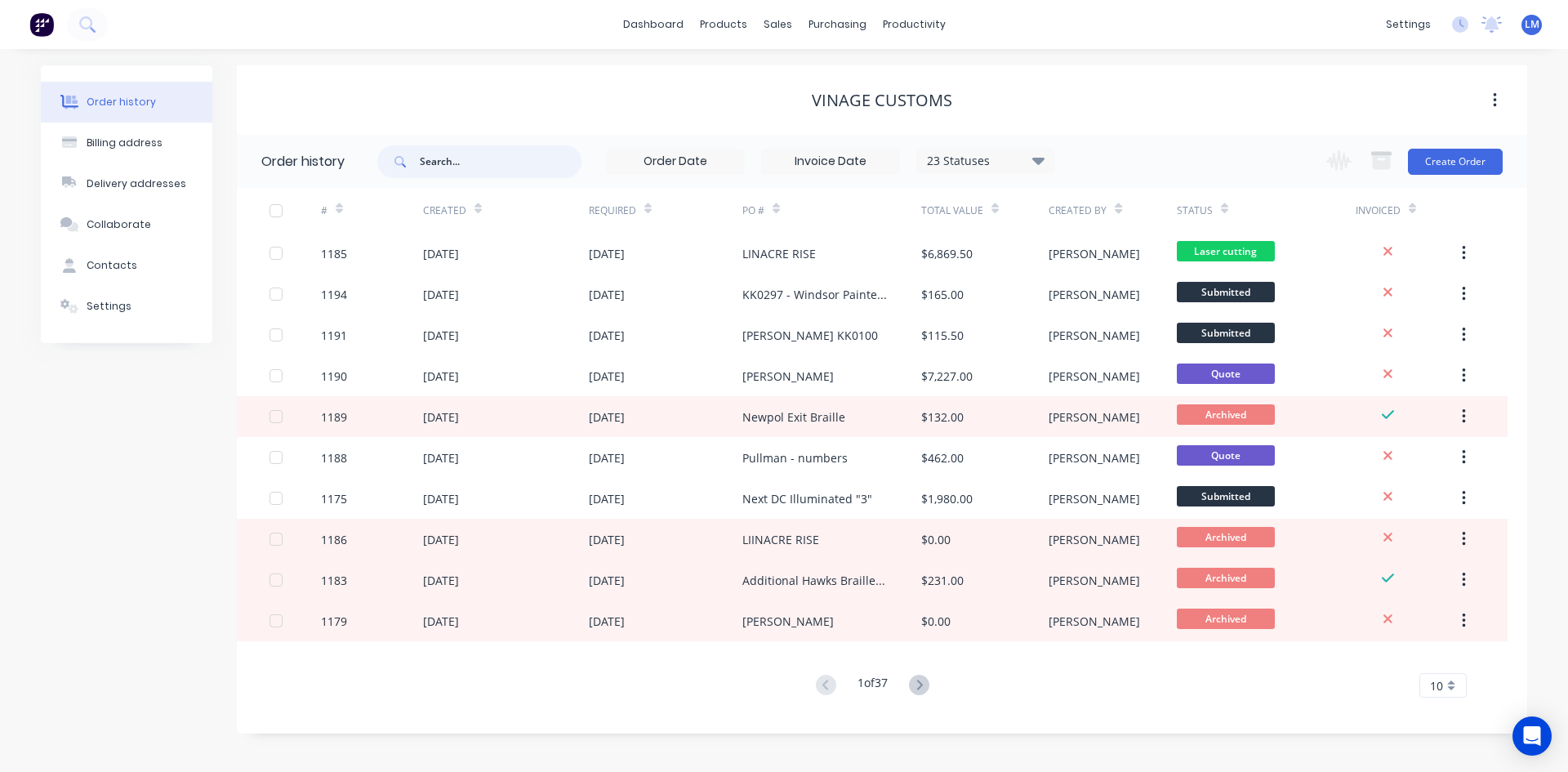
click at [447, 157] on input "text" at bounding box center [500, 162] width 162 height 33
type input "canvas"
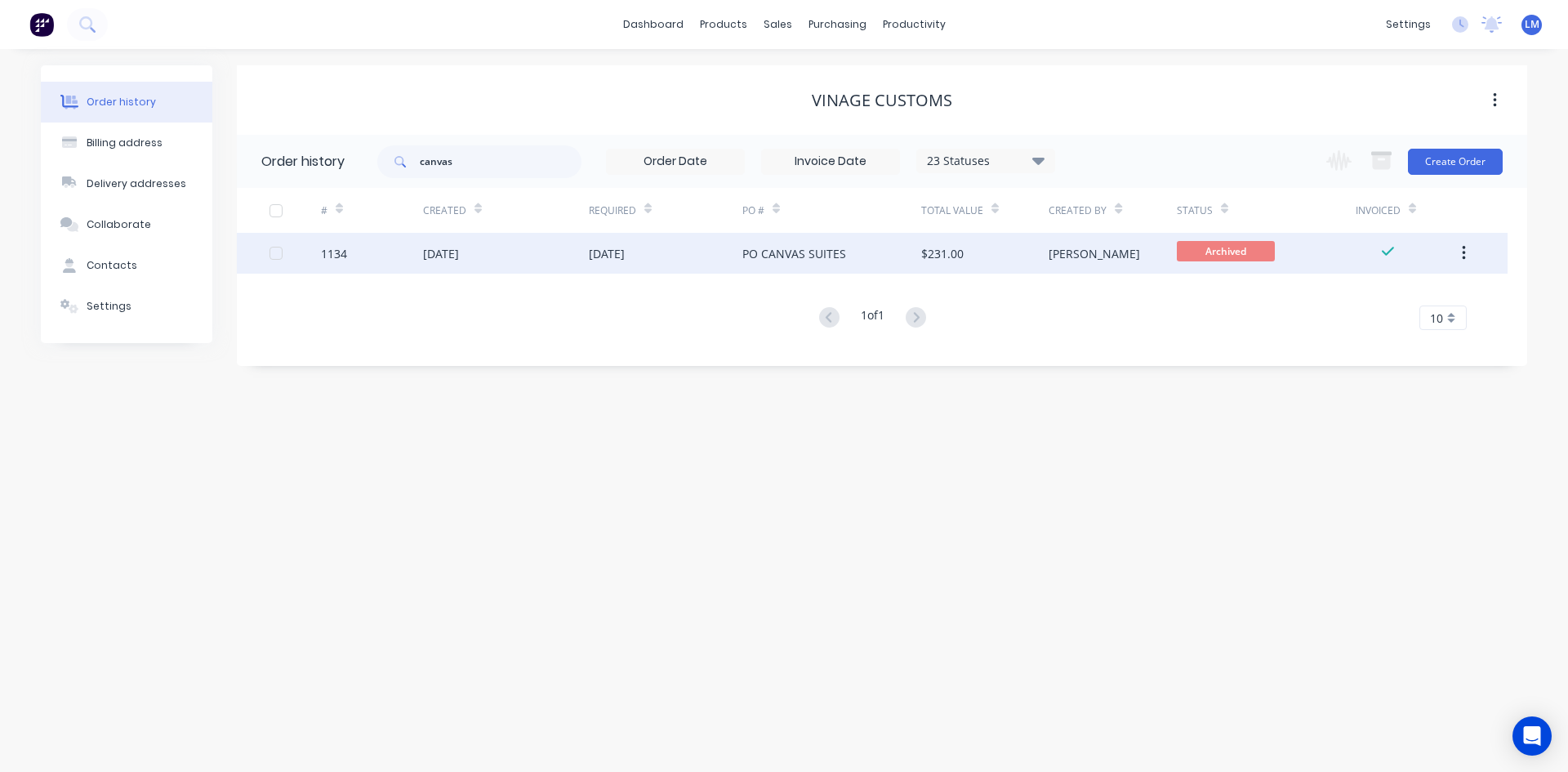
click at [694, 252] on div "[DATE]" at bounding box center [666, 253] width 154 height 40
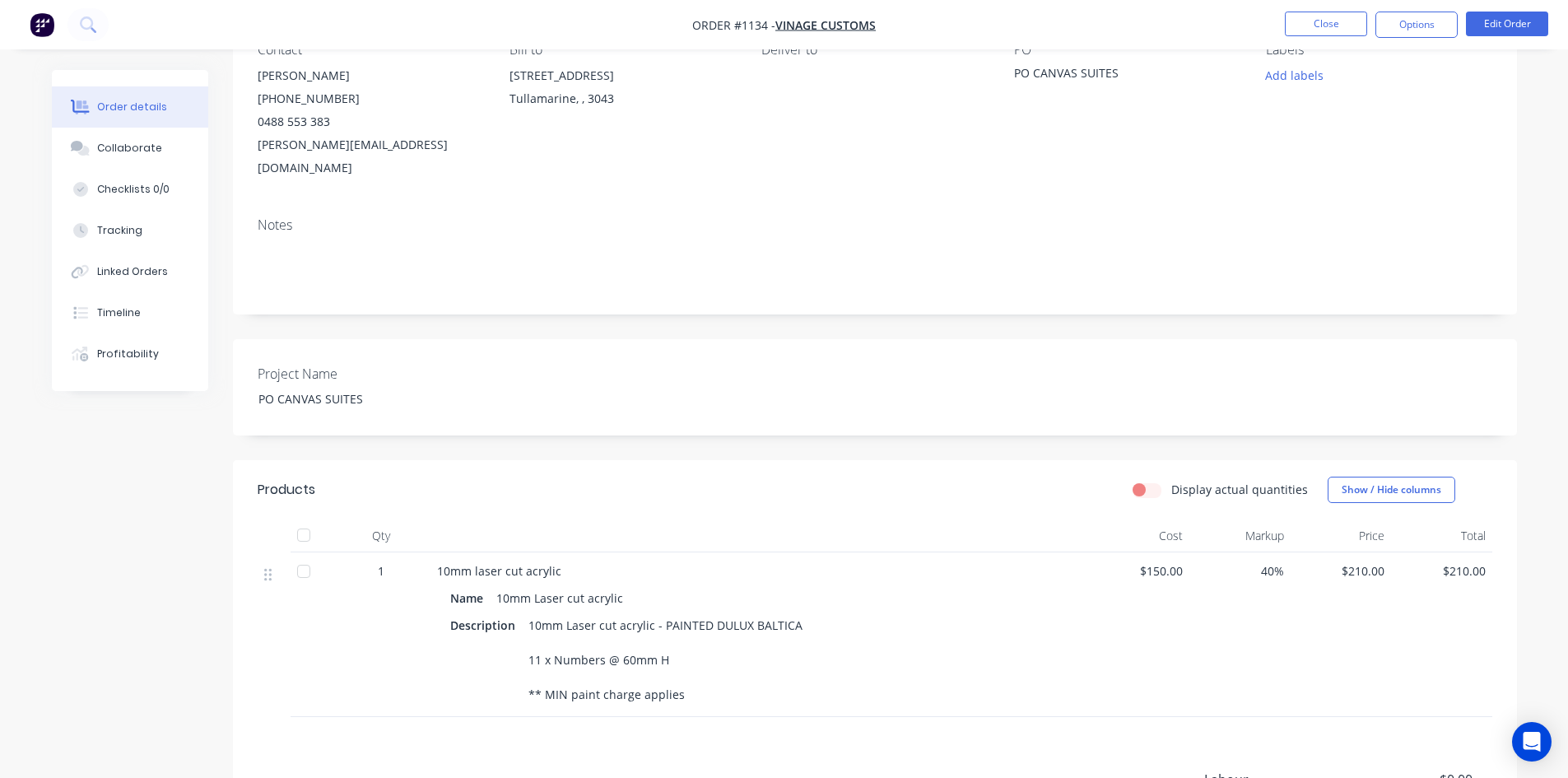
scroll to position [374, 0]
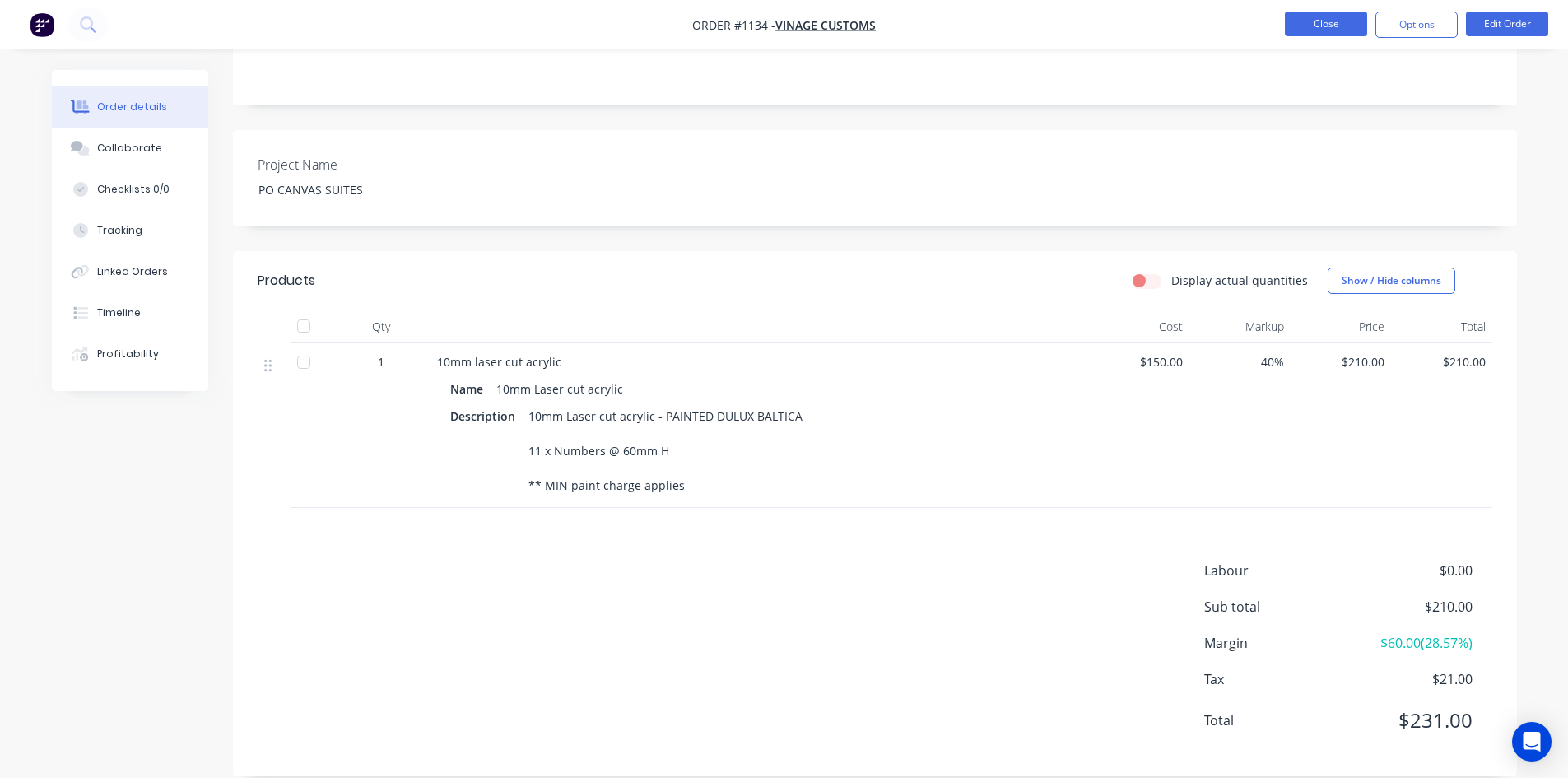
click at [1318, 25] on button "Close" at bounding box center [1326, 23] width 82 height 24
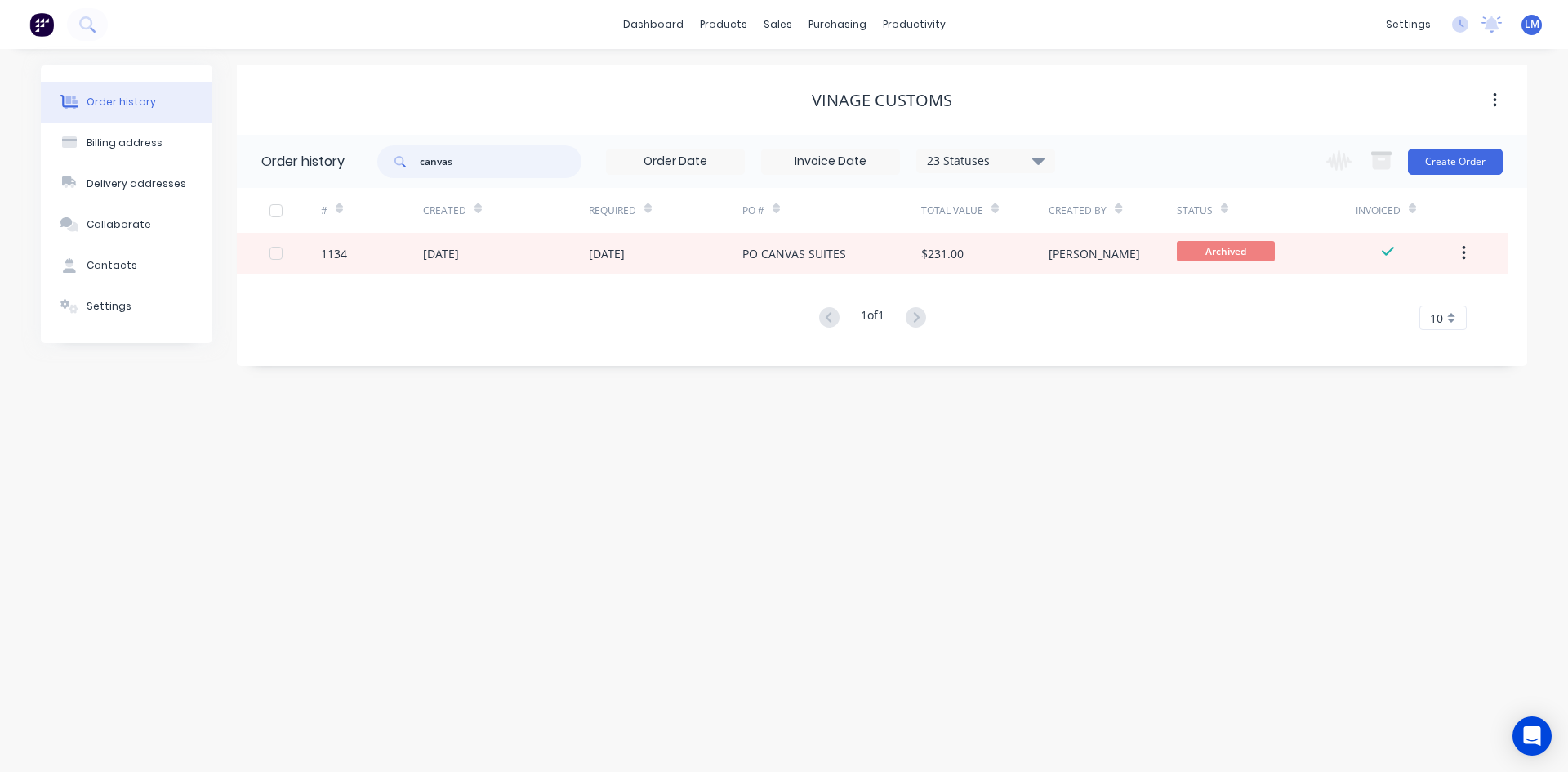
drag, startPoint x: 501, startPoint y: 165, endPoint x: 390, endPoint y: 168, distance: 111.0
click at [390, 168] on div "canvas" at bounding box center [479, 162] width 204 height 33
click at [734, 584] on div "Order history Billing address Delivery addresses Collaborate Contacts Settings …" at bounding box center [784, 411] width 1568 height 723
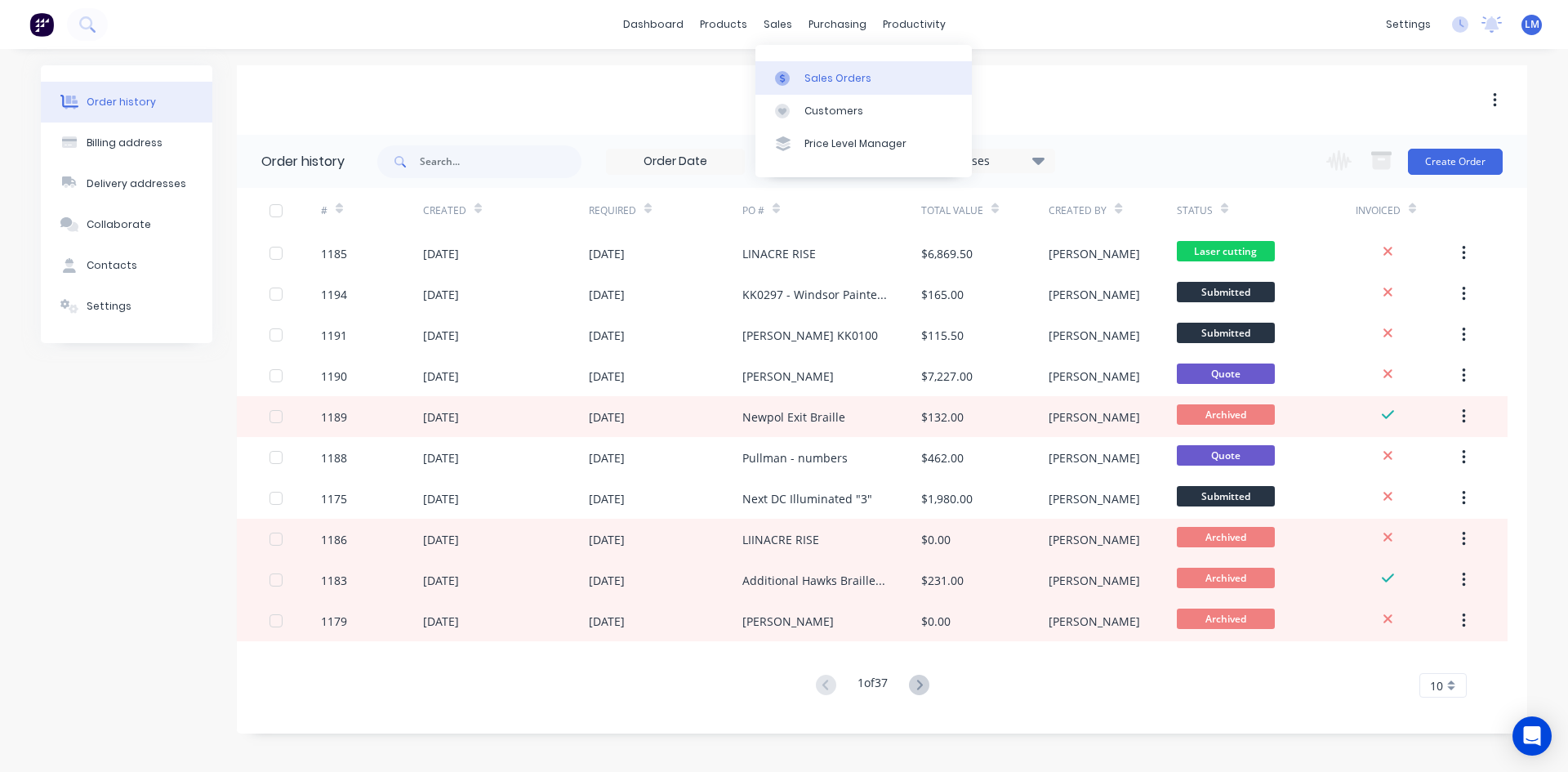
click at [826, 79] on div "Sales Orders" at bounding box center [838, 78] width 67 height 14
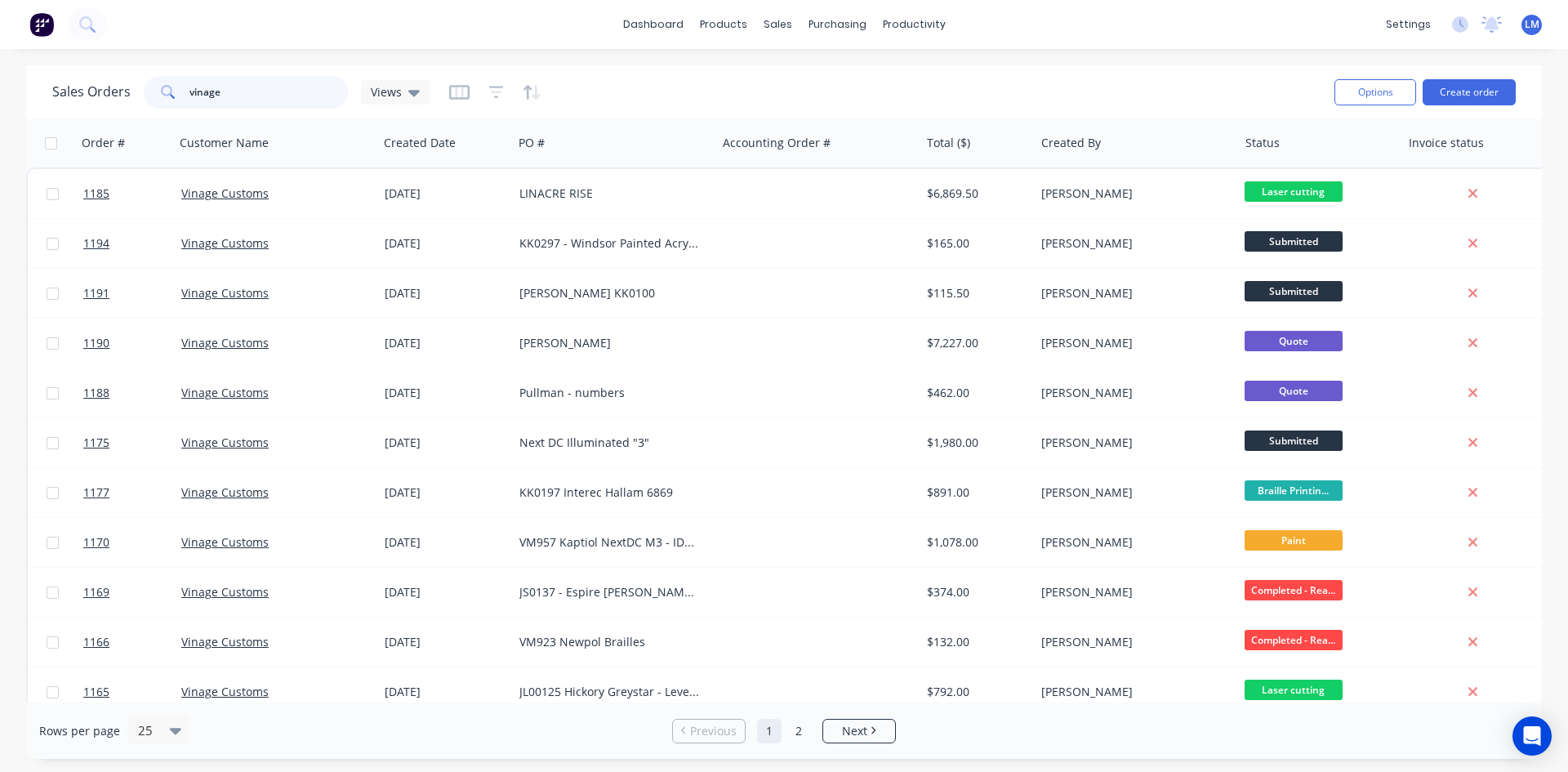
drag, startPoint x: 273, startPoint y: 92, endPoint x: 140, endPoint y: 92, distance: 133.0
click at [140, 92] on div "Sales Orders vinage Views" at bounding box center [240, 92] width 377 height 33
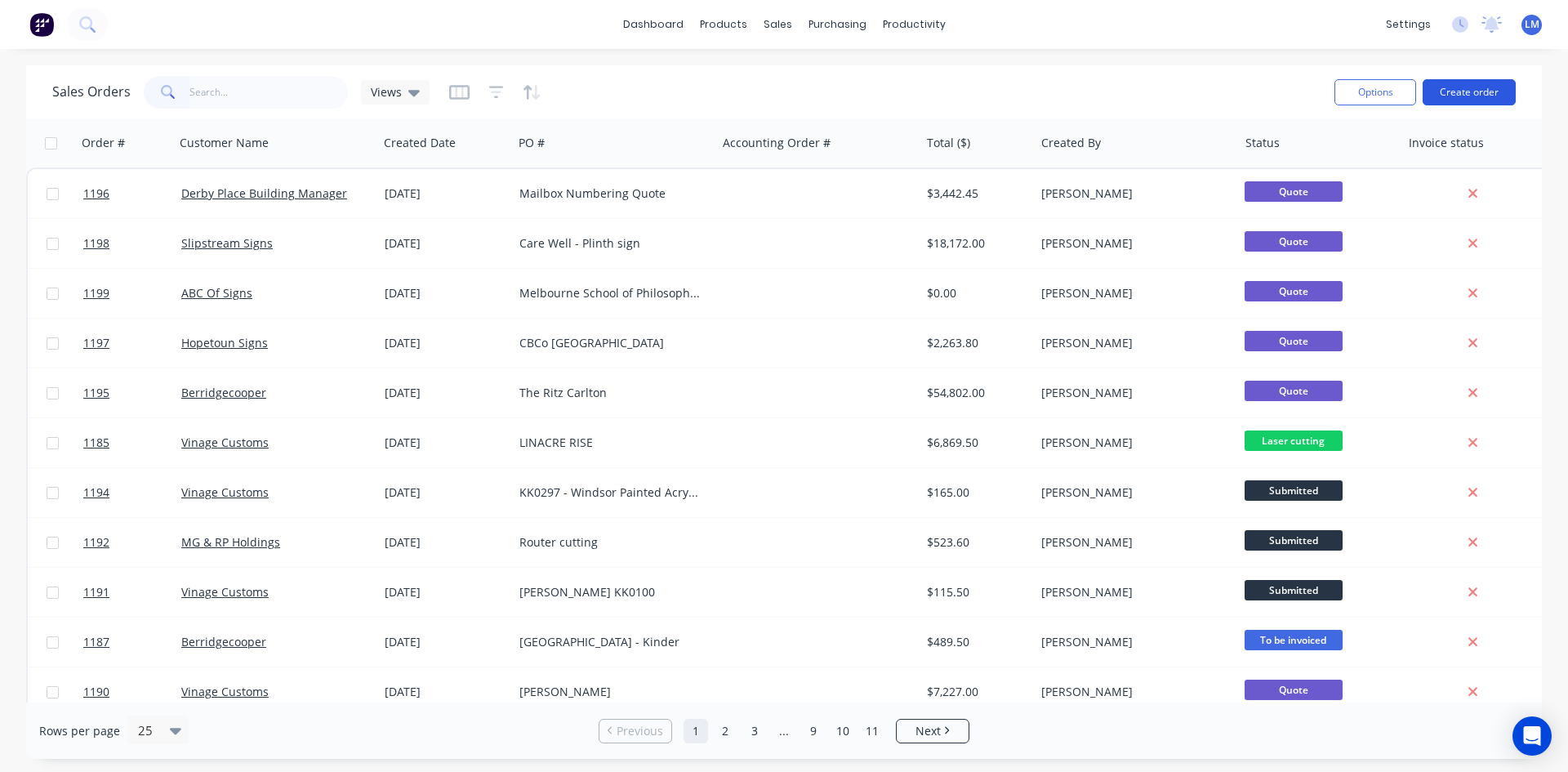
click at [1452, 91] on button "Create order" at bounding box center [1469, 91] width 93 height 26
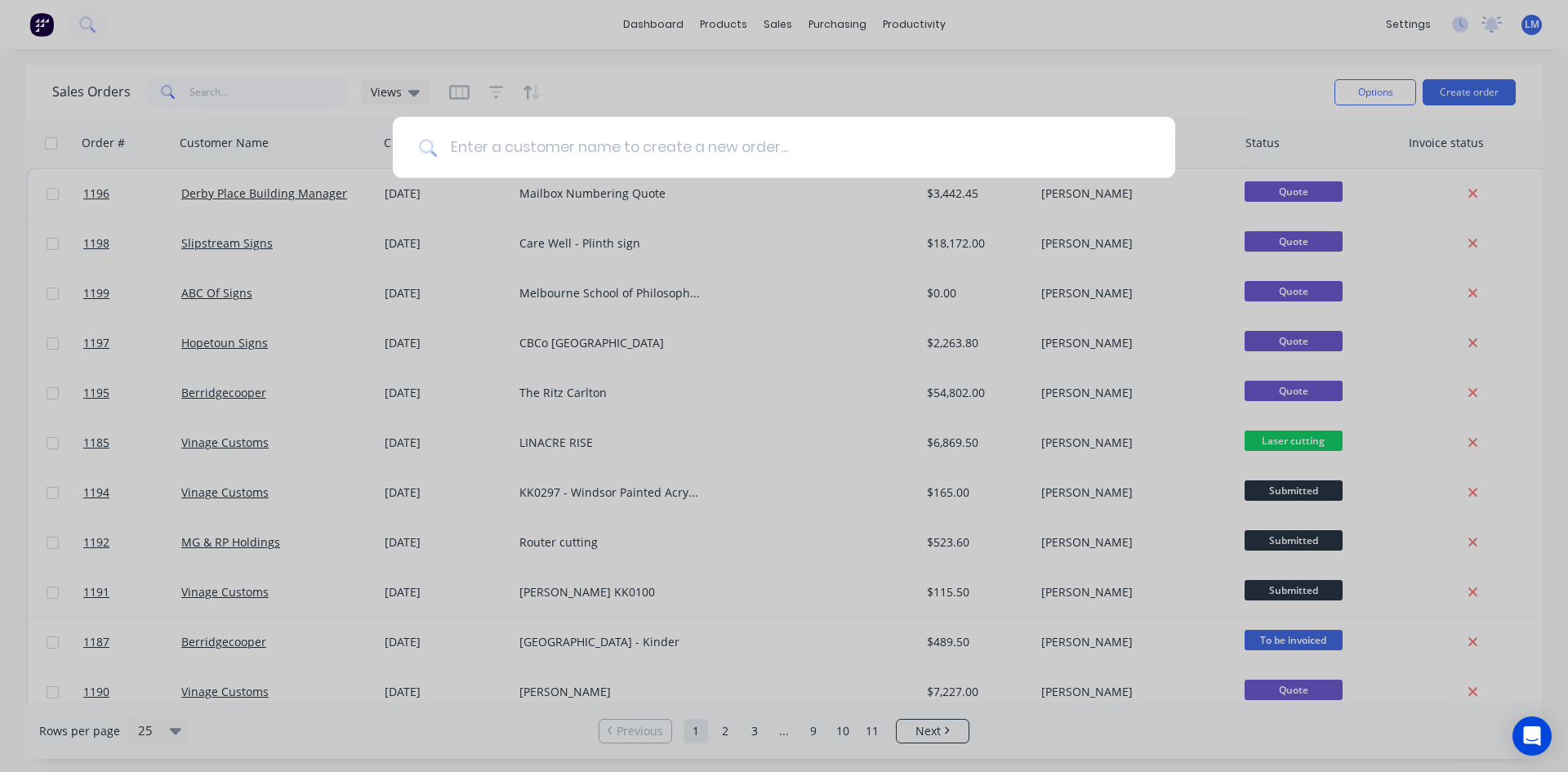
click at [649, 149] on input at bounding box center [793, 147] width 713 height 62
type input "vinage"
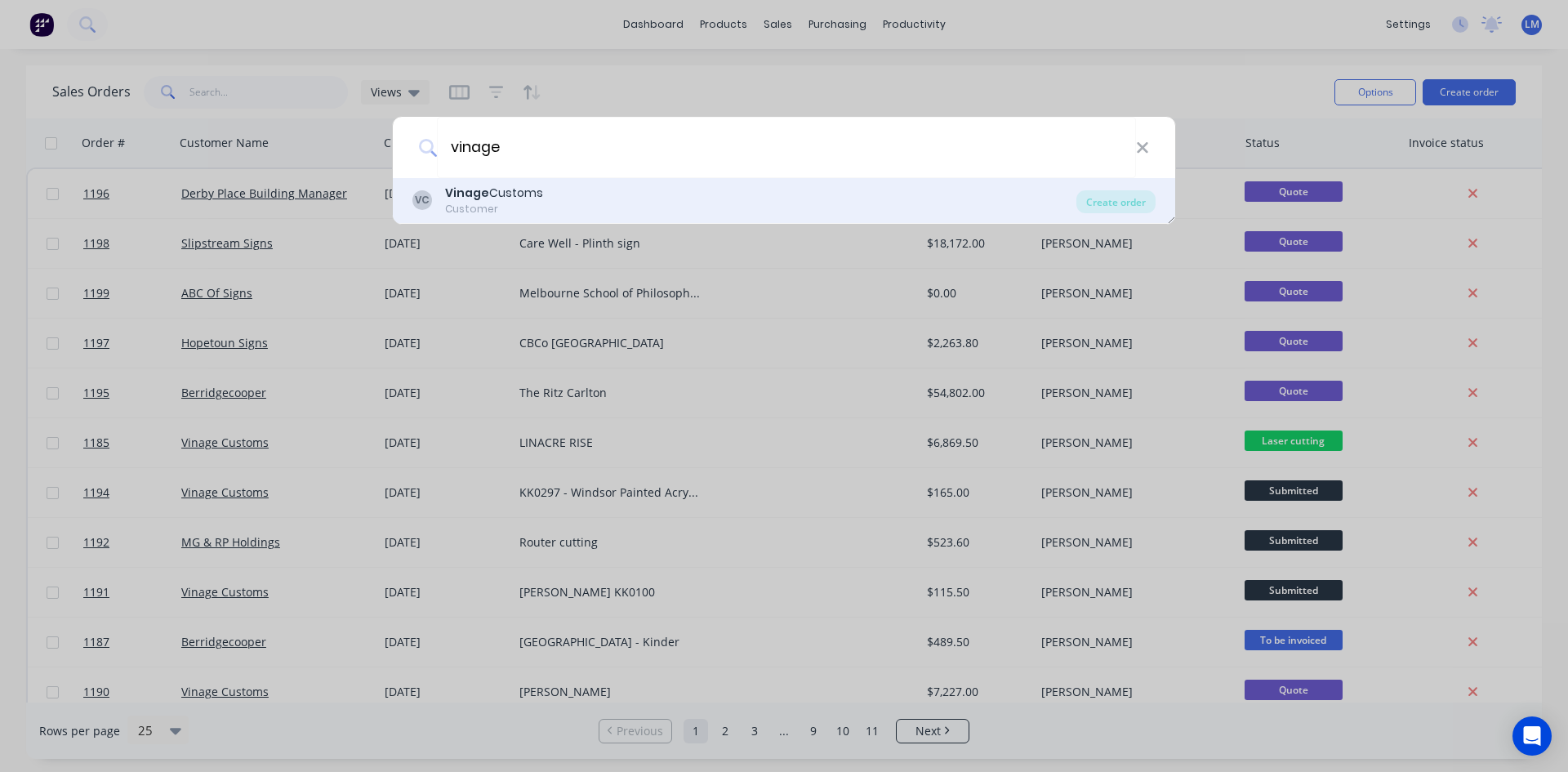
click at [538, 197] on div "Vinage Customs" at bounding box center [494, 193] width 98 height 17
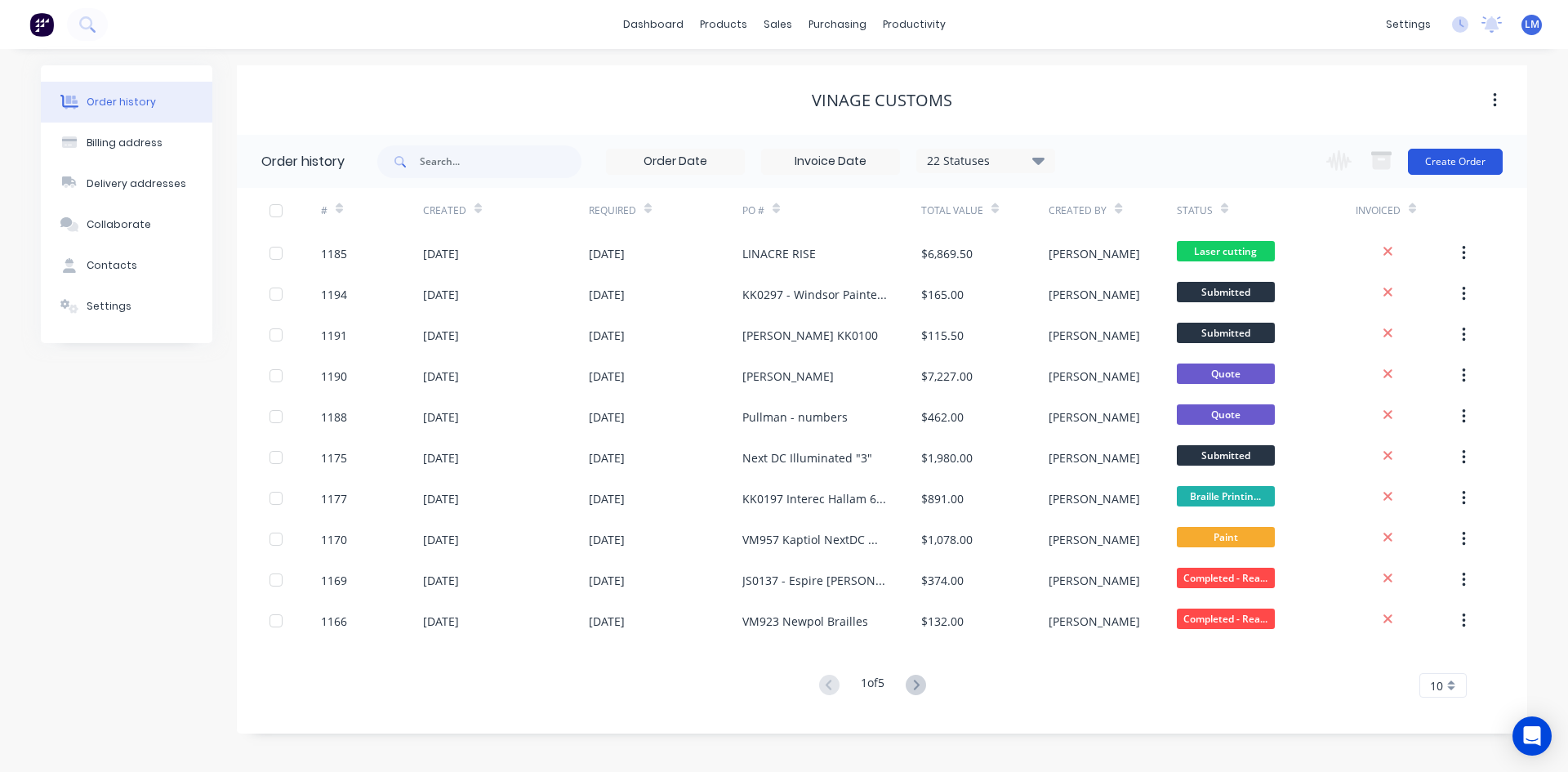
click at [1466, 162] on button "Create Order" at bounding box center [1455, 162] width 95 height 26
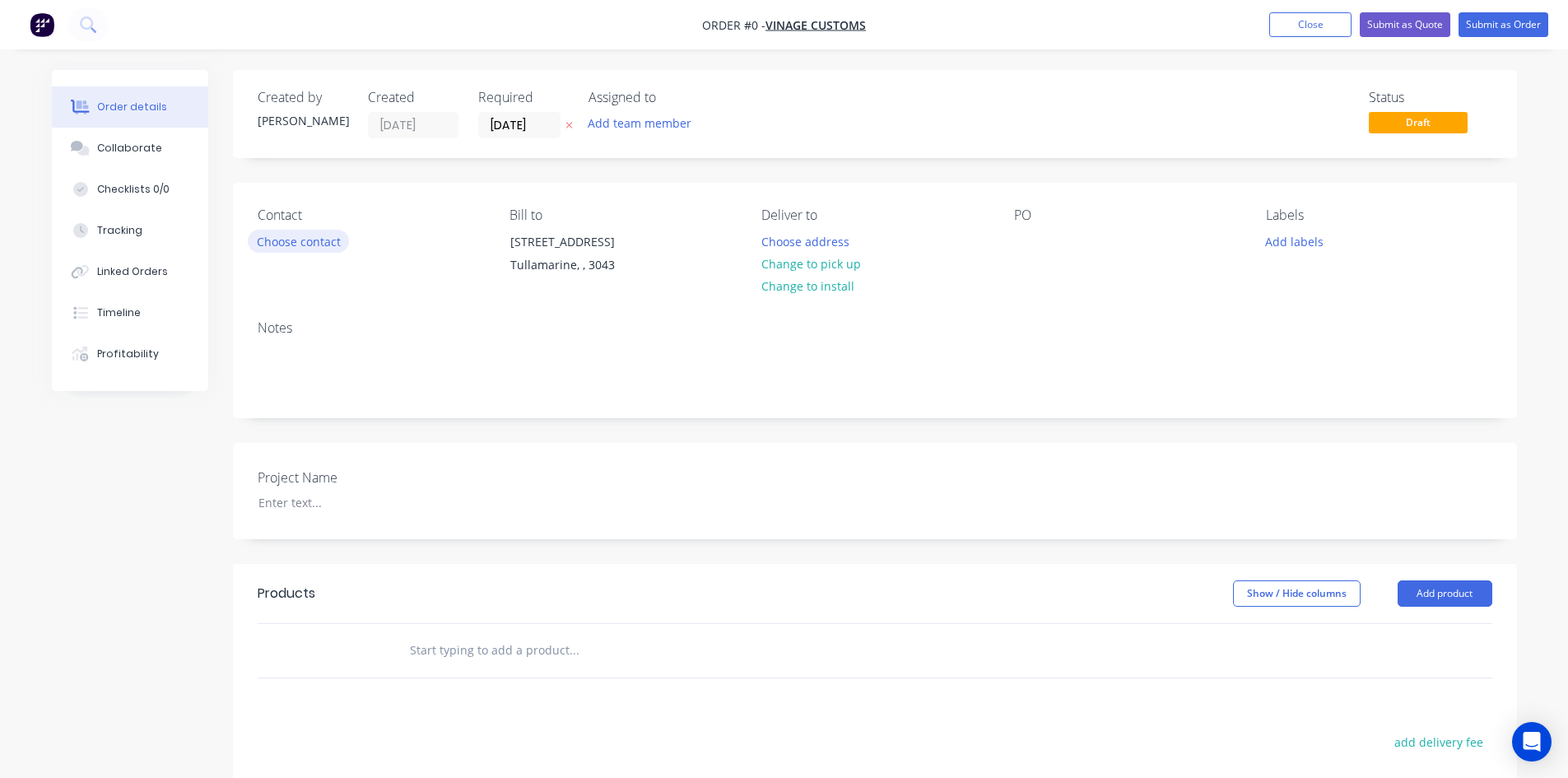
click at [302, 239] on button "Choose contact" at bounding box center [298, 240] width 101 height 22
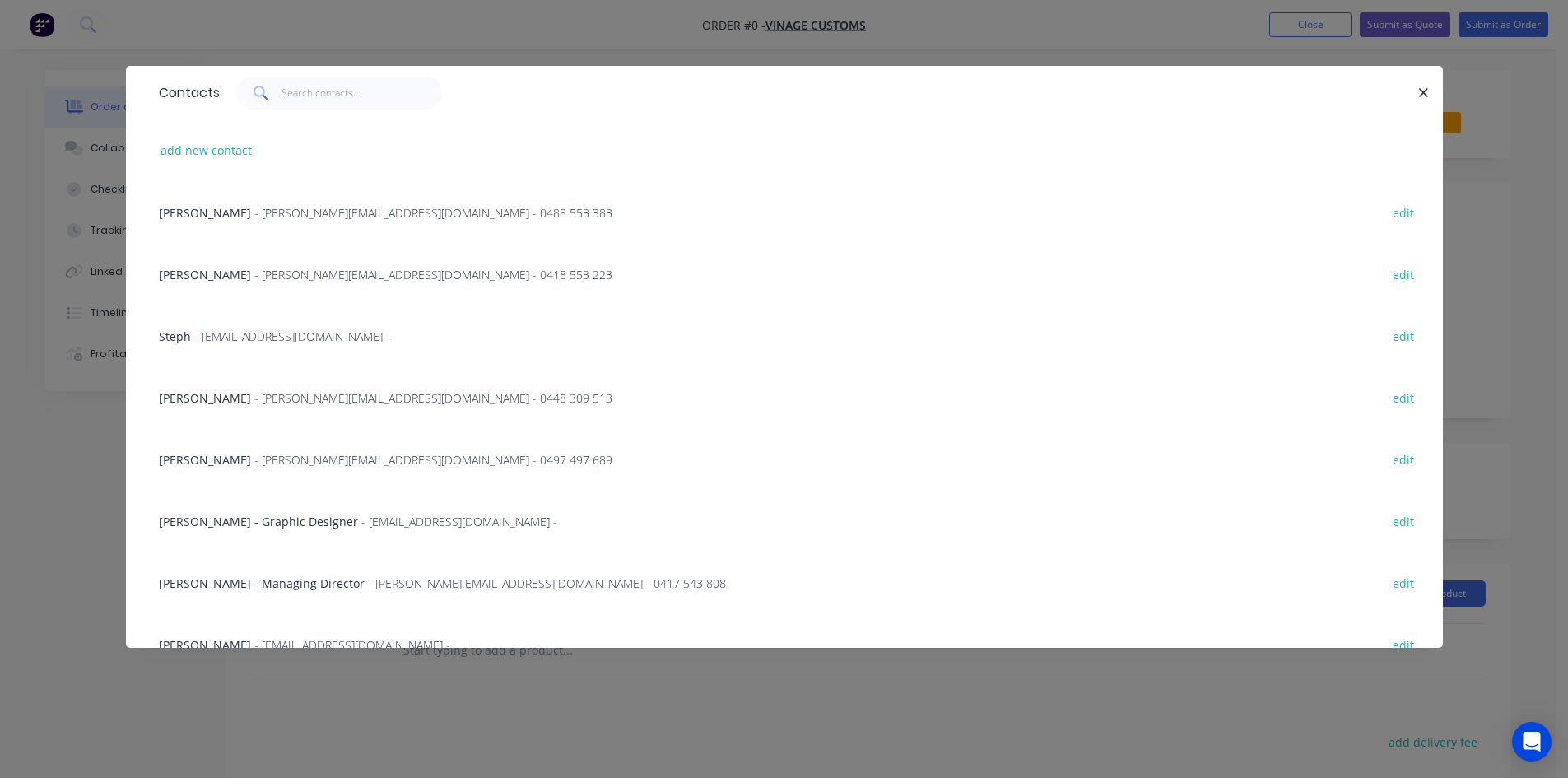
click at [282, 210] on span "- [PERSON_NAME][EMAIL_ADDRESS][DOMAIN_NAME] - 0488 553 383" at bounding box center [432, 212] width 358 height 16
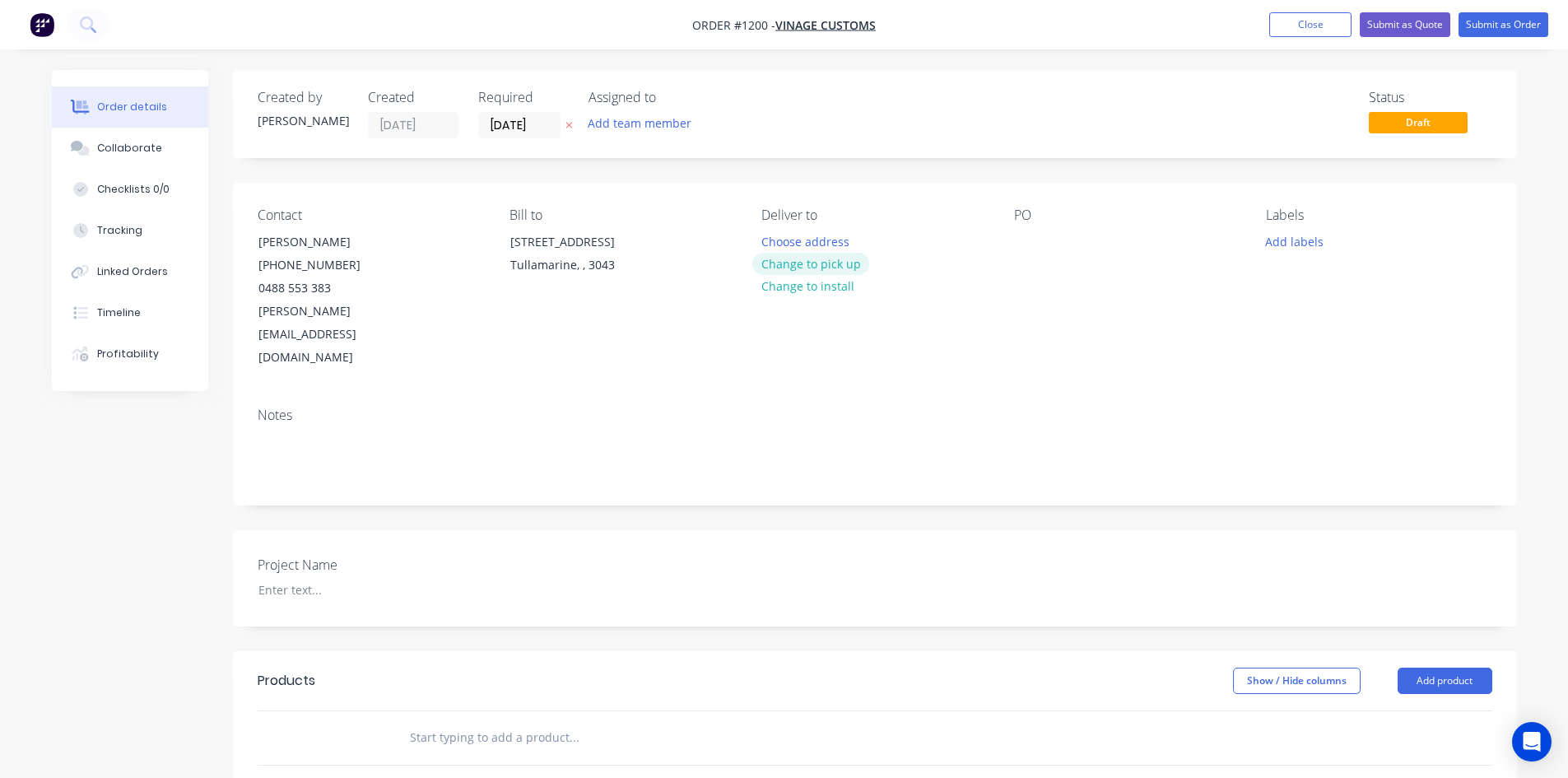
click at [800, 265] on button "Change to pick up" at bounding box center [810, 264] width 117 height 22
click at [1030, 248] on div at bounding box center [1026, 241] width 26 height 24
click at [512, 721] on input "text" at bounding box center [574, 737] width 329 height 33
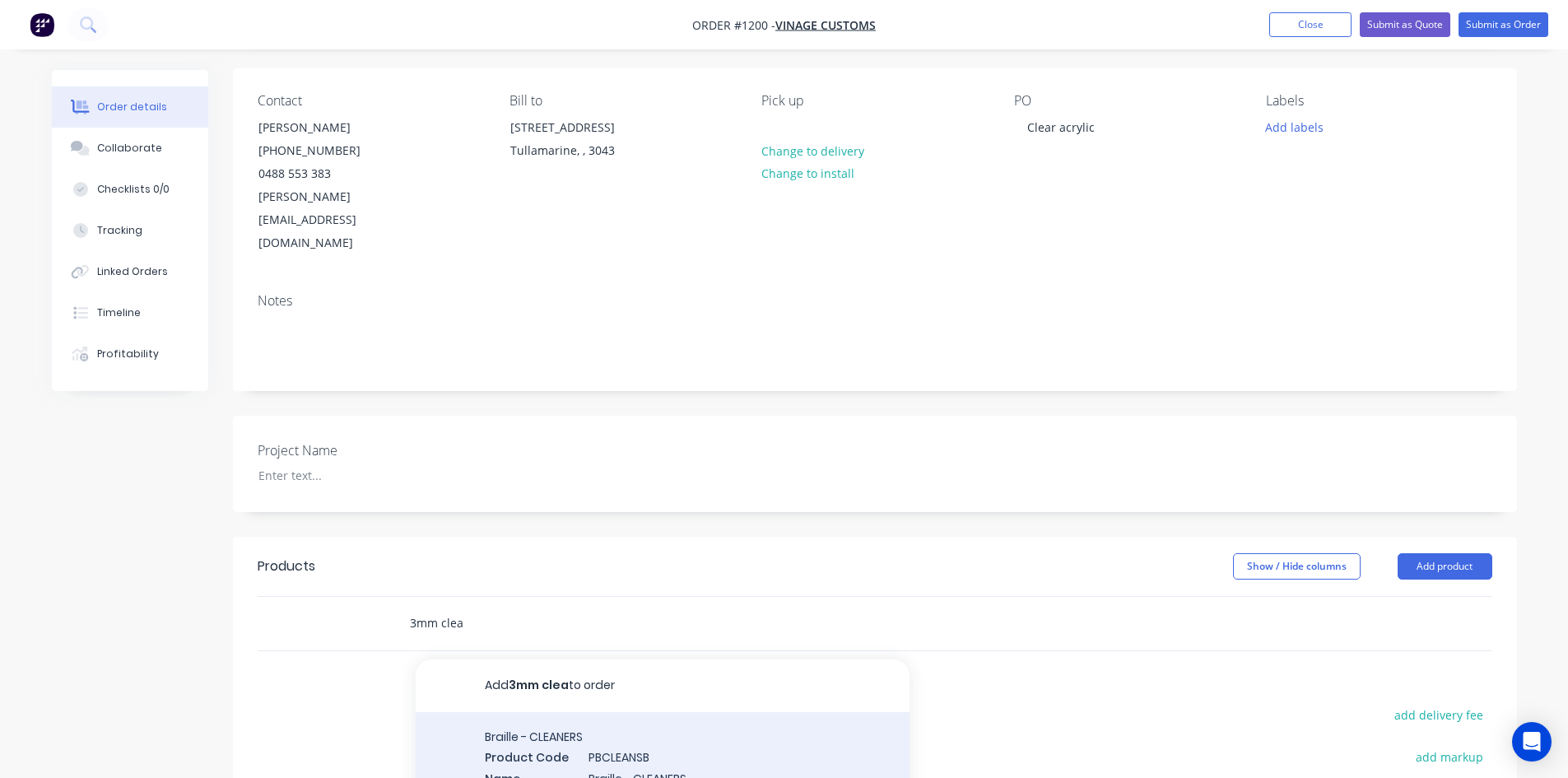
scroll to position [361, 0]
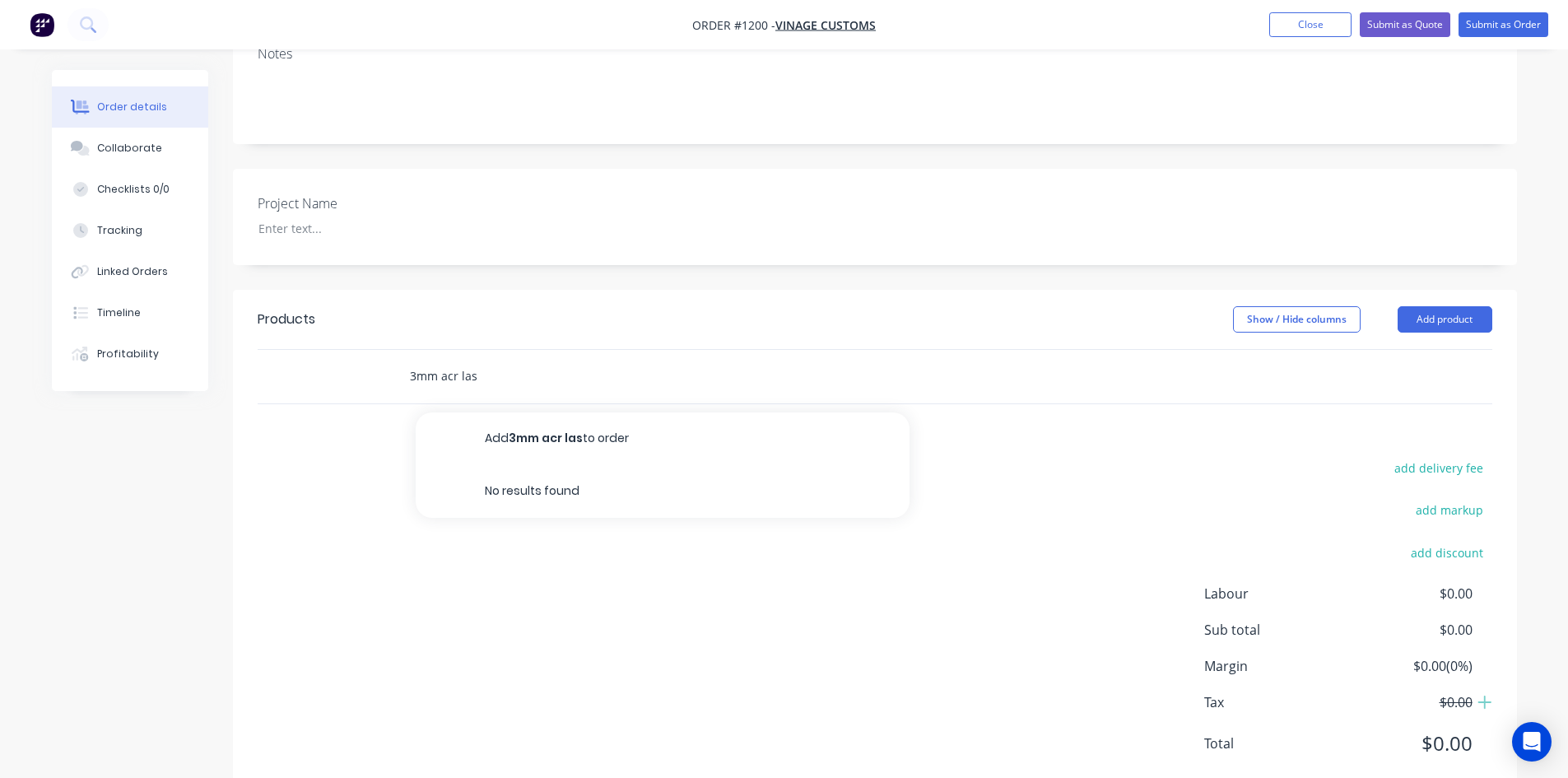
click at [454, 359] on input "3mm acr las" at bounding box center [574, 376] width 329 height 33
drag, startPoint x: 458, startPoint y: 327, endPoint x: 444, endPoint y: 330, distance: 14.3
click at [444, 359] on input "3mm acr las" at bounding box center [574, 376] width 329 height 33
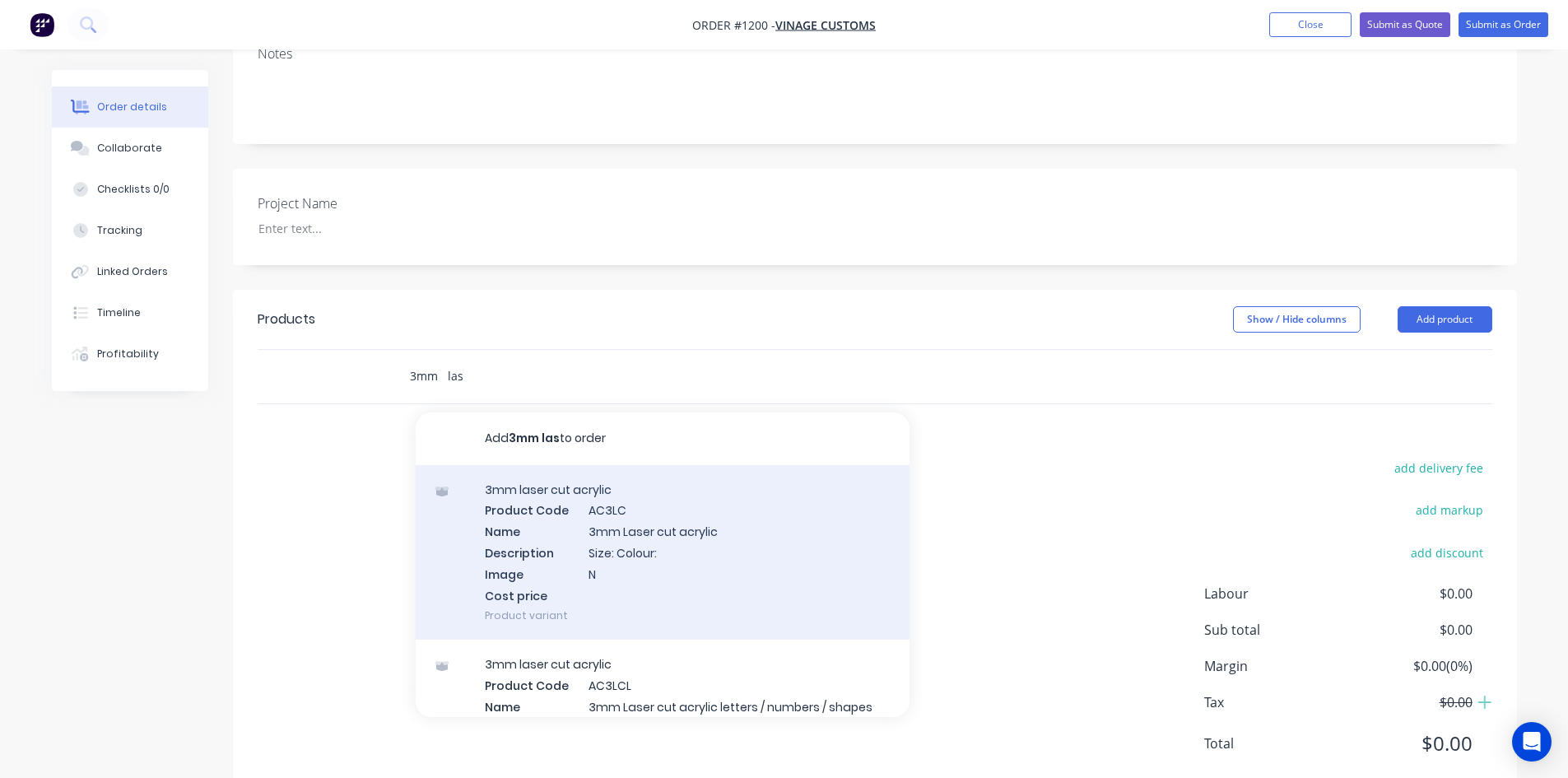
type input "3mm las"
click at [580, 465] on div "3mm laser cut acrylic Product Code AC3LC Name 3mm Laser cut acrylic Description…" at bounding box center [663, 552] width 494 height 175
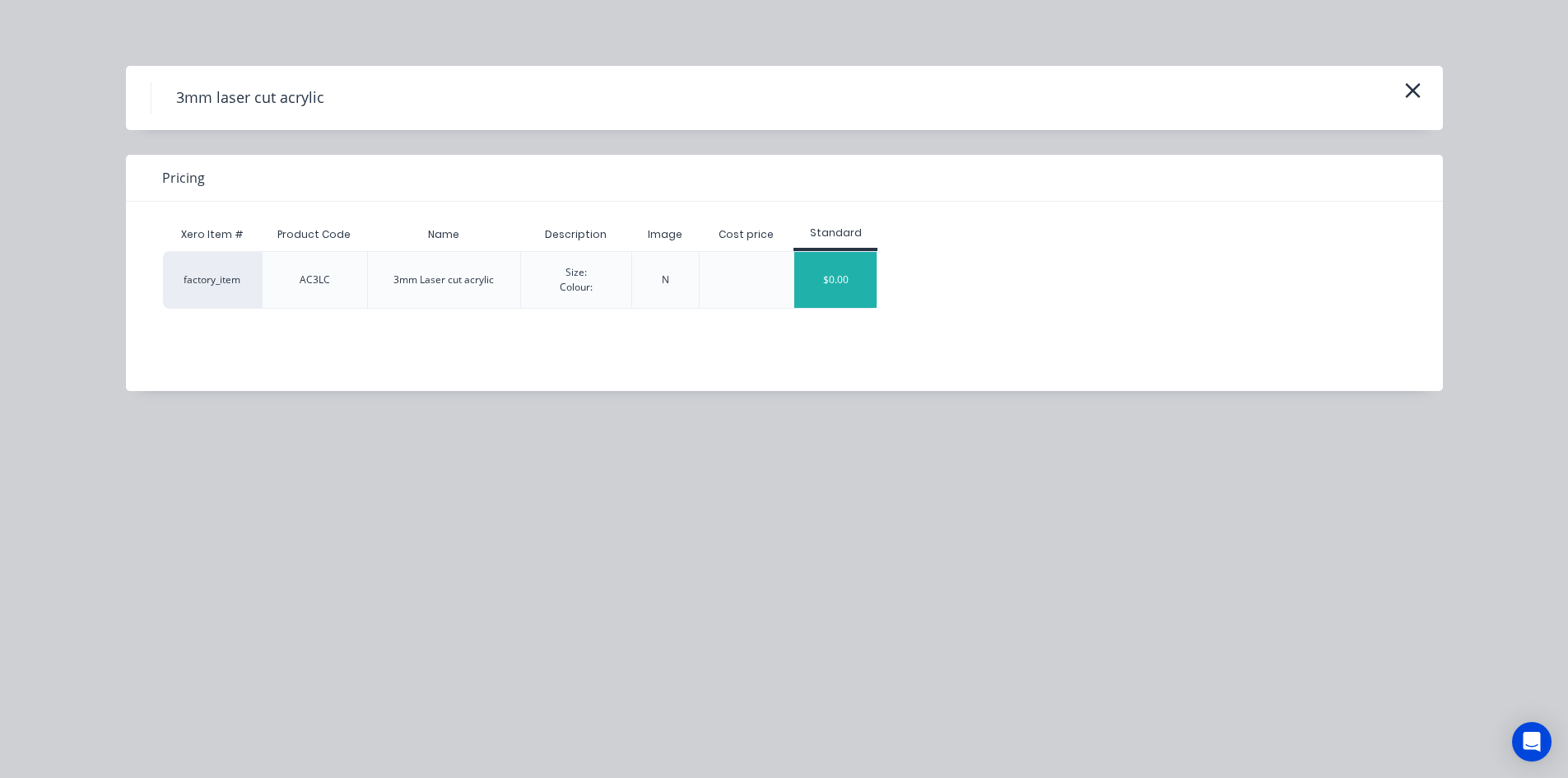
click at [830, 292] on div "$0.00" at bounding box center [834, 280] width 82 height 56
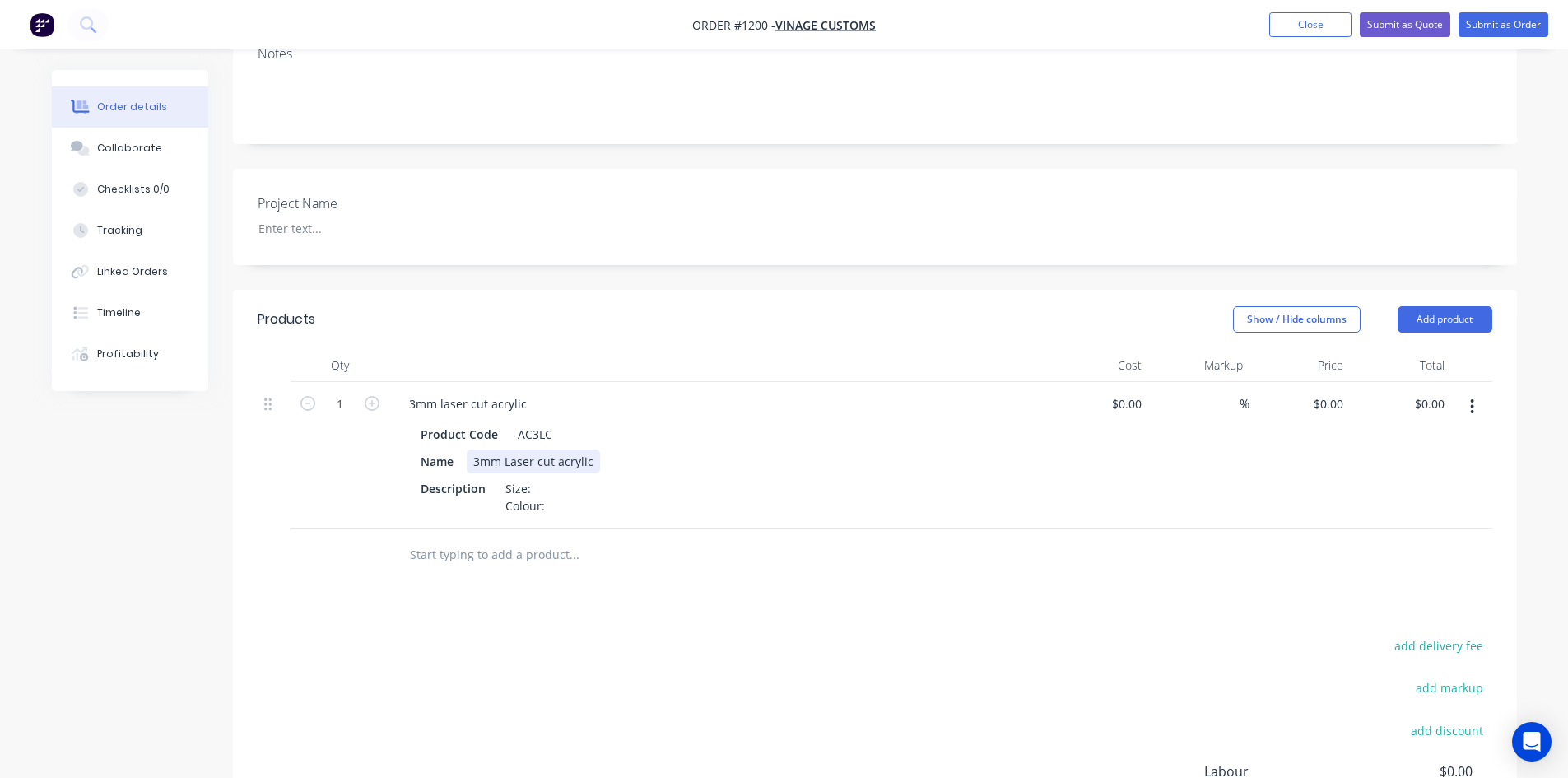
click at [554, 450] on div "3mm Laser cut acrylic" at bounding box center [534, 461] width 134 height 24
click at [548, 477] on div "Size: Colour:" at bounding box center [525, 497] width 52 height 41
click at [576, 477] on div "Size: 475mm x 350mm Colour:" at bounding box center [567, 497] width 137 height 41
click at [374, 395] on icon "button" at bounding box center [371, 402] width 15 height 15
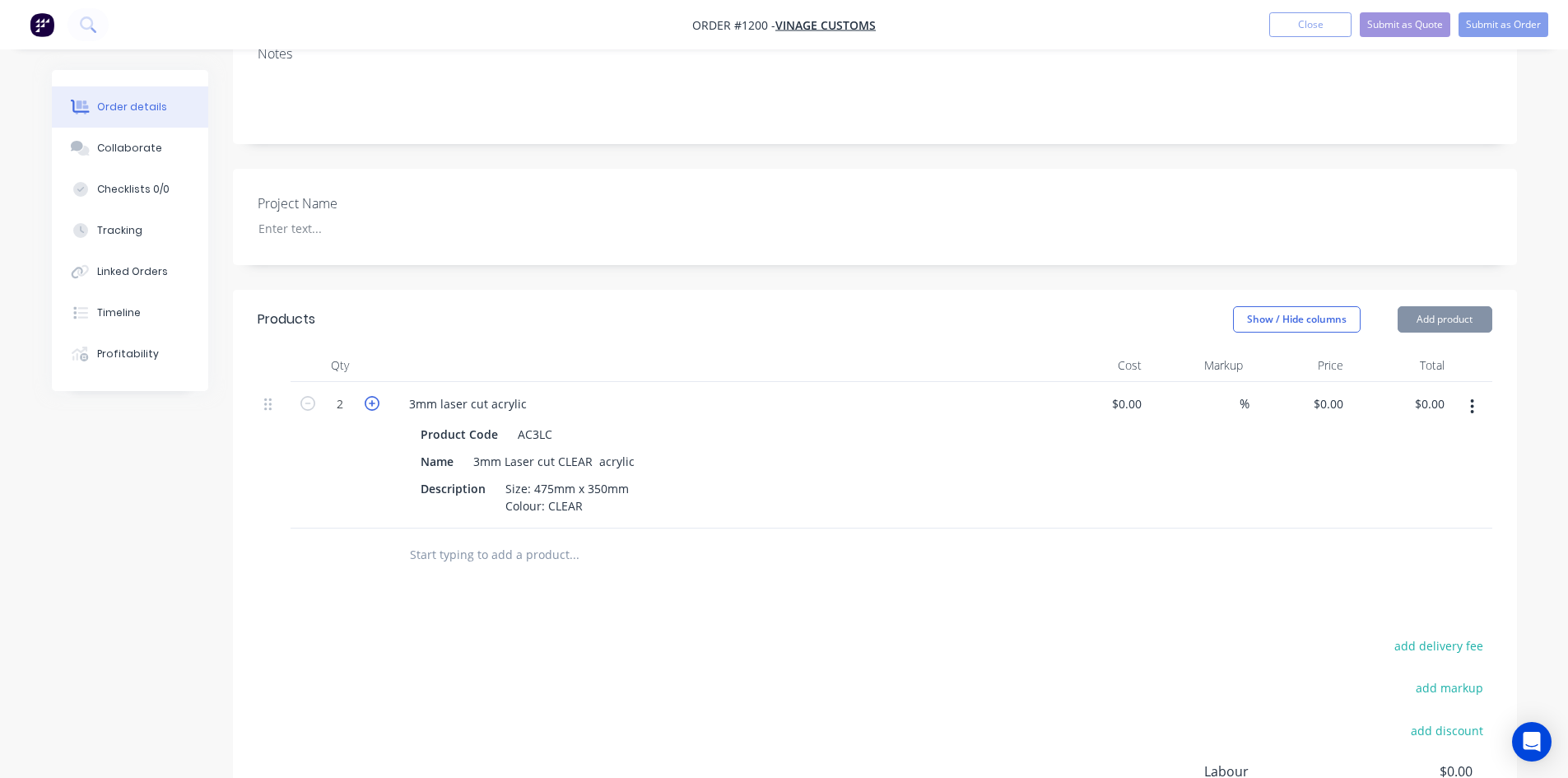
click at [374, 395] on icon "button" at bounding box center [371, 402] width 15 height 15
click at [373, 395] on icon "button" at bounding box center [371, 402] width 15 height 15
type input "4"
click at [1233, 391] on input at bounding box center [1230, 403] width 19 height 24
type input "50"
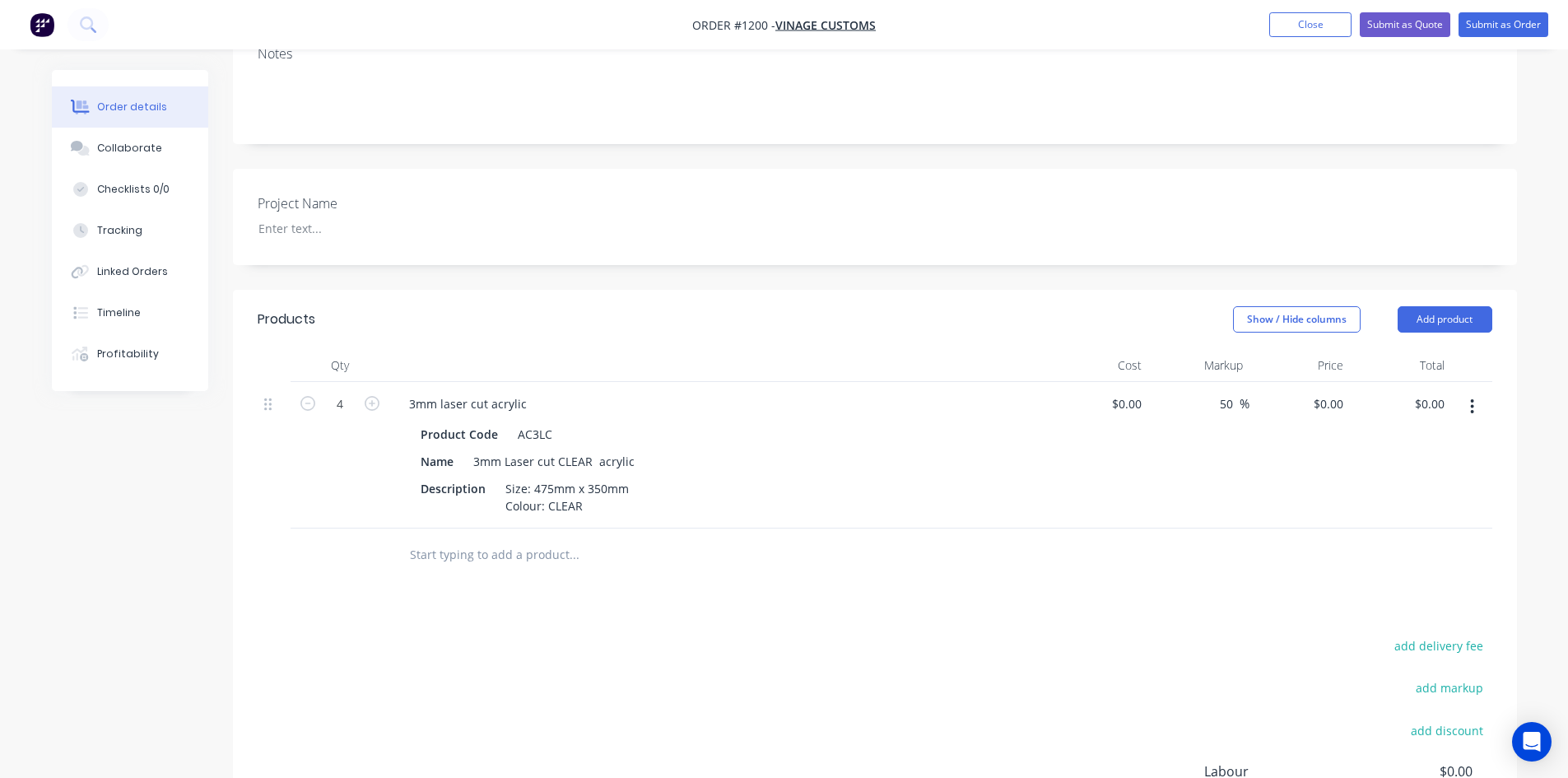
click at [1111, 528] on div at bounding box center [875, 554] width 1235 height 53
click at [1130, 391] on div "$0.00" at bounding box center [1129, 403] width 38 height 24
type input "$20.00"
type input "$30.00"
type input "$120.00"
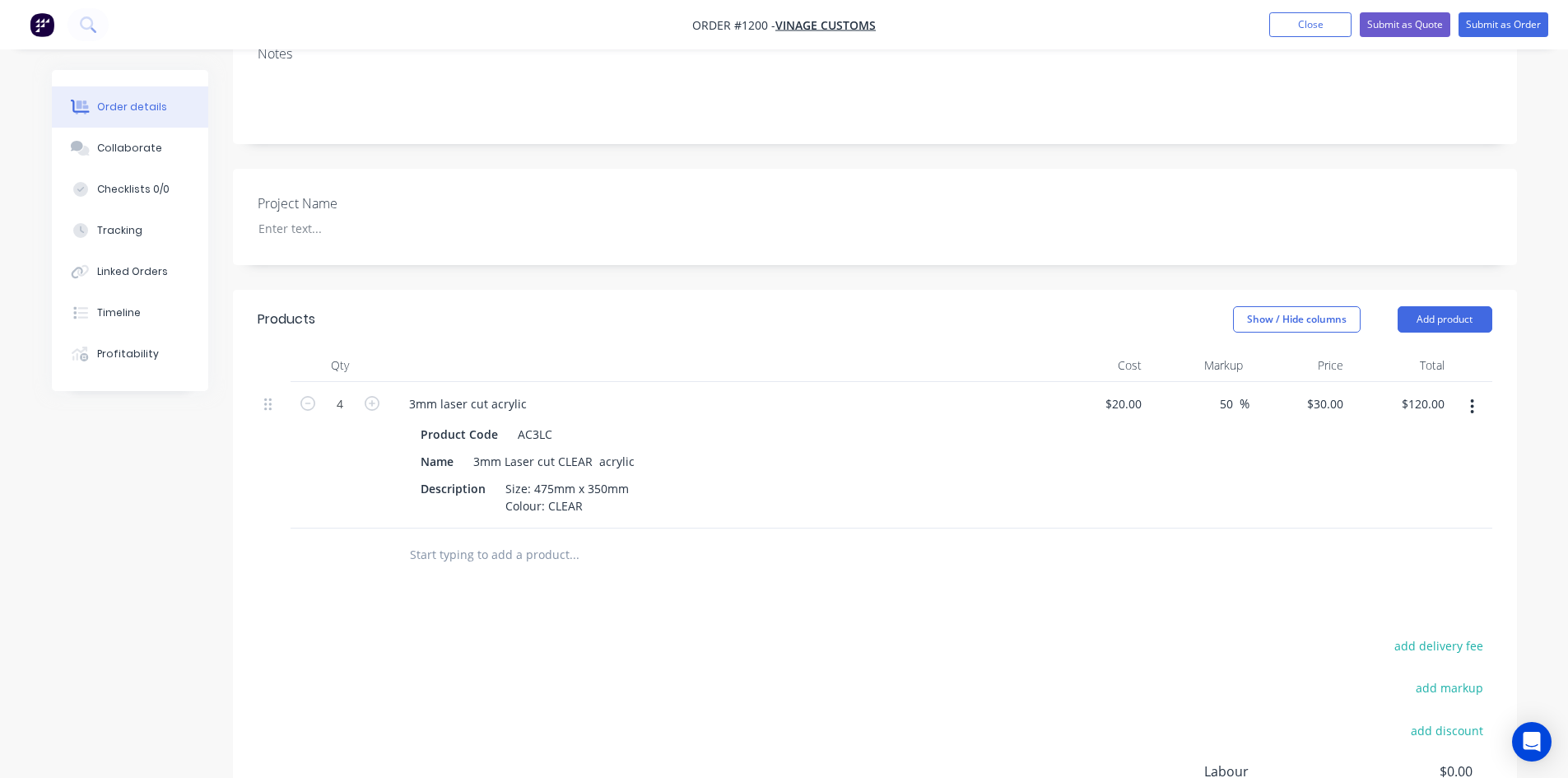
click at [1105, 528] on div at bounding box center [875, 554] width 1235 height 53
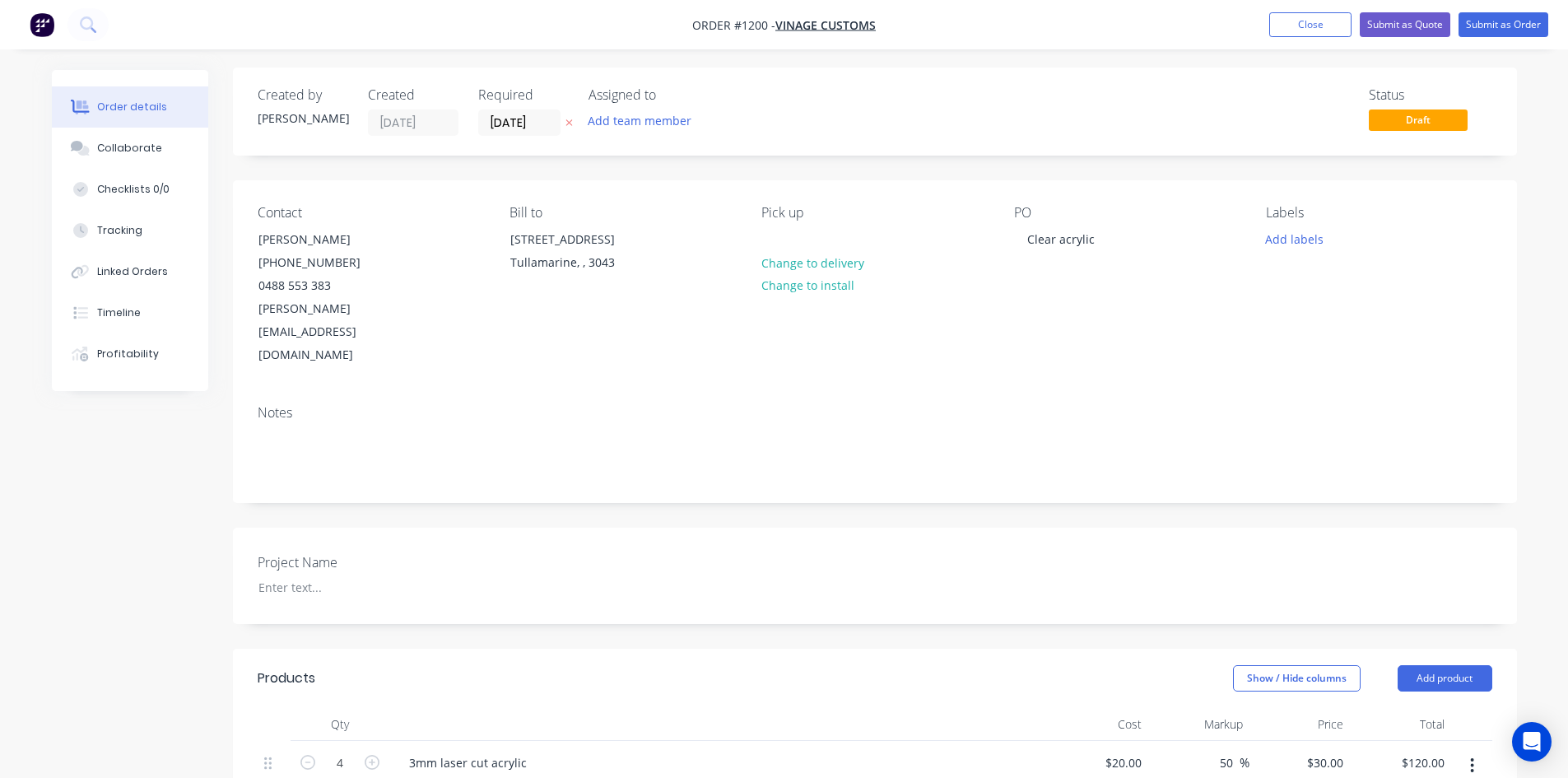
scroll to position [0, 0]
click at [1501, 21] on button "Submit as Order" at bounding box center [1503, 24] width 90 height 24
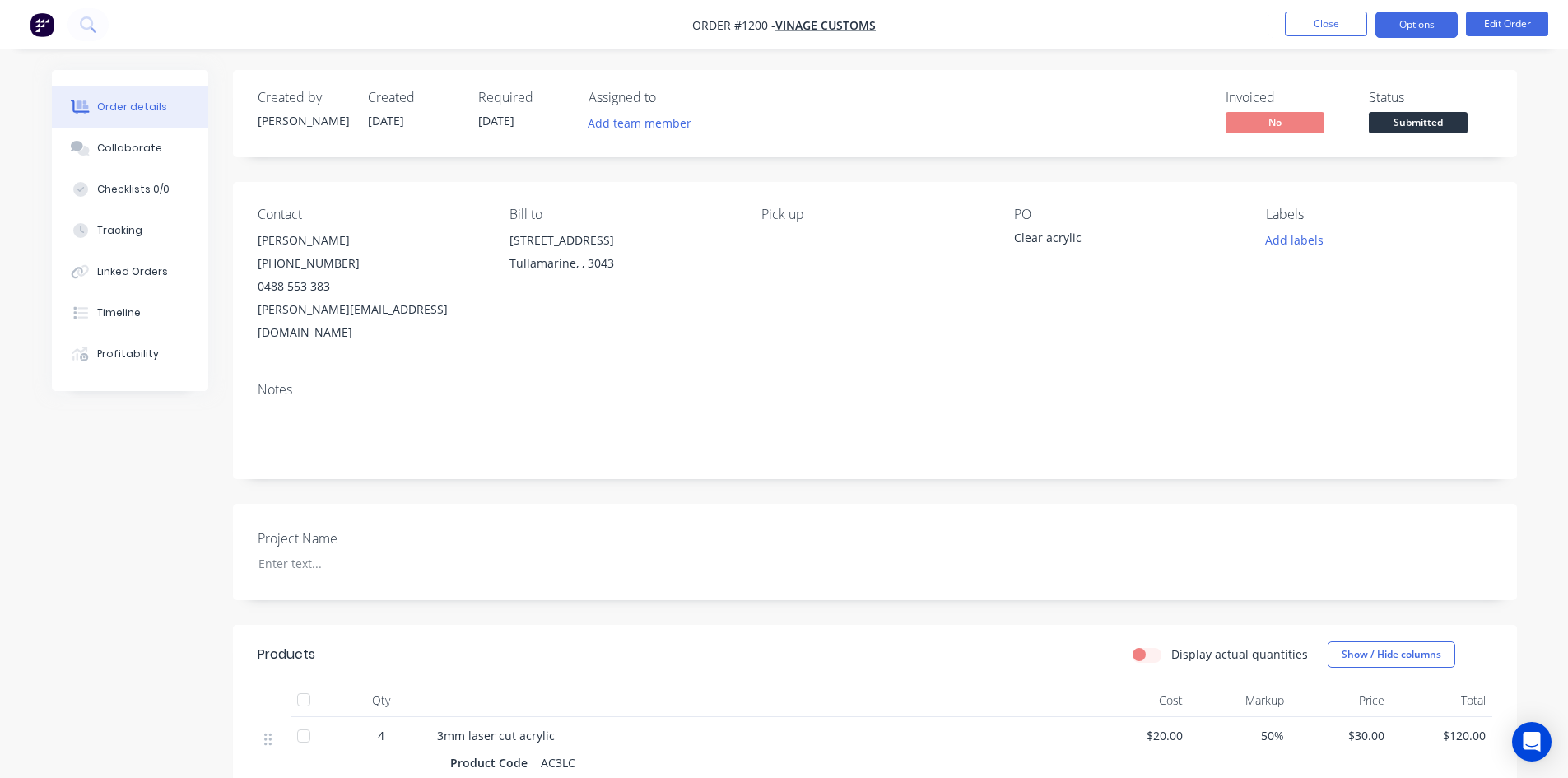
click at [1420, 19] on button "Options" at bounding box center [1416, 24] width 82 height 26
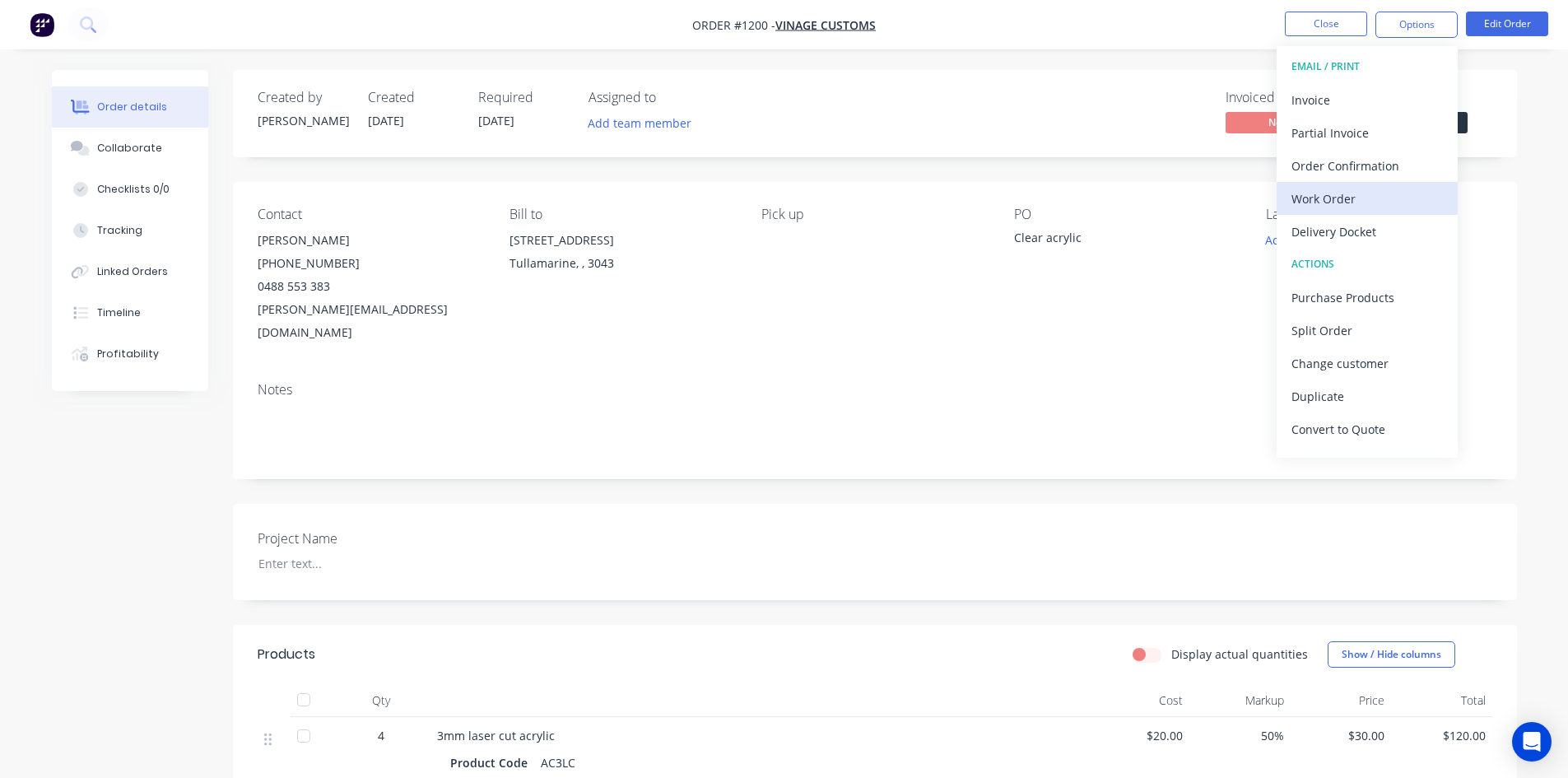
click at [1355, 200] on div "Work Order" at bounding box center [1366, 199] width 151 height 24
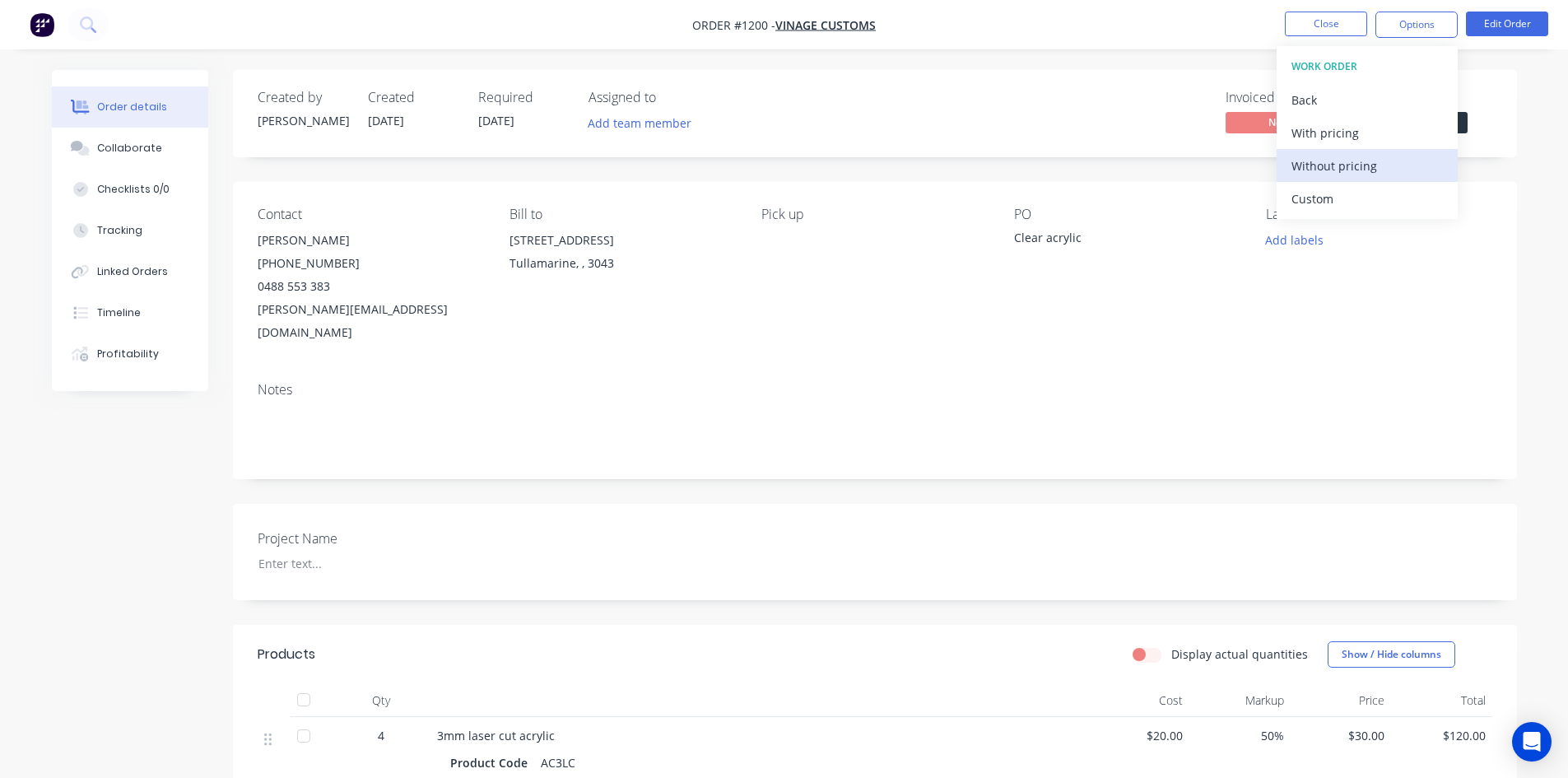
click at [1359, 166] on div "Without pricing" at bounding box center [1366, 166] width 151 height 24
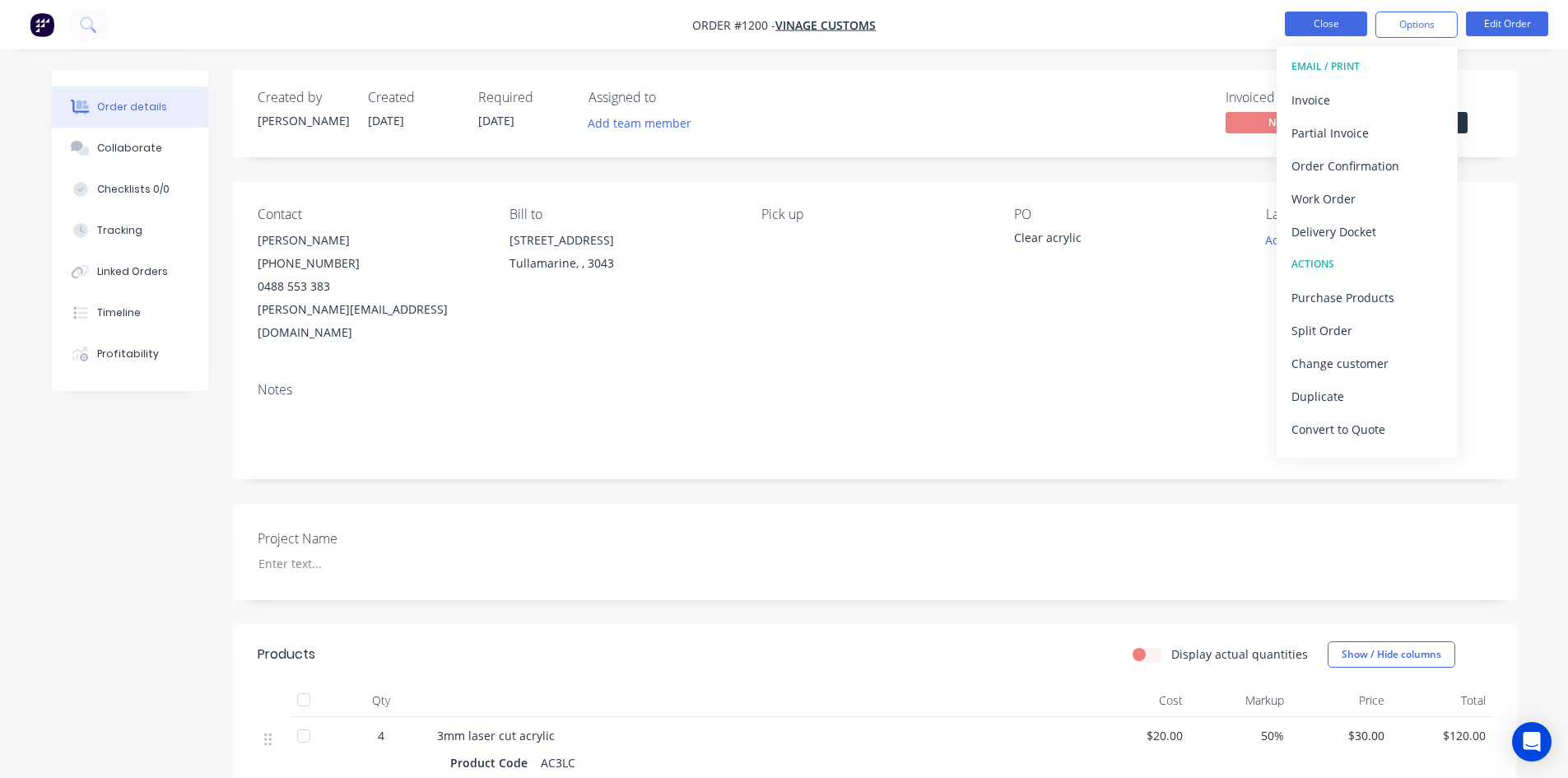
click at [1317, 30] on button "Close" at bounding box center [1326, 23] width 82 height 24
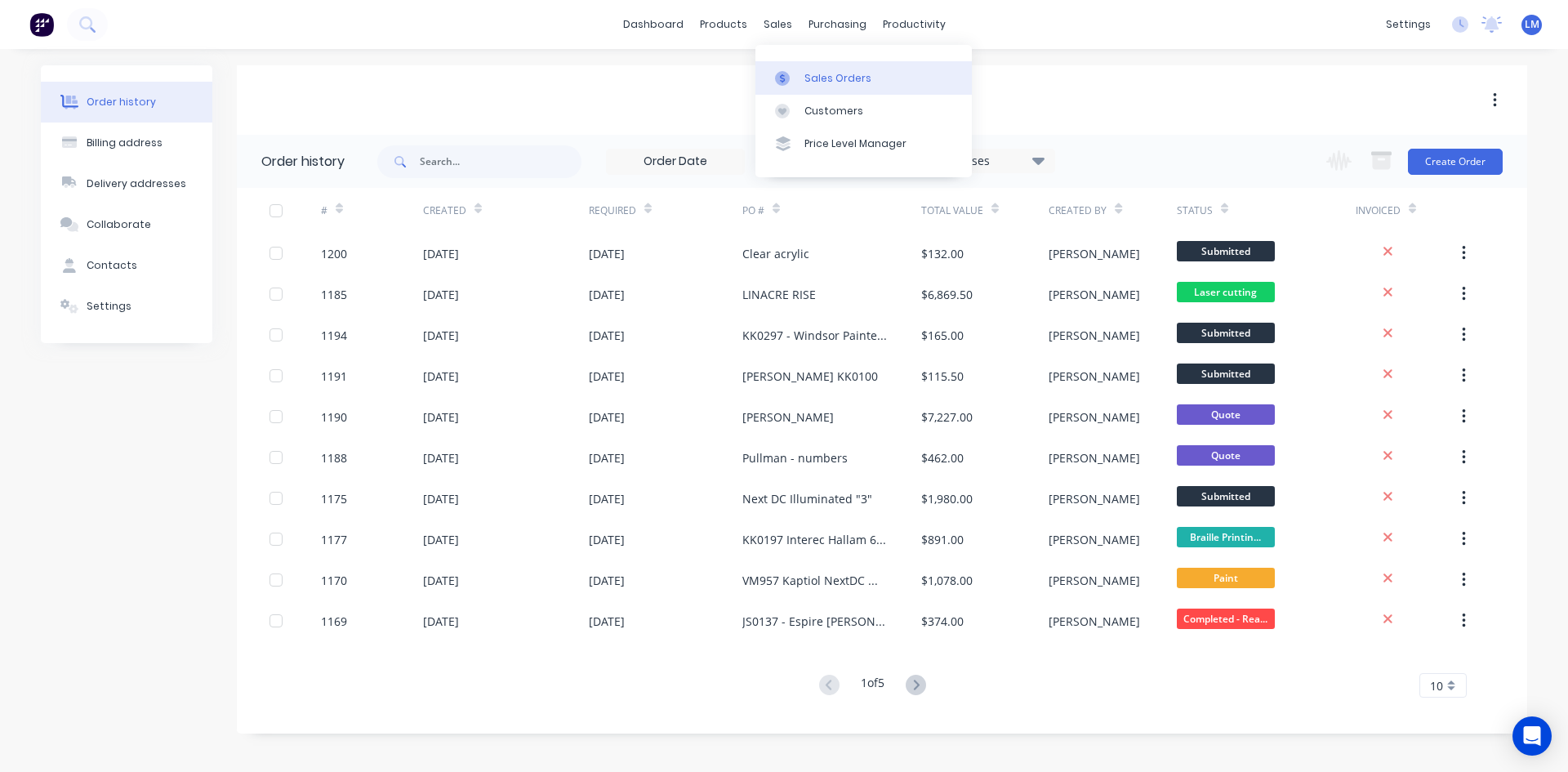
click at [821, 76] on div "Sales Orders" at bounding box center [838, 78] width 67 height 14
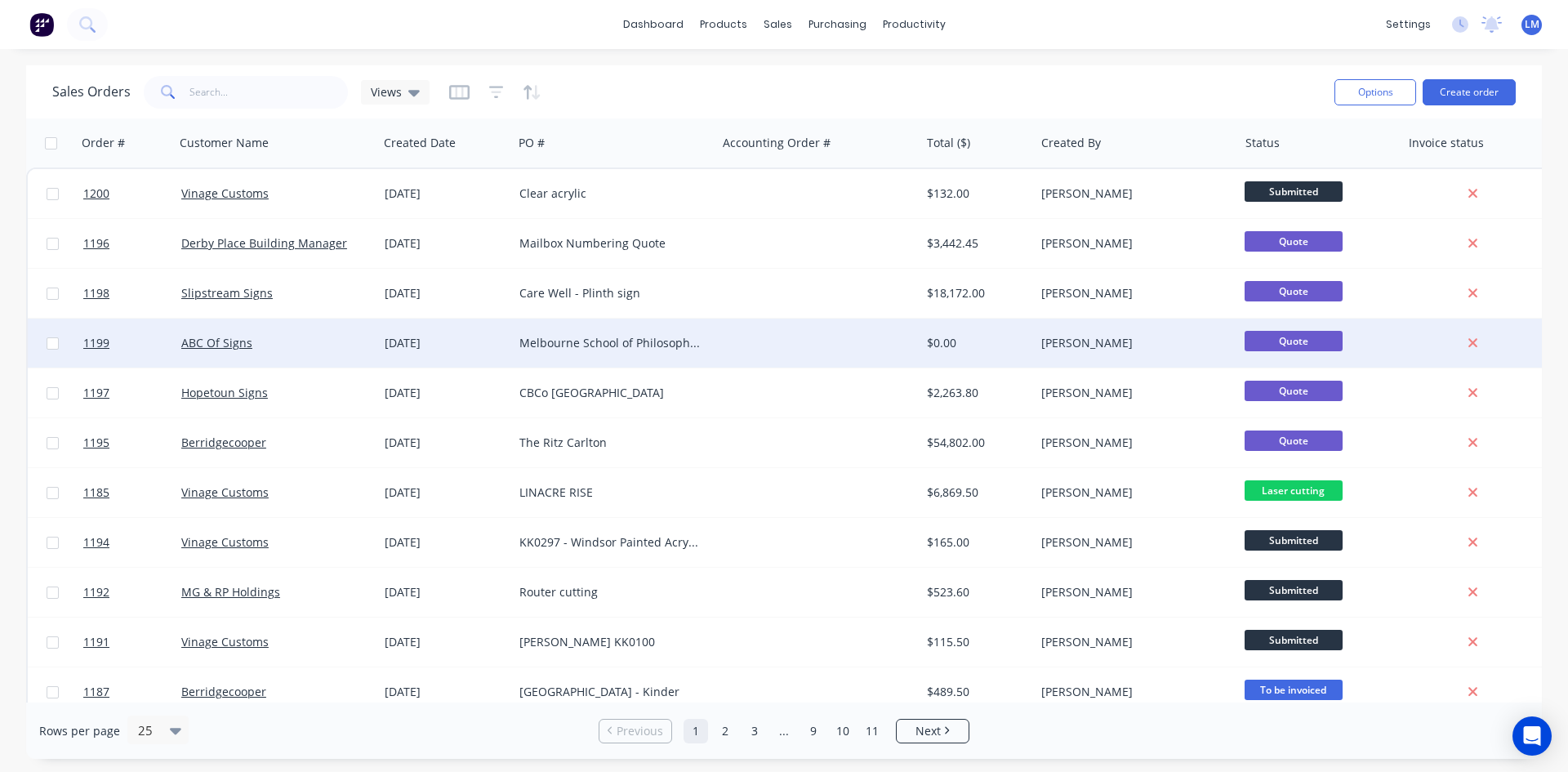
click at [663, 345] on div "Melbourne School of Philosophy Signage" at bounding box center [610, 342] width 182 height 16
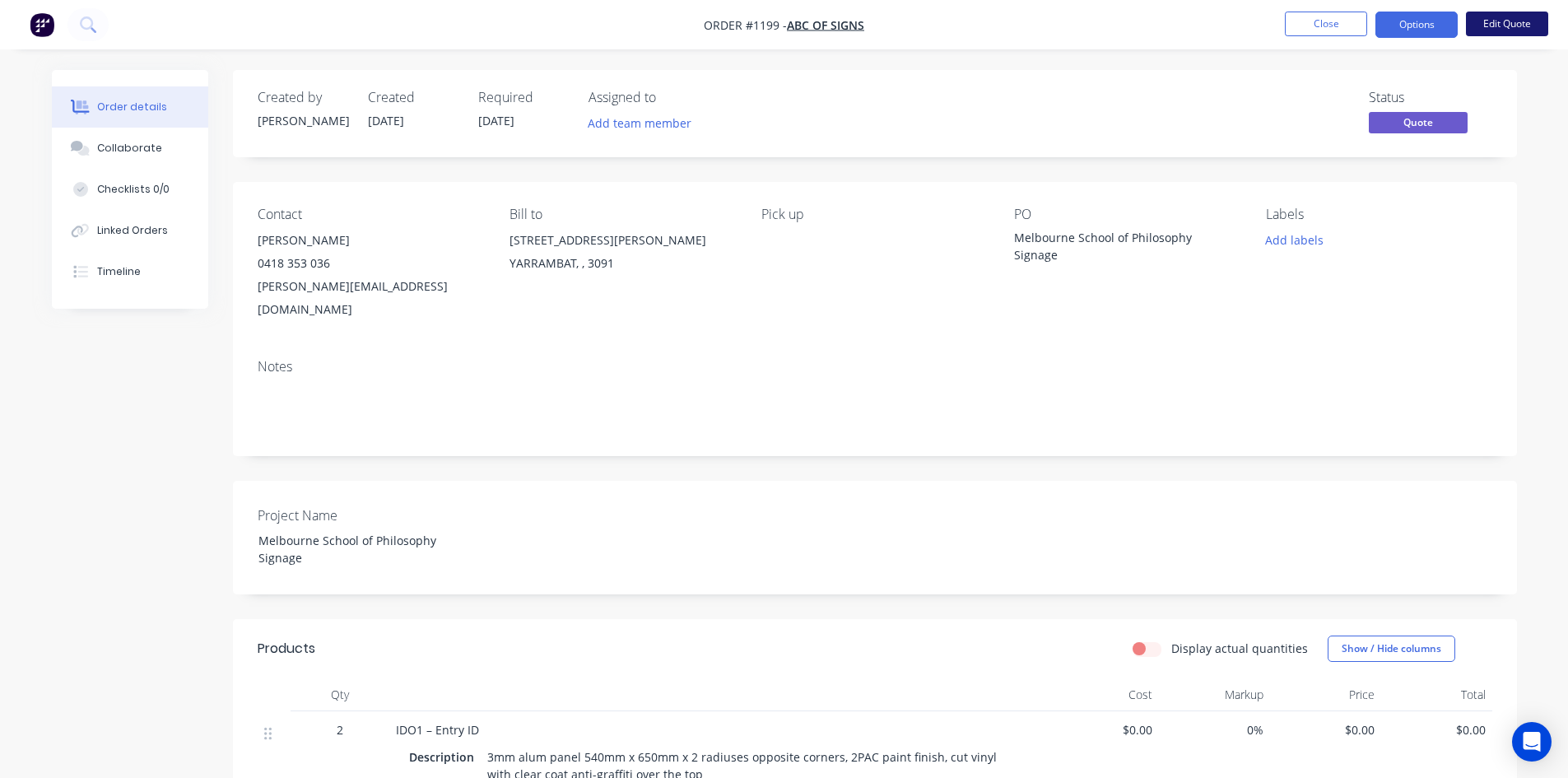
click at [1493, 29] on button "Edit Quote" at bounding box center [1506, 23] width 82 height 24
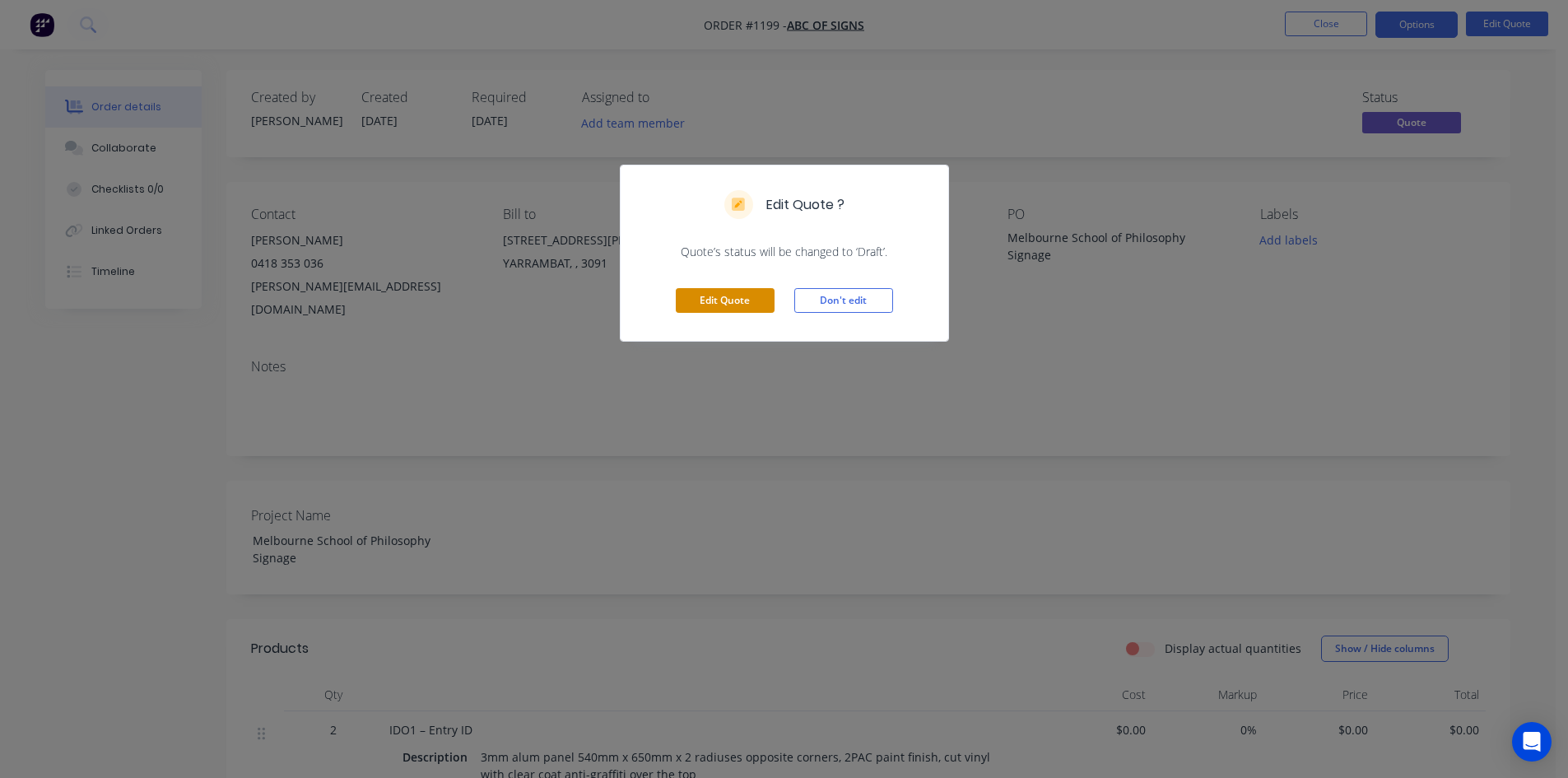
click at [719, 306] on button "Edit Quote" at bounding box center [725, 299] width 99 height 24
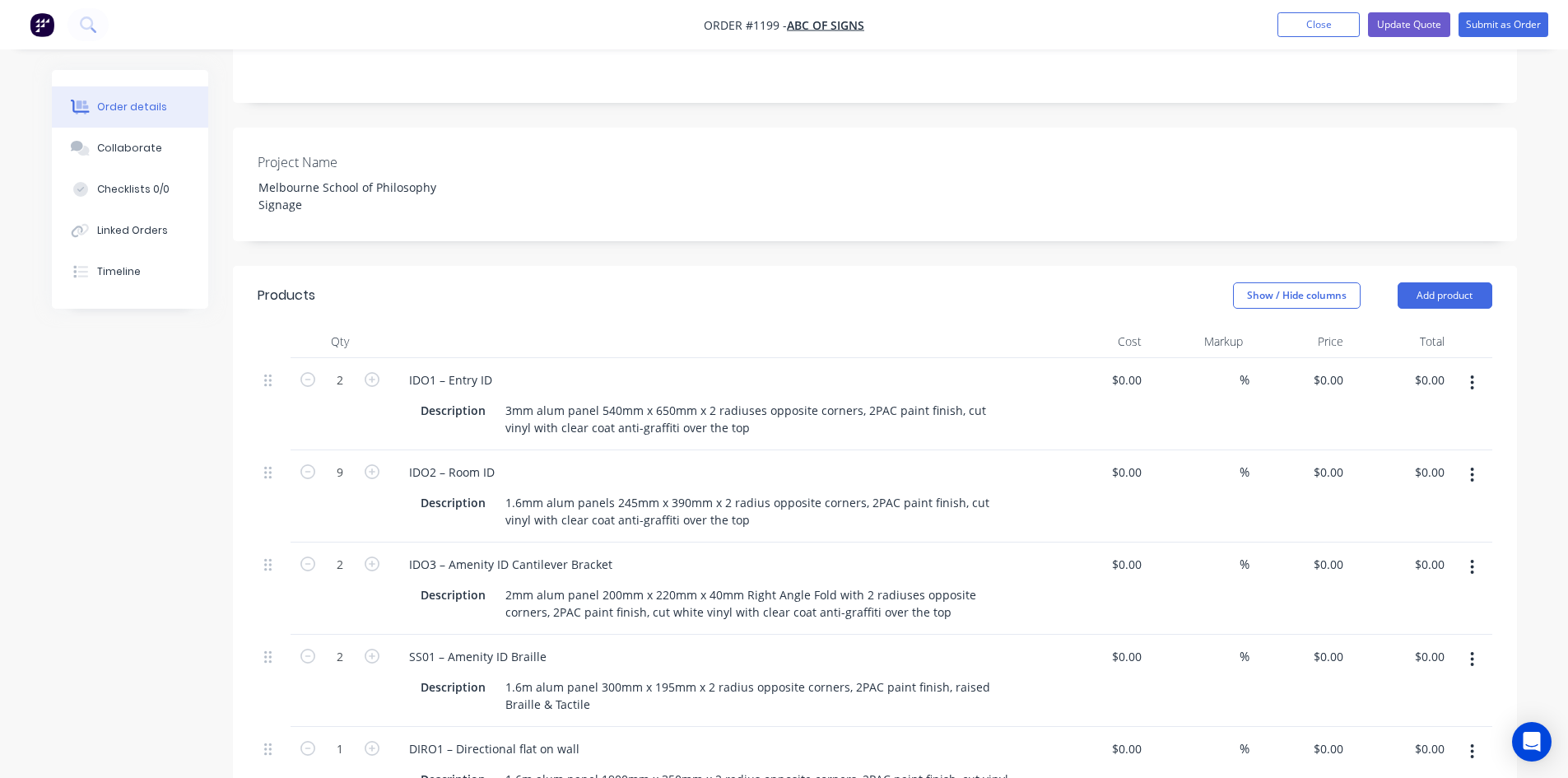
scroll to position [494, 0]
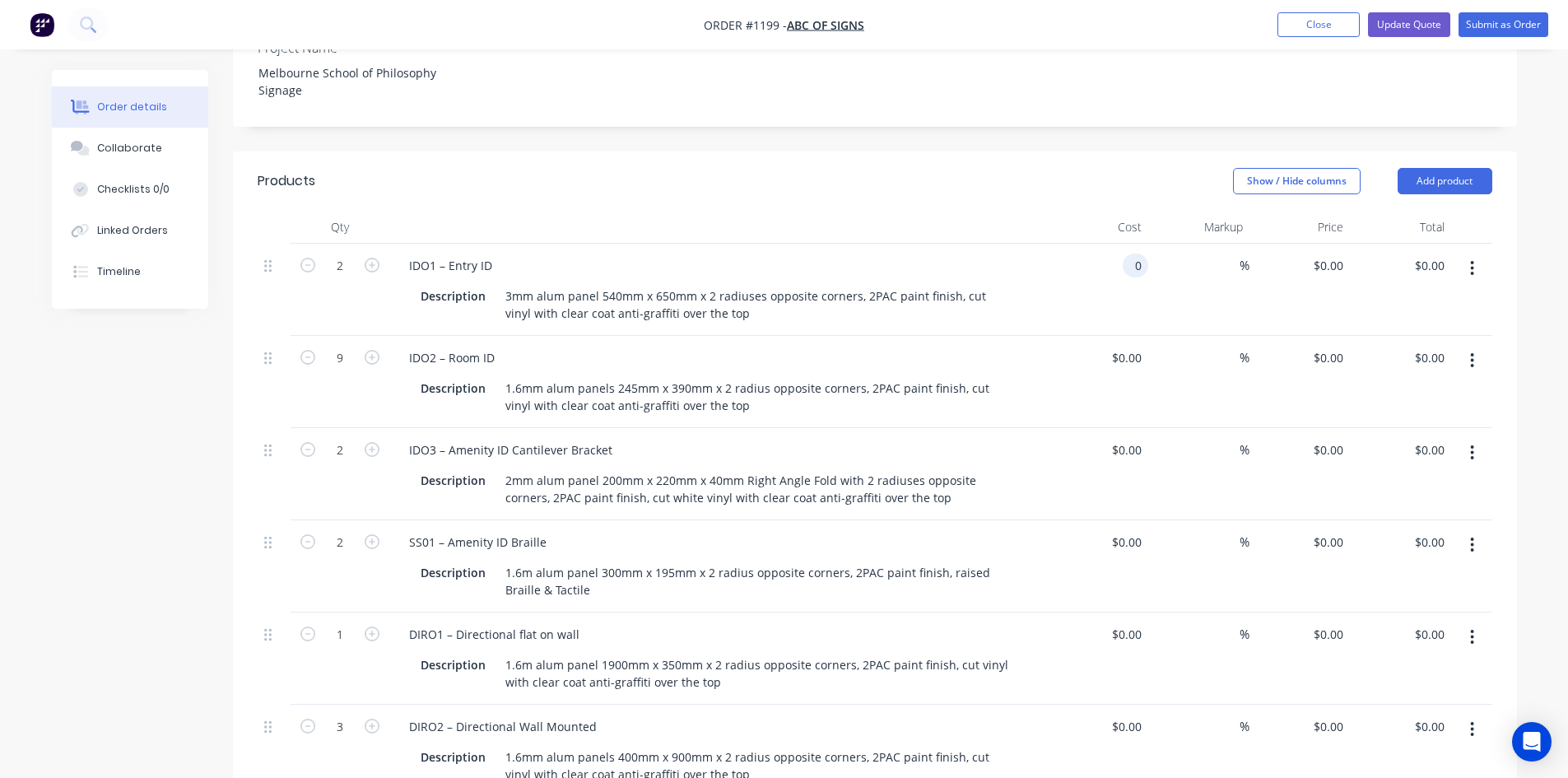
click at [1123, 254] on div "0 0" at bounding box center [1135, 265] width 25 height 24
type input "$145.00"
type input "$290.00"
click at [1227, 254] on input at bounding box center [1230, 265] width 19 height 24
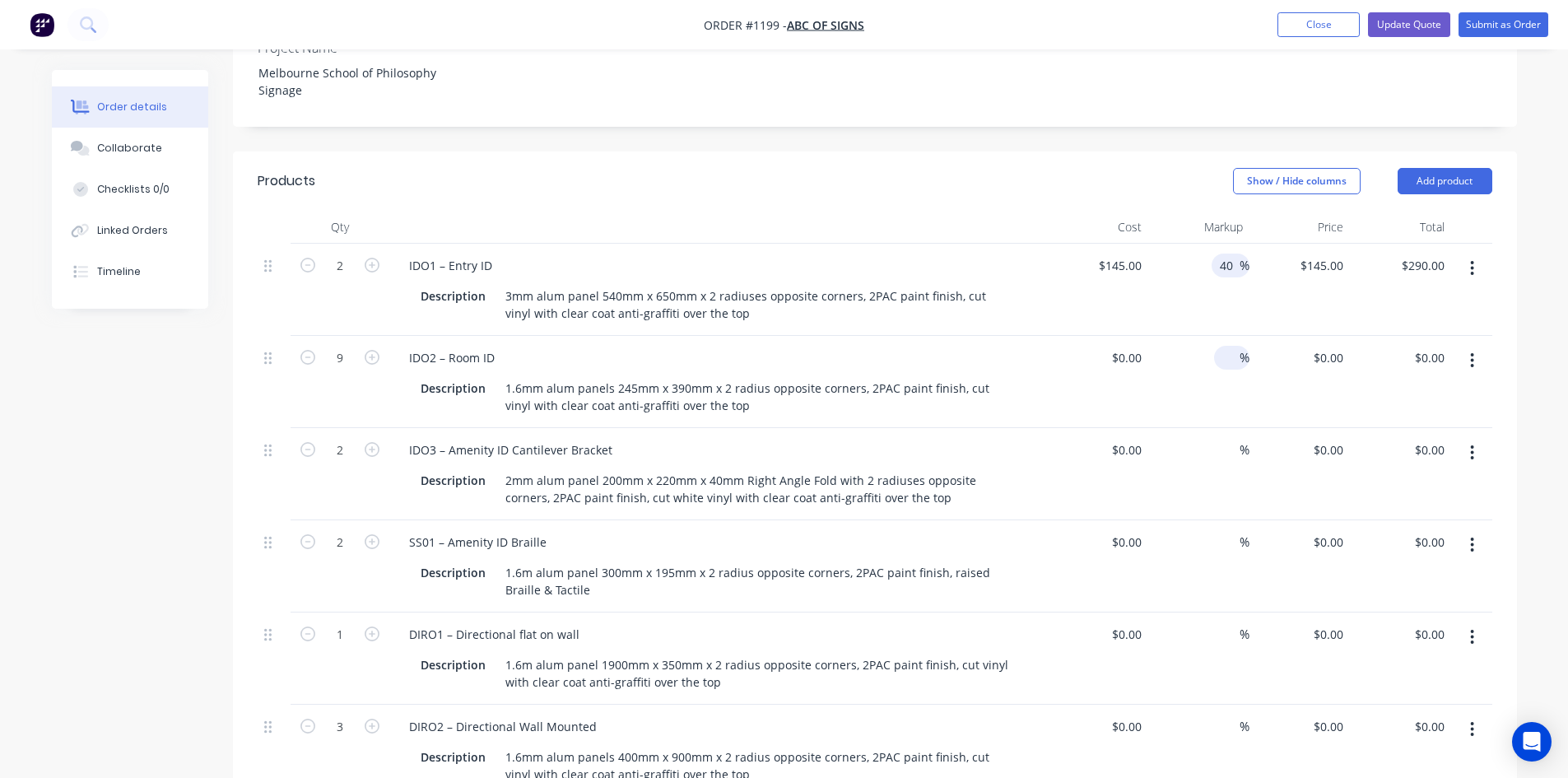
type input "40"
type input "$203.00"
type input "$406.00"
click at [1221, 346] on input at bounding box center [1230, 358] width 19 height 24
type input "40"
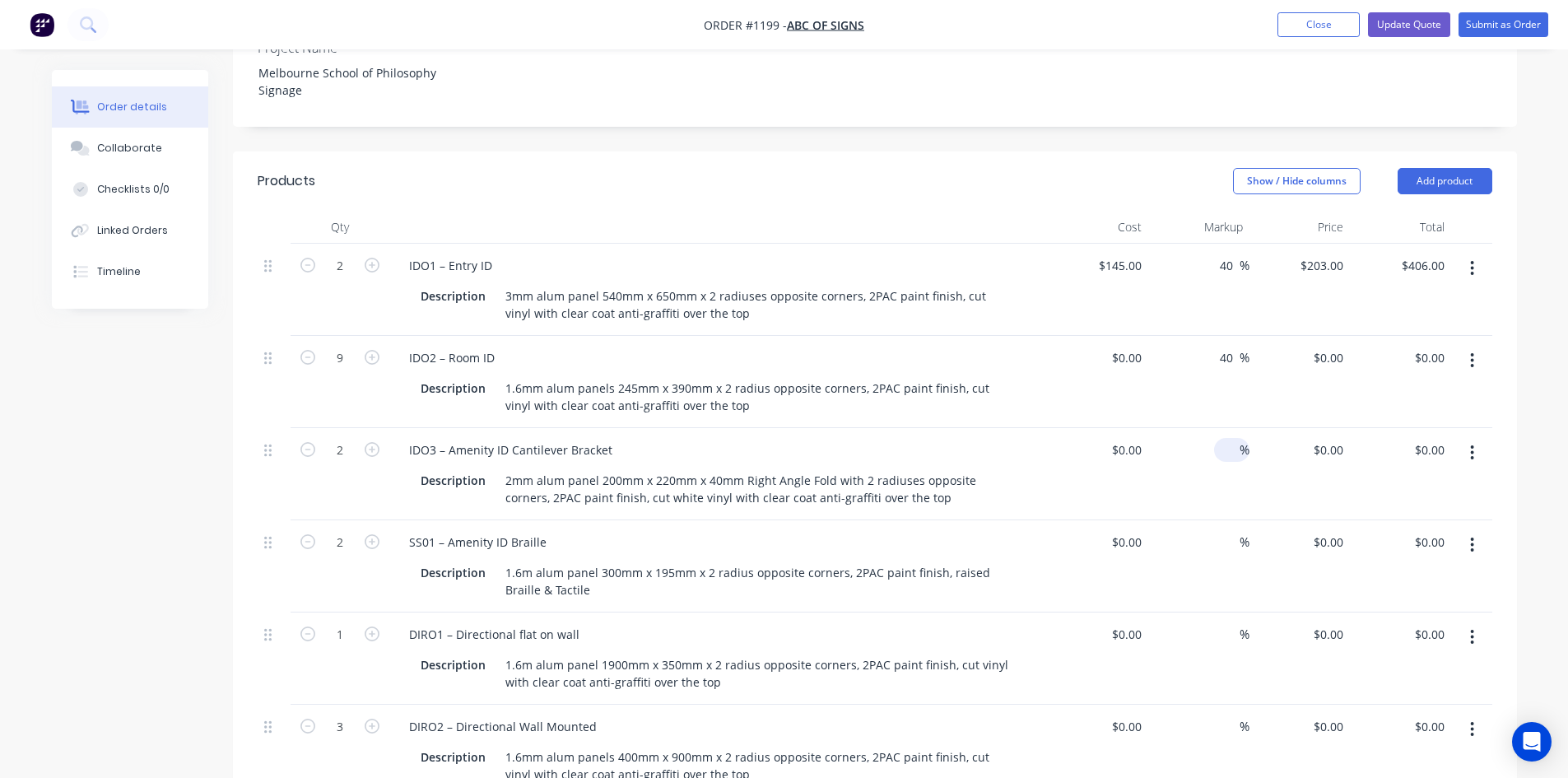
click at [1226, 438] on input at bounding box center [1230, 450] width 19 height 24
type input "40"
click at [1226, 530] on input at bounding box center [1230, 542] width 19 height 24
type input "40"
click at [1232, 622] on input at bounding box center [1230, 634] width 19 height 24
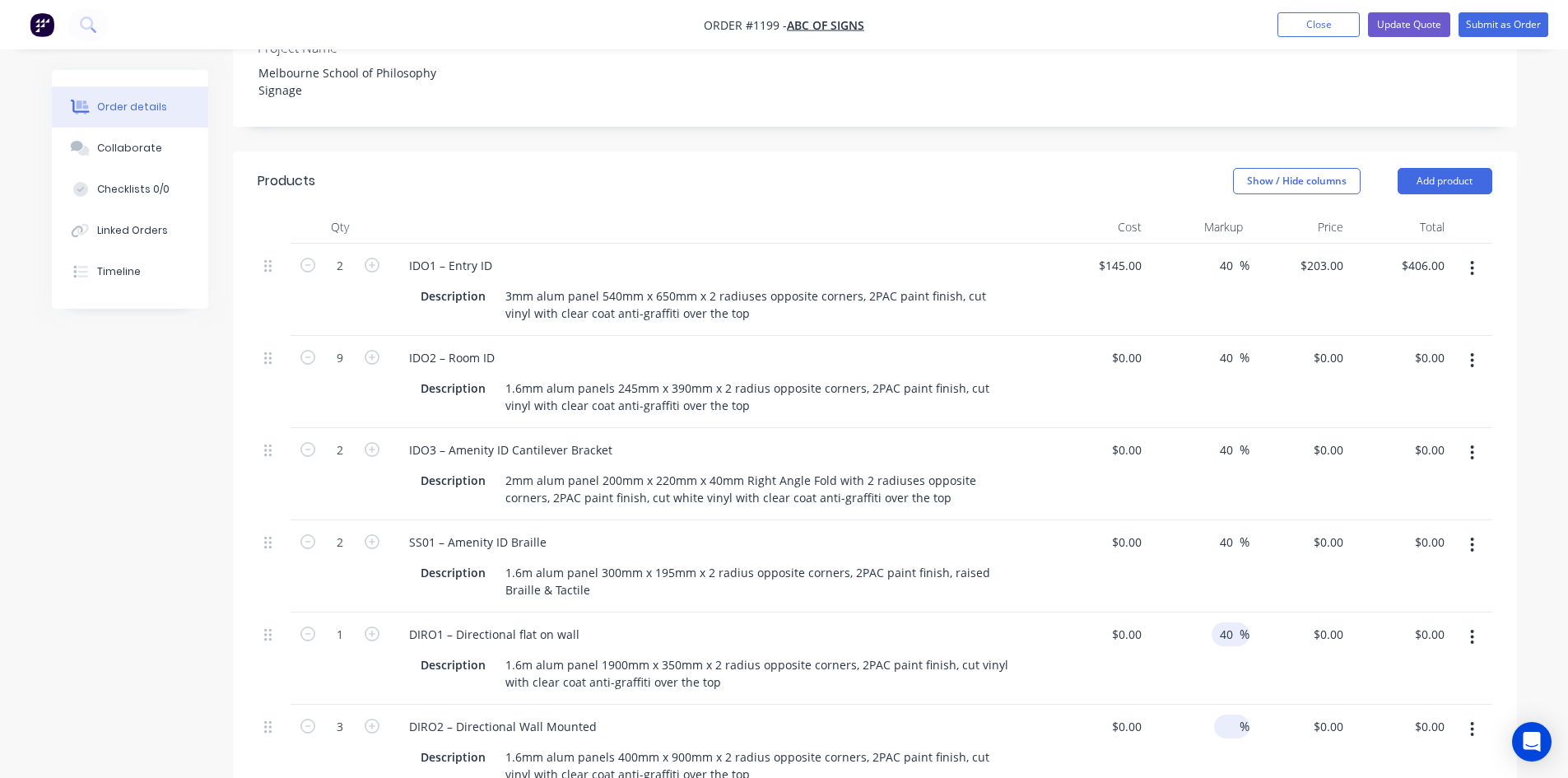
type input "40"
click at [1233, 714] on input at bounding box center [1230, 726] width 19 height 24
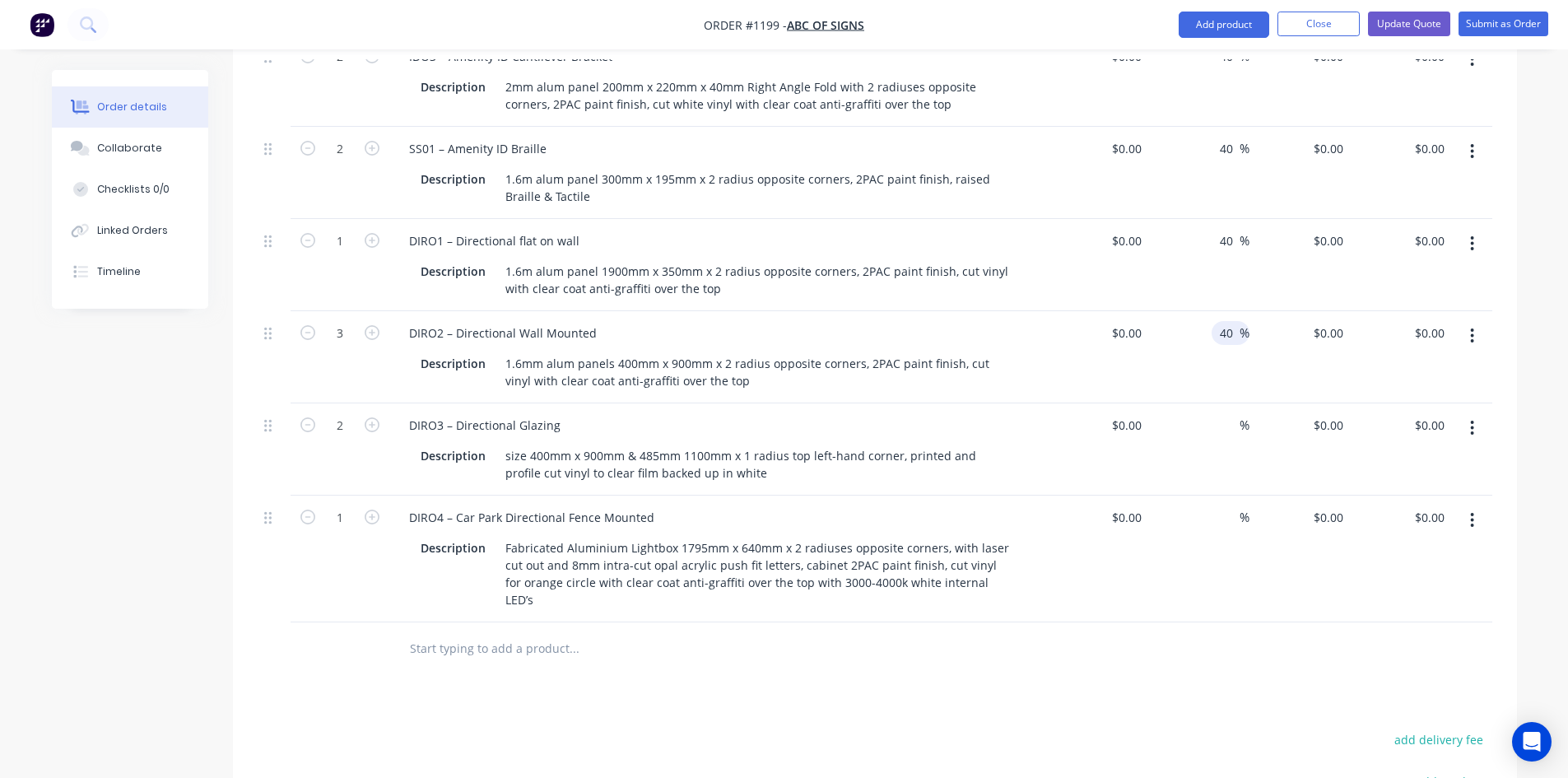
scroll to position [987, 0]
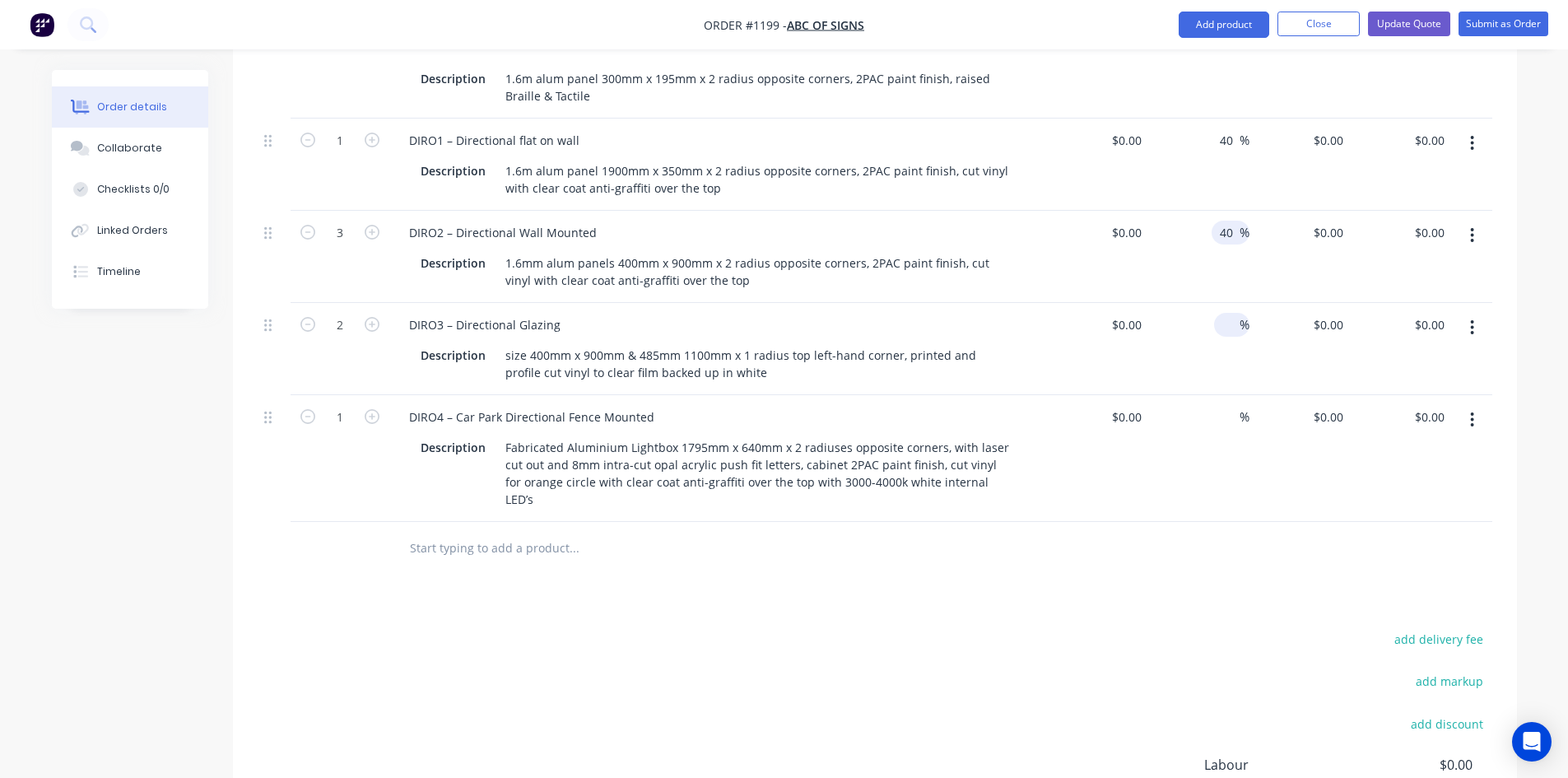
type input "40"
click at [1218, 313] on div "%" at bounding box center [1232, 325] width 36 height 24
type input "40"
click at [1220, 405] on input at bounding box center [1230, 417] width 19 height 24
type input "40"
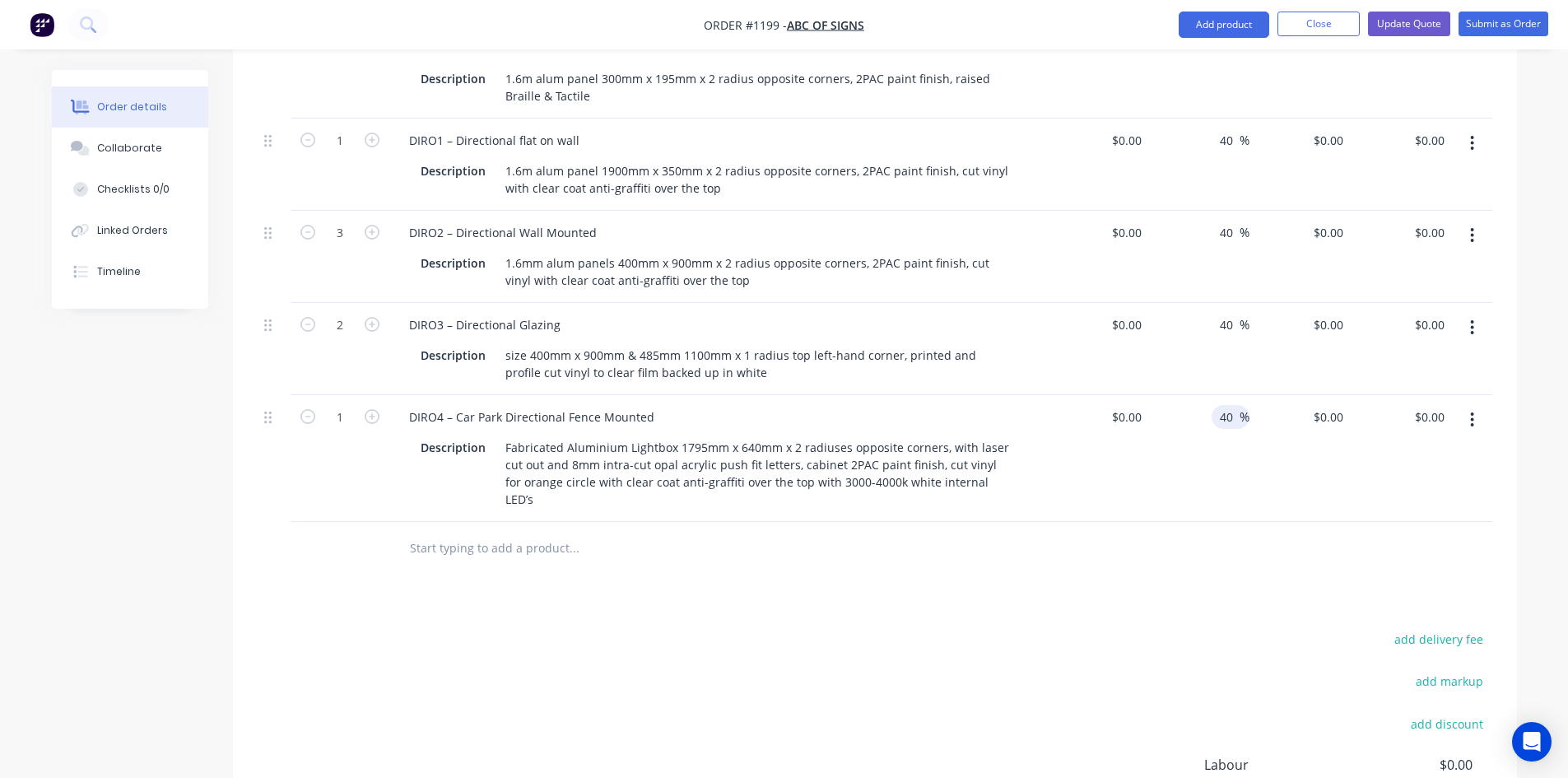
click at [1124, 554] on div "Products Show / Hide columns Add product Qty Cost Markup Price Total 2 IDO1 – E…" at bounding box center [874, 314] width 1284 height 1313
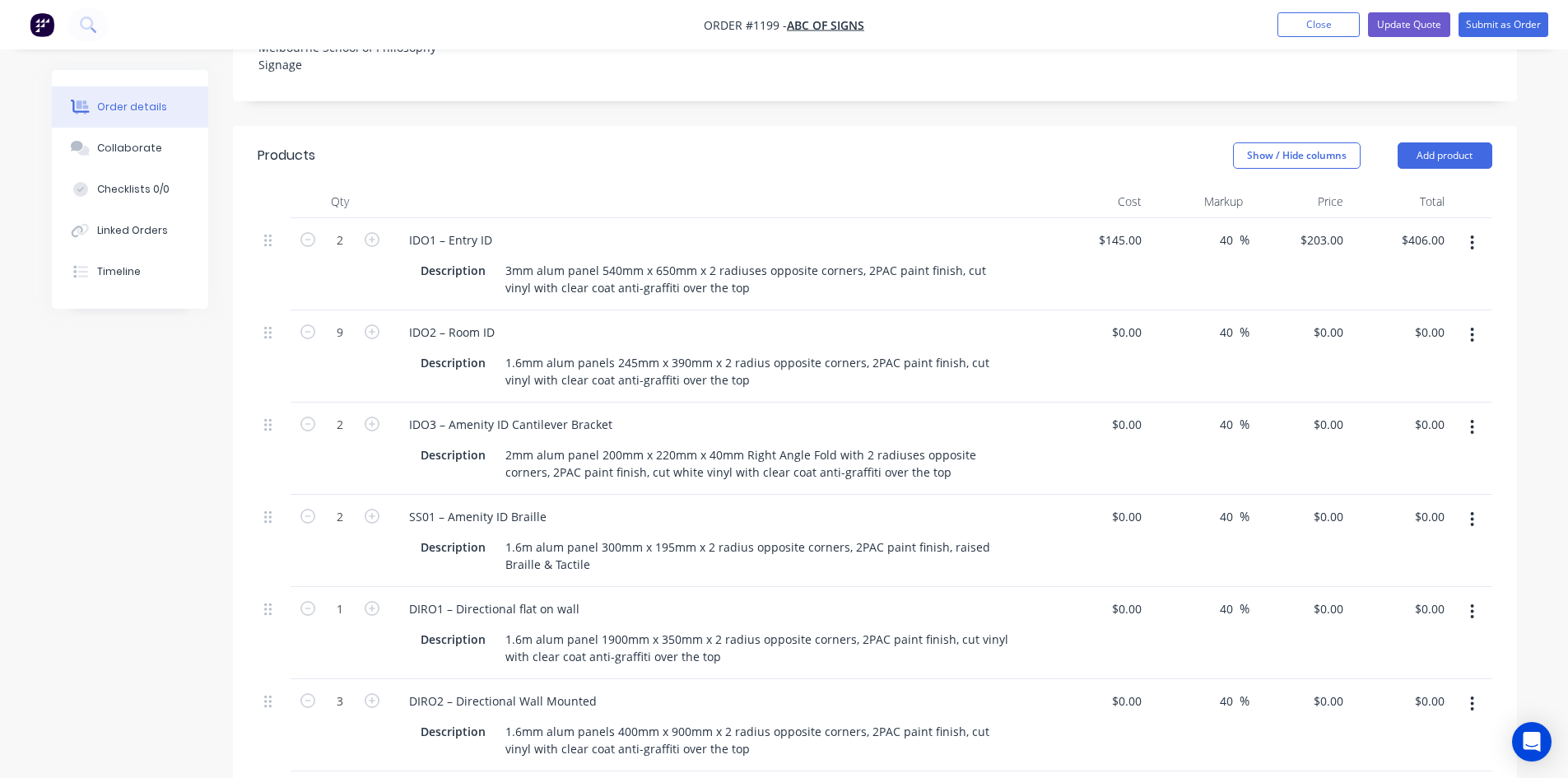
scroll to position [576, 0]
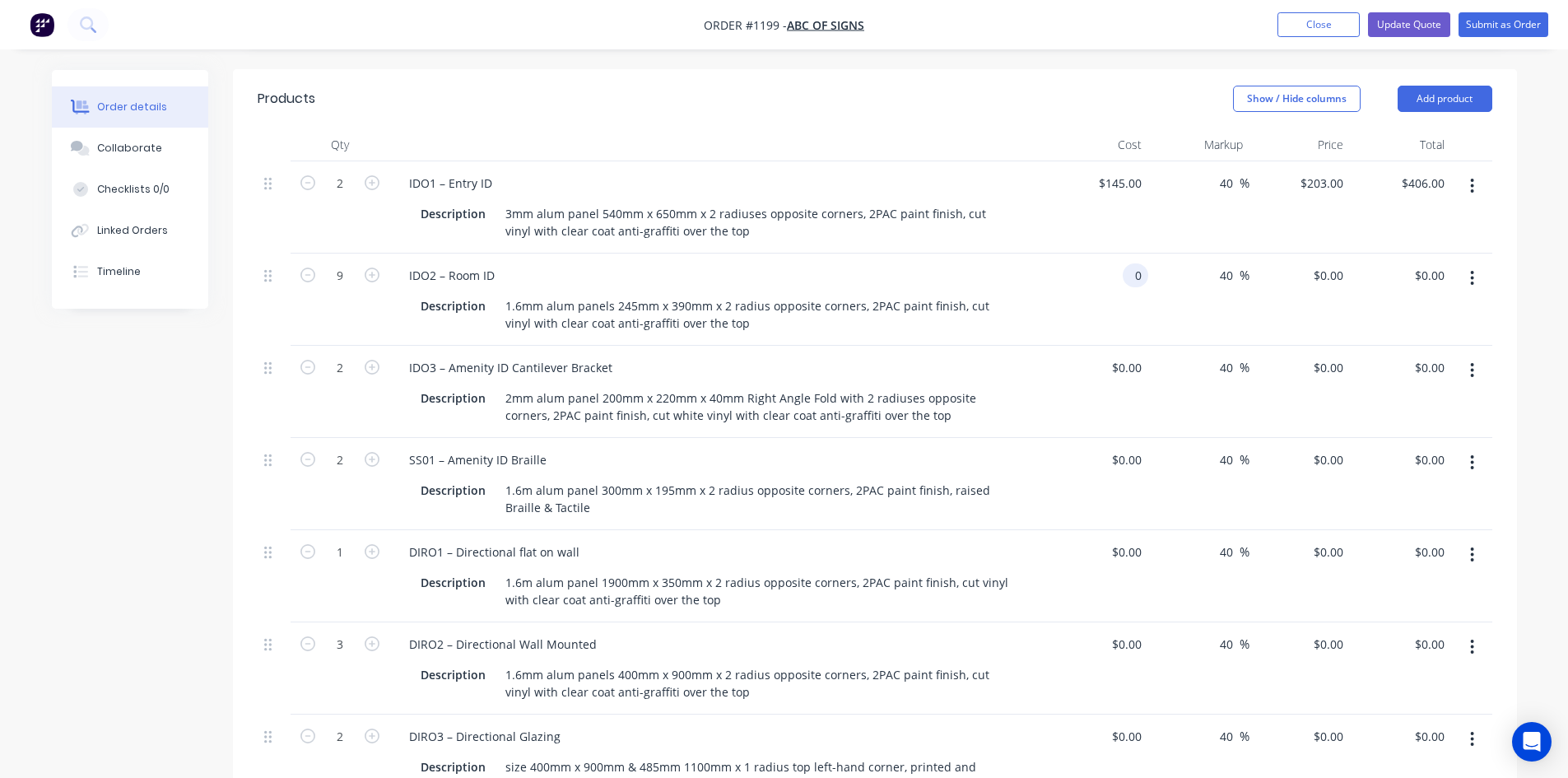
click at [1127, 264] on div "0 0" at bounding box center [1135, 275] width 25 height 24
type input "$50.00"
type input "$70.00"
type input "$630.00"
click at [1130, 356] on input "0" at bounding box center [1129, 367] width 38 height 24
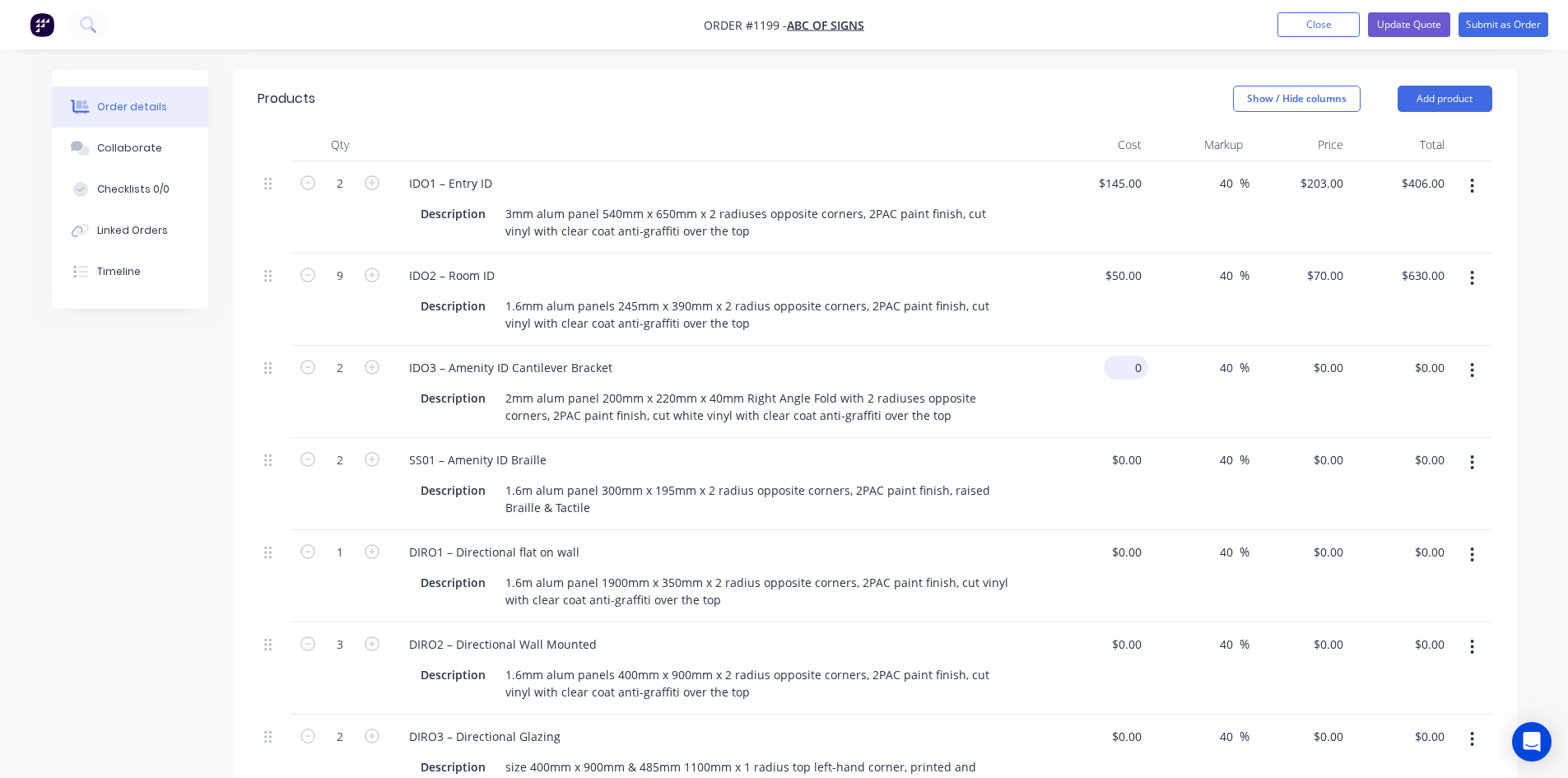
click at [1126, 356] on div "0 $0.00" at bounding box center [1126, 367] width 45 height 24
type input "$55.00"
type input "$77.00"
type input "$154.00"
click at [1149, 438] on div "40 40 %" at bounding box center [1199, 483] width 101 height 92
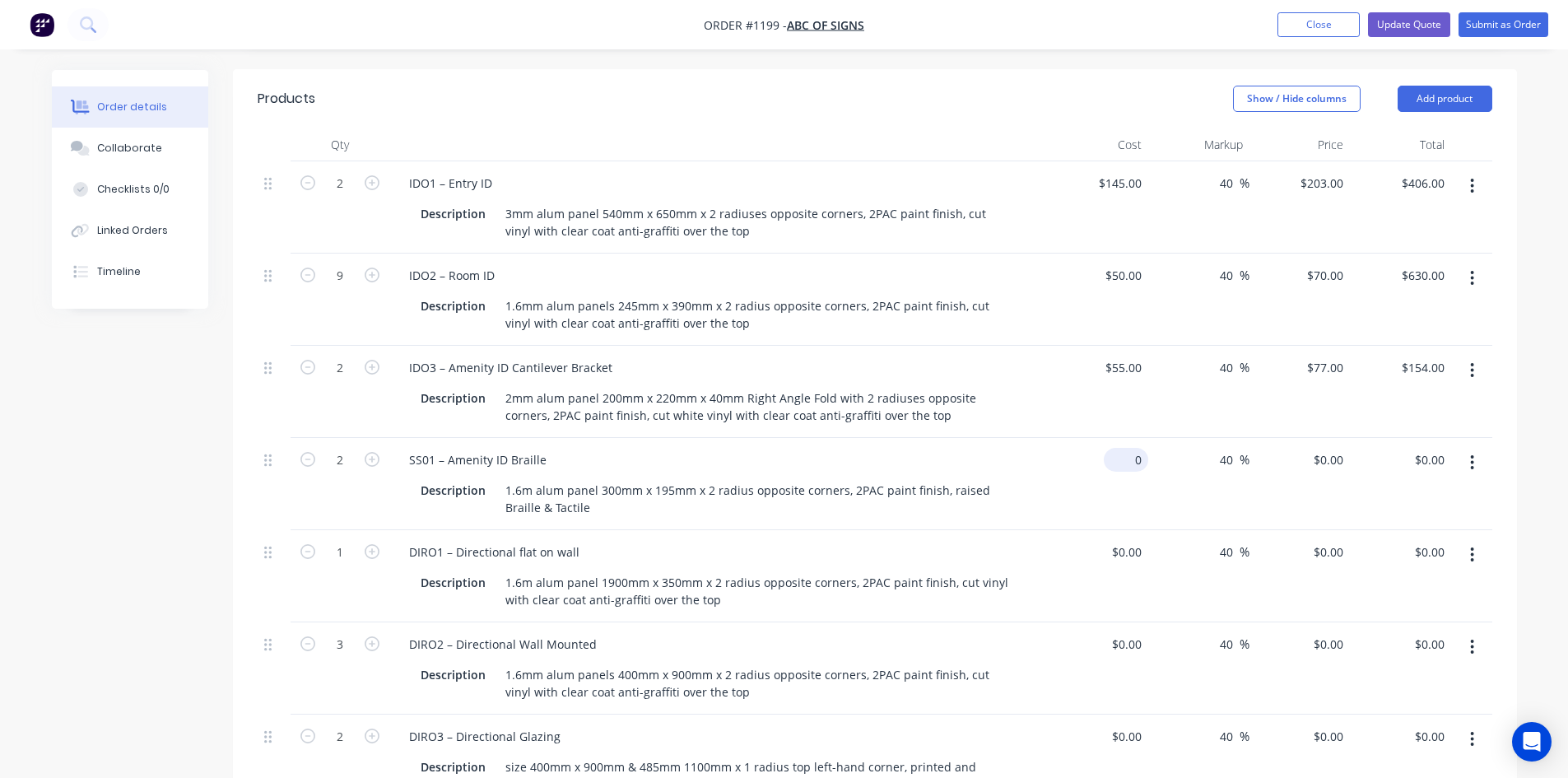
click at [1121, 438] on div "0 $0.00" at bounding box center [1098, 483] width 101 height 92
type input "4"
type input "$50.00"
type input "$70.00"
type input "$140.00"
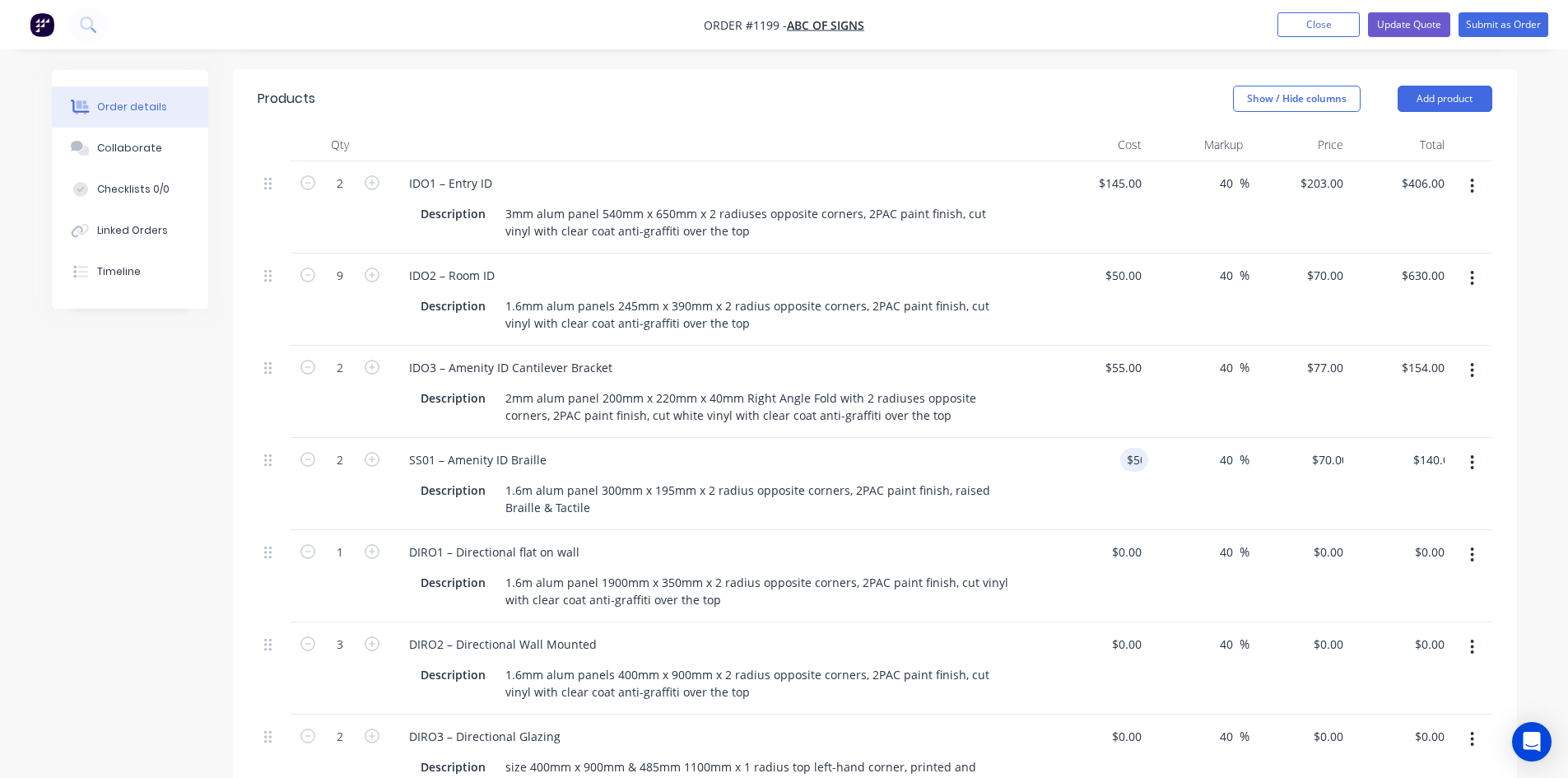
click at [1176, 530] on div "40 40 %" at bounding box center [1199, 576] width 101 height 92
click at [1134, 540] on input "0" at bounding box center [1139, 551] width 19 height 24
type input "$310.00"
type input "$434.00"
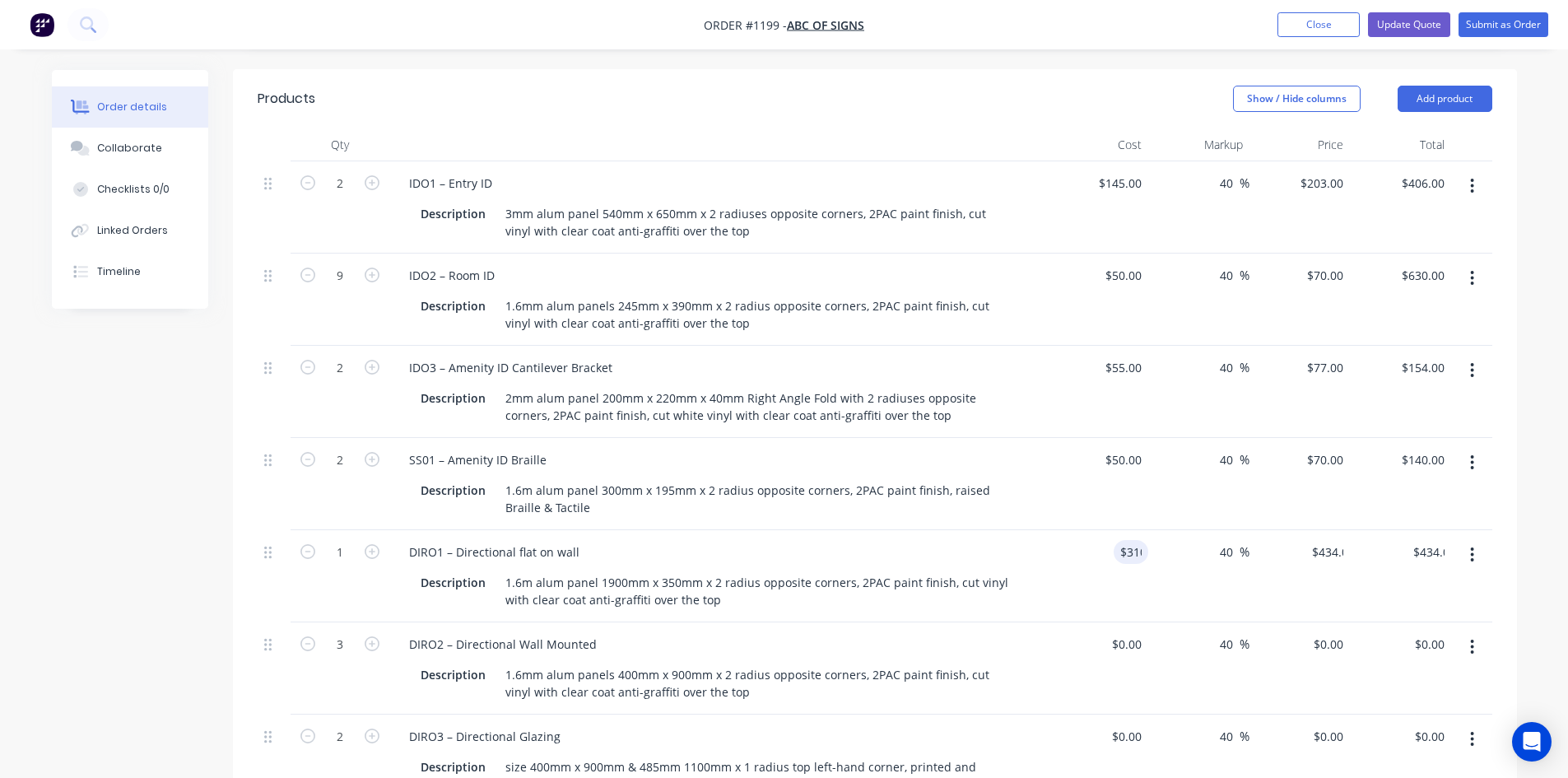
click at [1082, 622] on div "$0.00 $0.00" at bounding box center [1098, 668] width 101 height 92
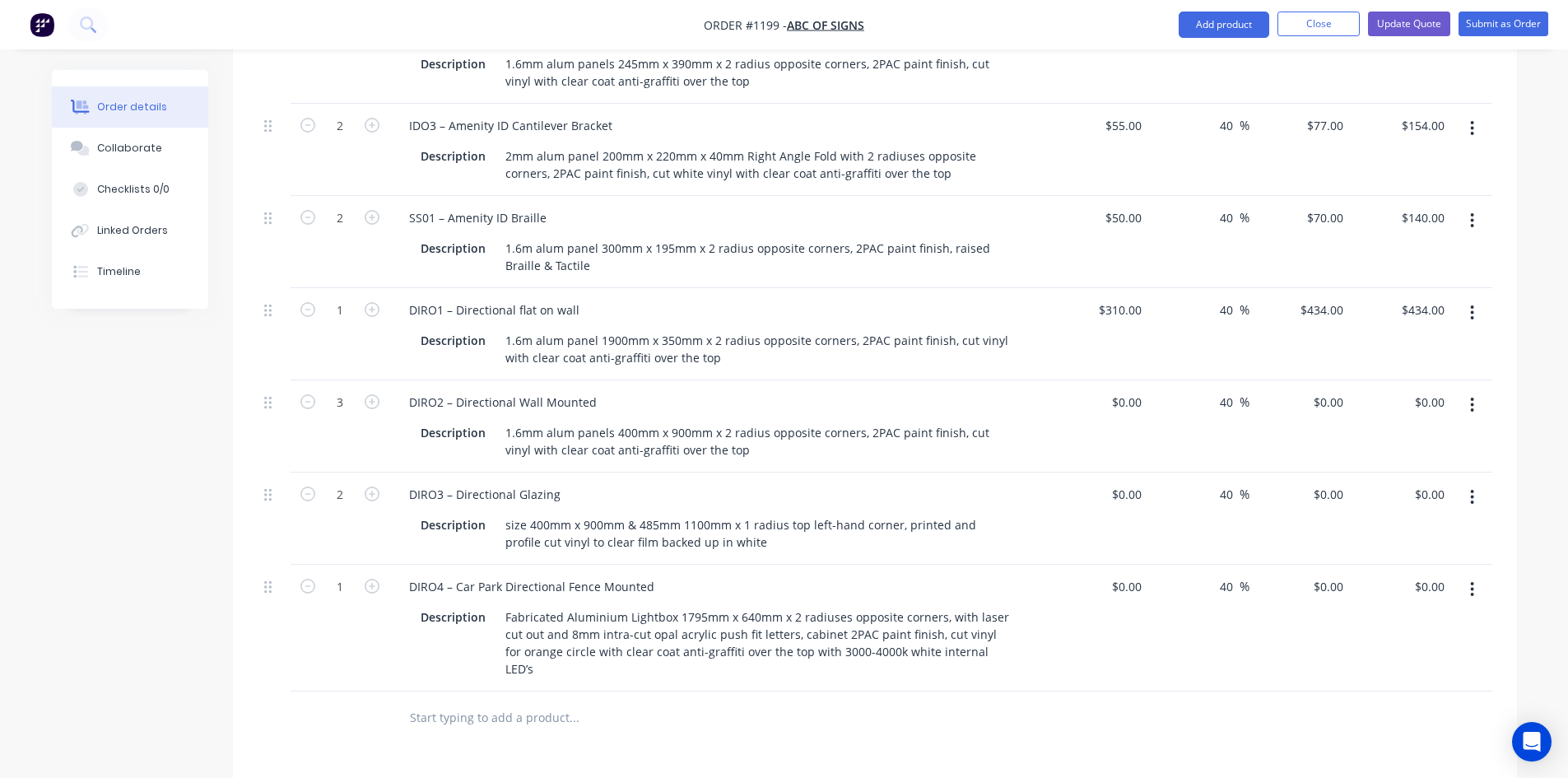
scroll to position [823, 0]
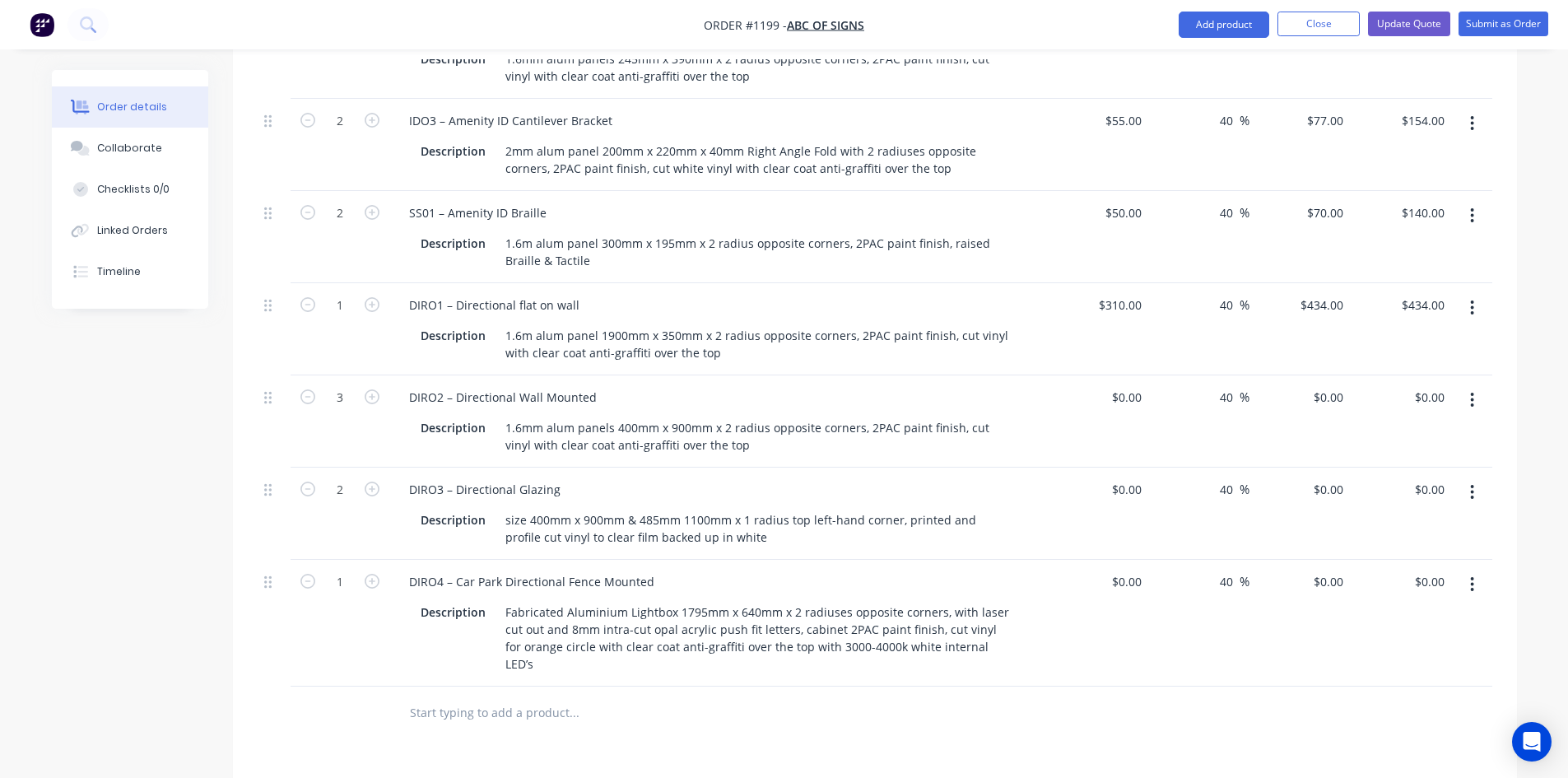
click at [1117, 375] on div "0 $0.00" at bounding box center [1098, 420] width 101 height 92
type input "$0.00"
